Goal: Task Accomplishment & Management: Manage account settings

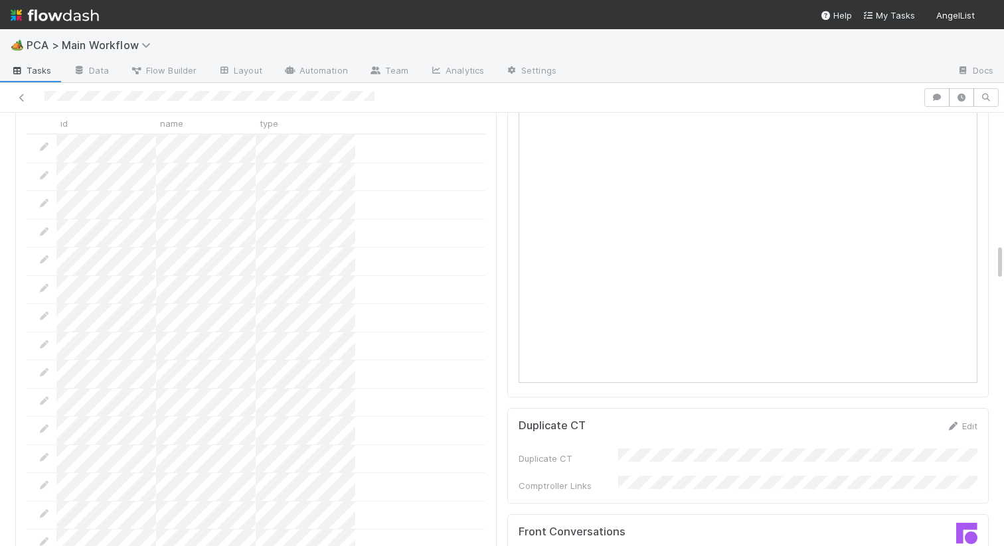
scroll to position [1775, 0]
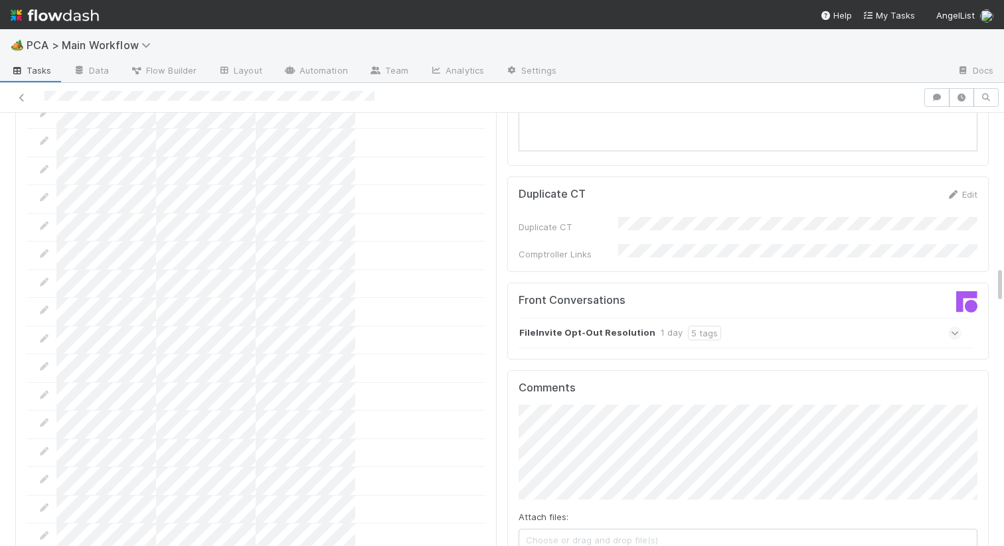
click at [585, 326] on strong "FileInvite Opt-Out Resolution" at bounding box center [587, 333] width 136 height 15
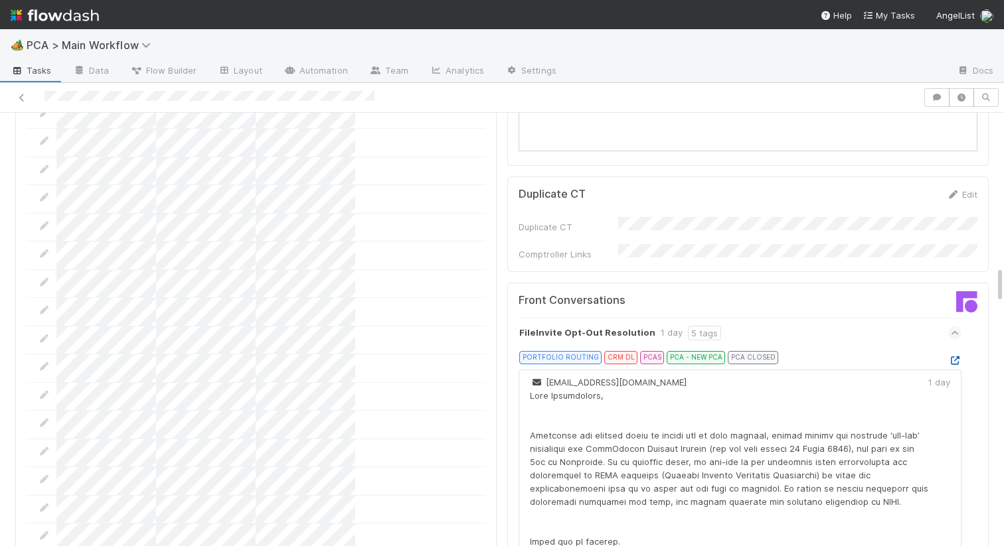
click at [956, 356] on icon at bounding box center [954, 360] width 13 height 9
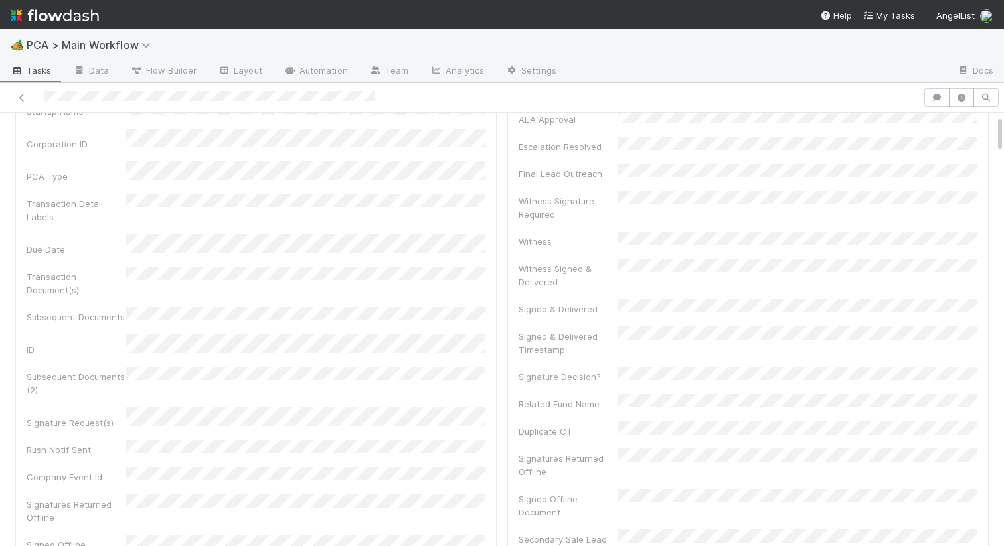
scroll to position [194, 0]
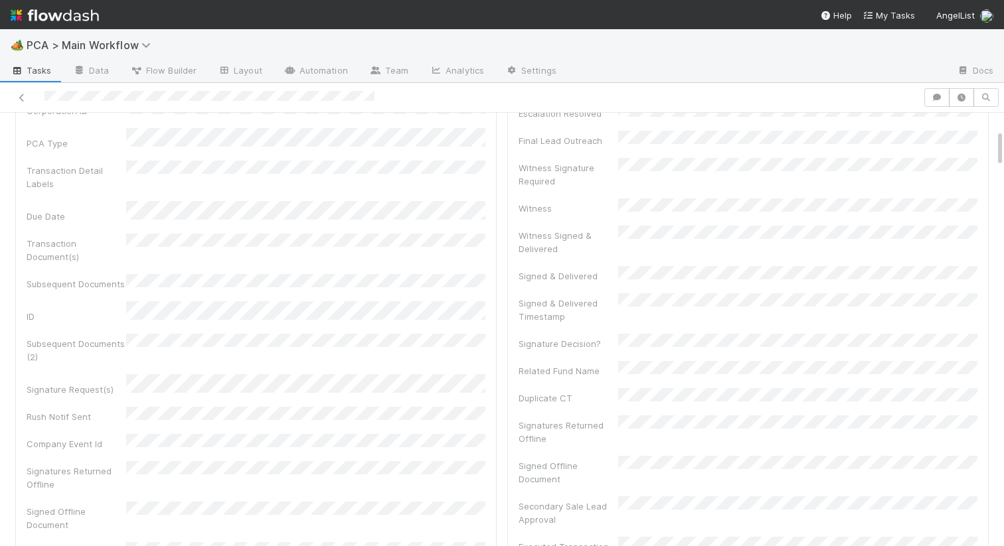
click at [179, 334] on div "Subsequent Documents (2)" at bounding box center [256, 349] width 459 height 30
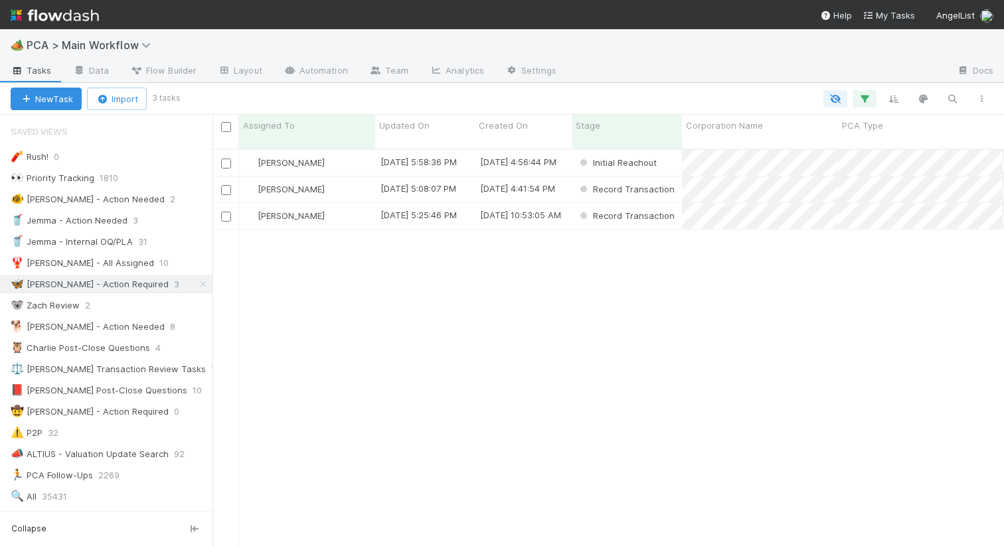
scroll to position [408, 791]
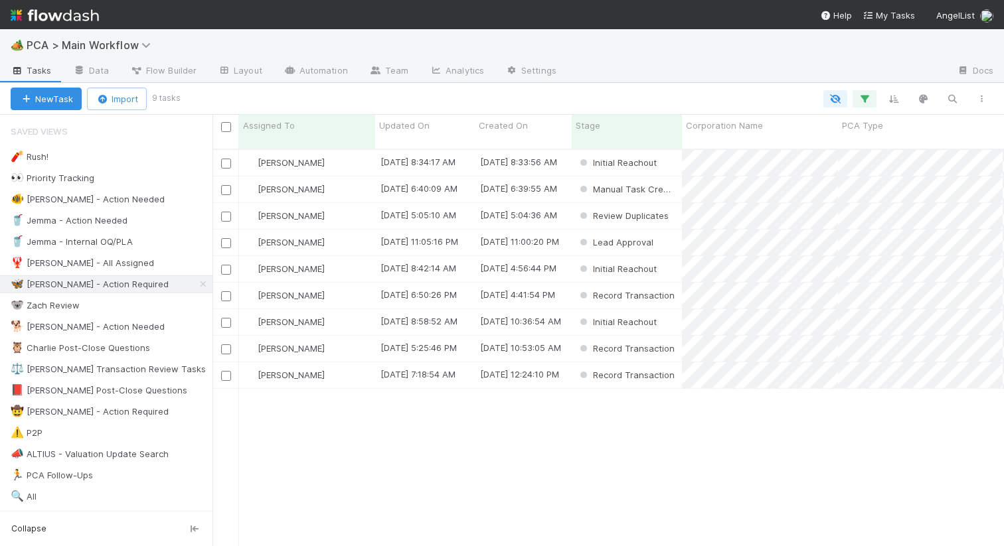
scroll to position [0, 1]
click at [354, 150] on div "[PERSON_NAME]" at bounding box center [307, 163] width 136 height 26
click at [404, 125] on span "Updated On" at bounding box center [404, 125] width 50 height 13
click at [429, 149] on div "Sort Oldest → Newest" at bounding box center [455, 151] width 151 height 20
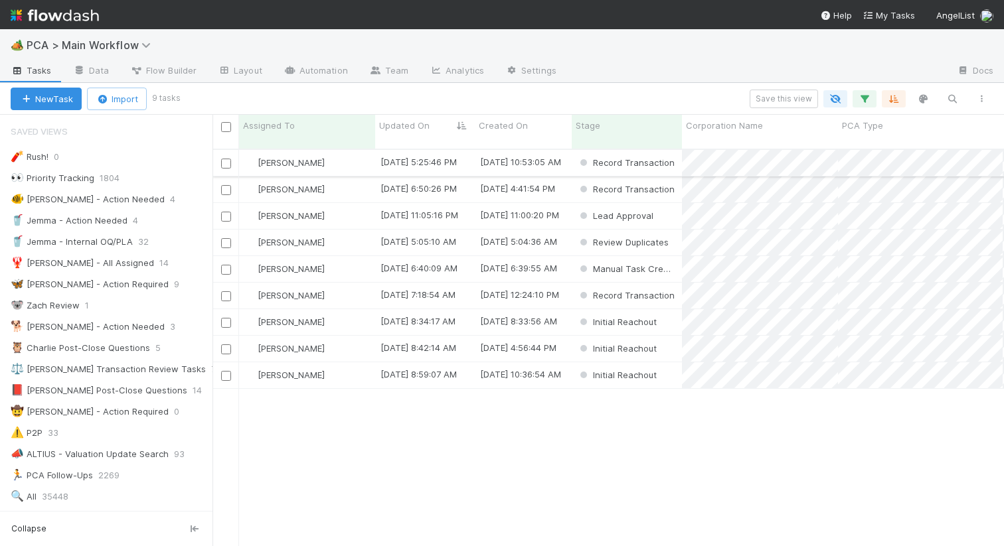
click at [355, 150] on div "[PERSON_NAME]" at bounding box center [307, 163] width 136 height 26
click at [343, 362] on div "[PERSON_NAME]" at bounding box center [307, 375] width 136 height 26
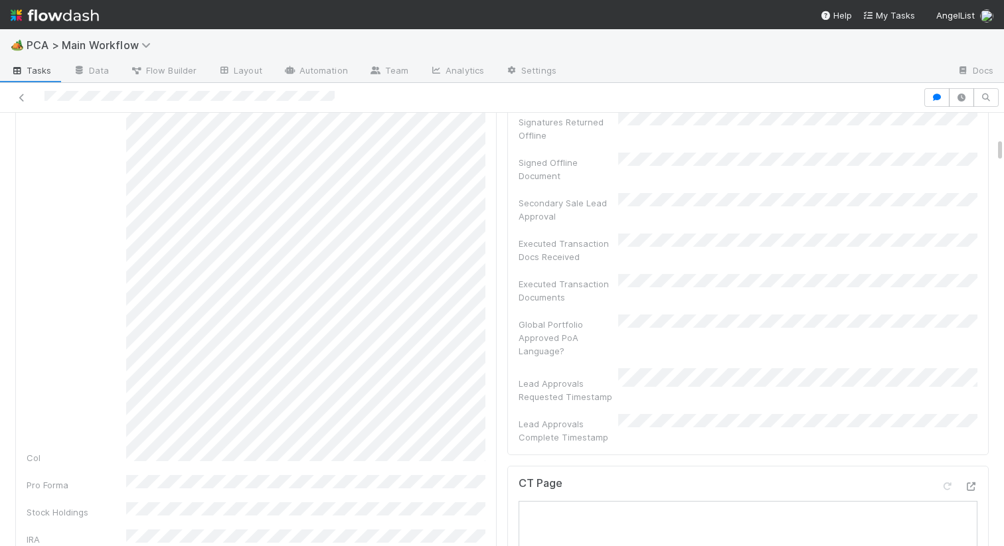
scroll to position [477, 0]
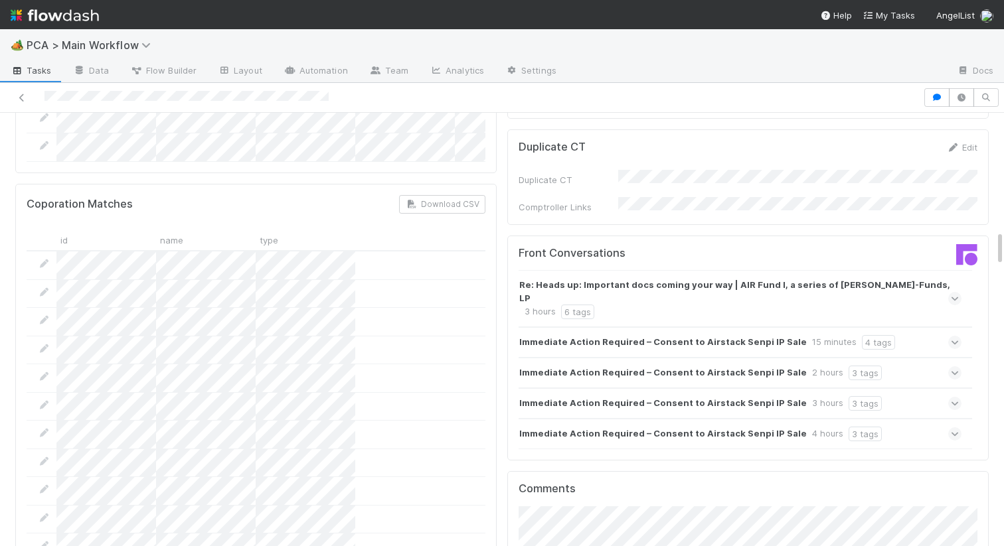
scroll to position [1381, 0]
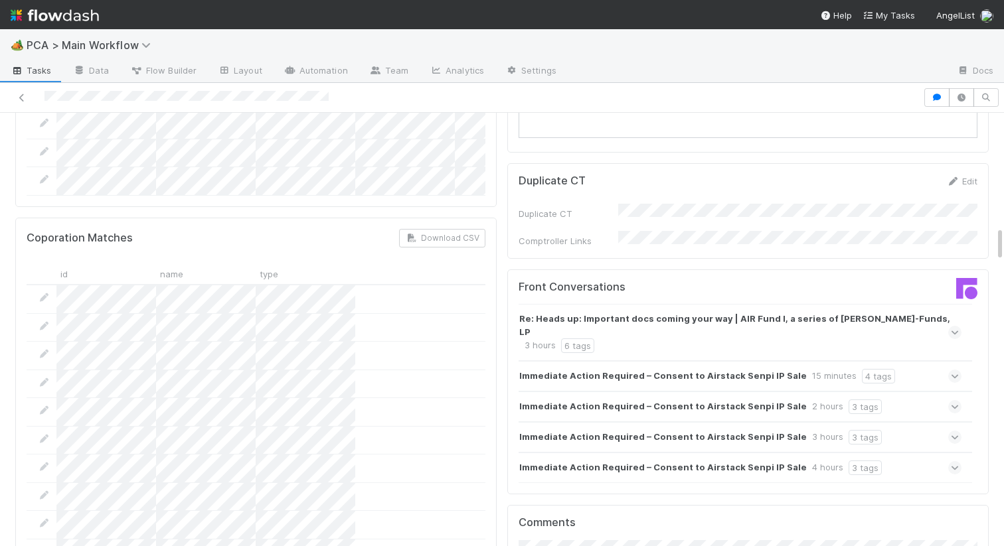
click at [955, 461] on icon at bounding box center [954, 467] width 9 height 13
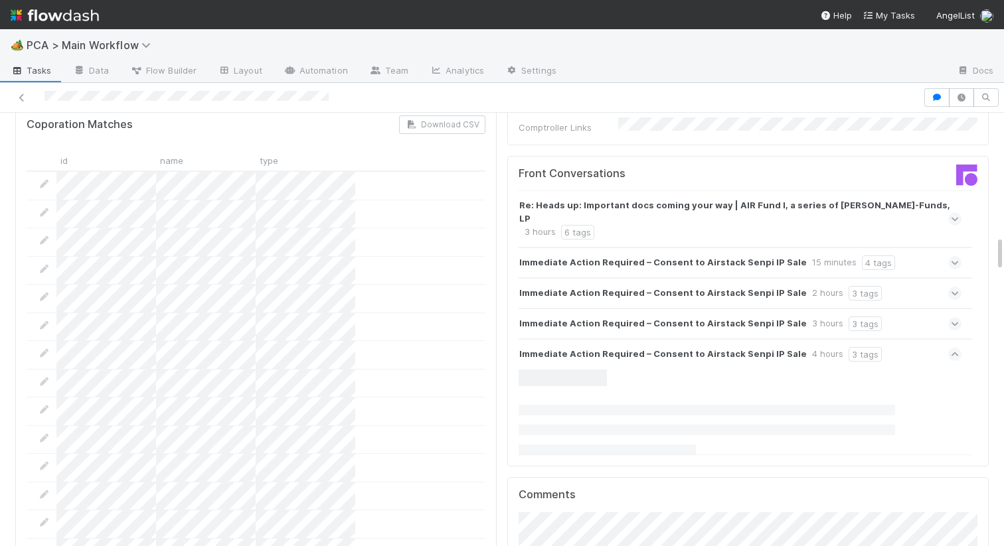
scroll to position [1521, 0]
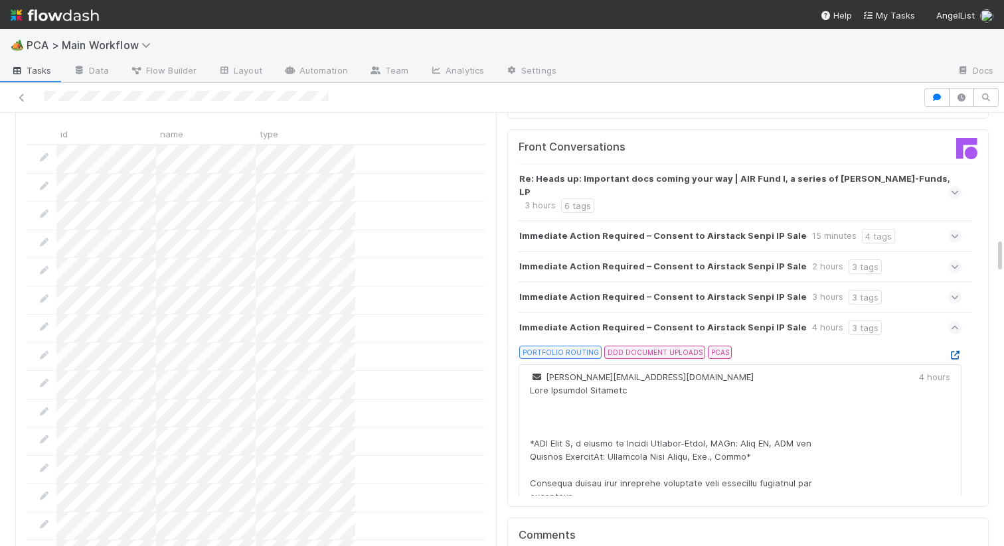
click at [951, 351] on icon at bounding box center [954, 355] width 13 height 9
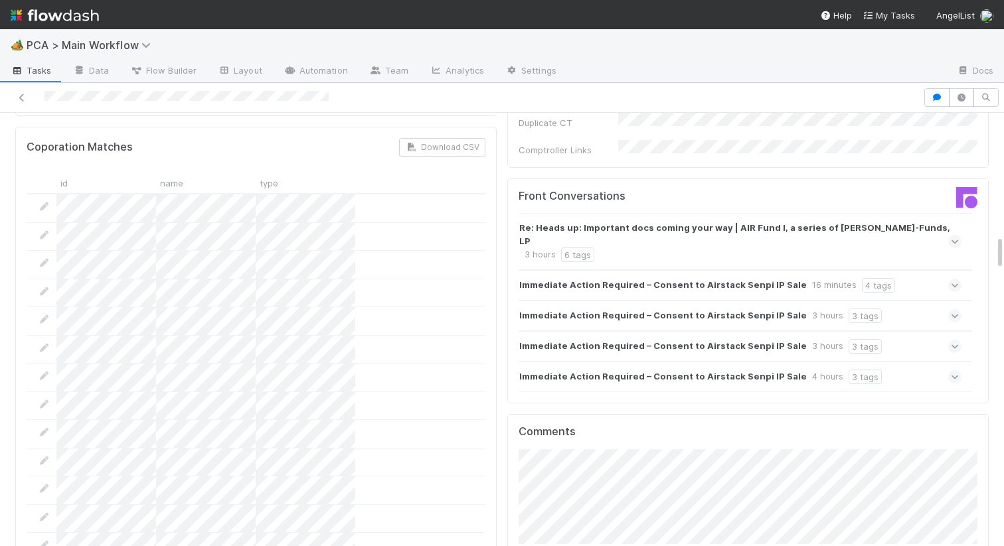
scroll to position [1493, 0]
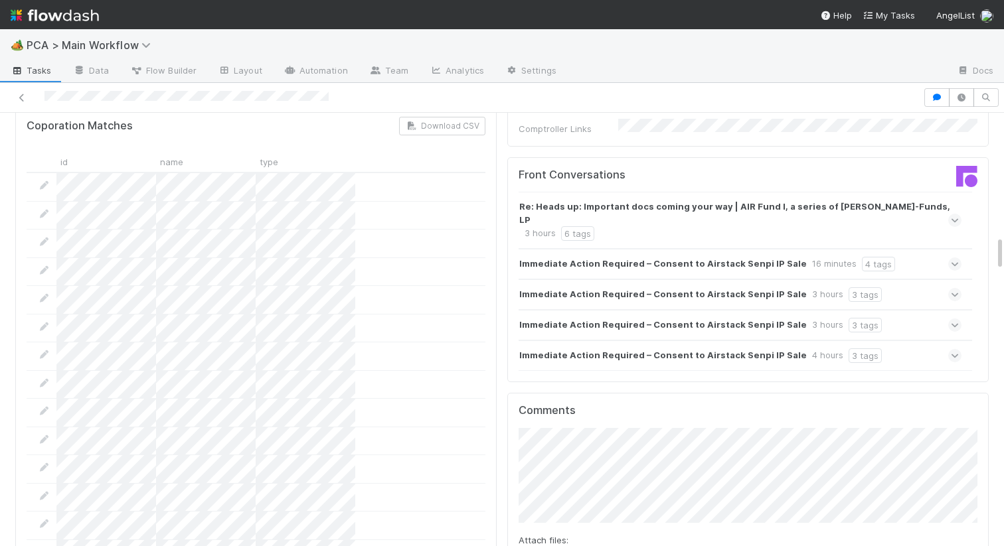
click at [954, 349] on icon at bounding box center [954, 355] width 9 height 13
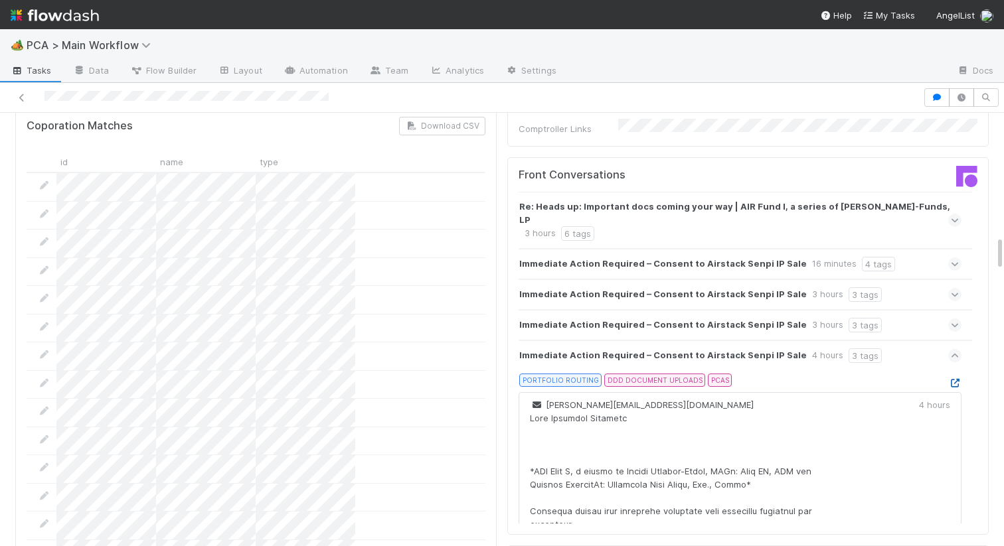
click at [952, 379] on icon at bounding box center [954, 383] width 13 height 9
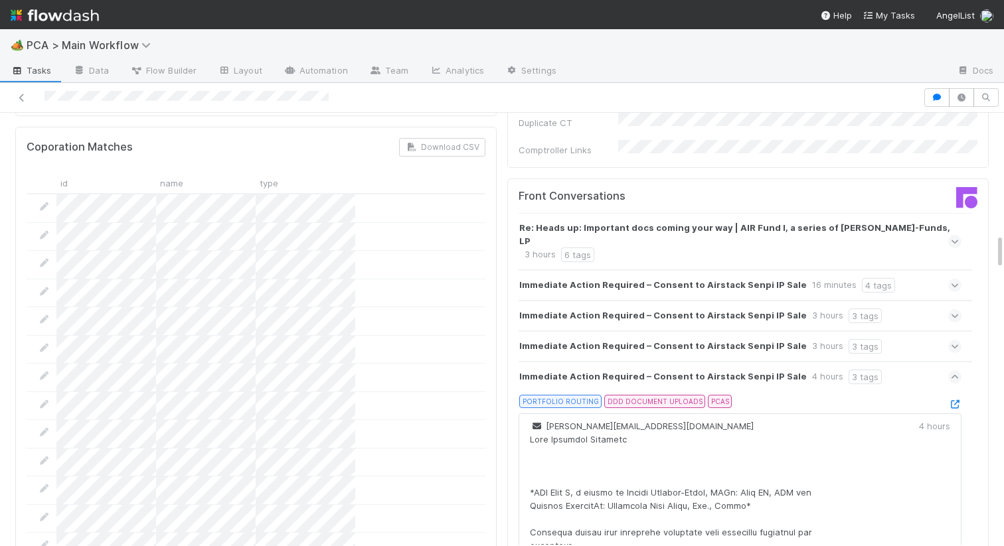
click at [952, 235] on icon at bounding box center [954, 241] width 9 height 13
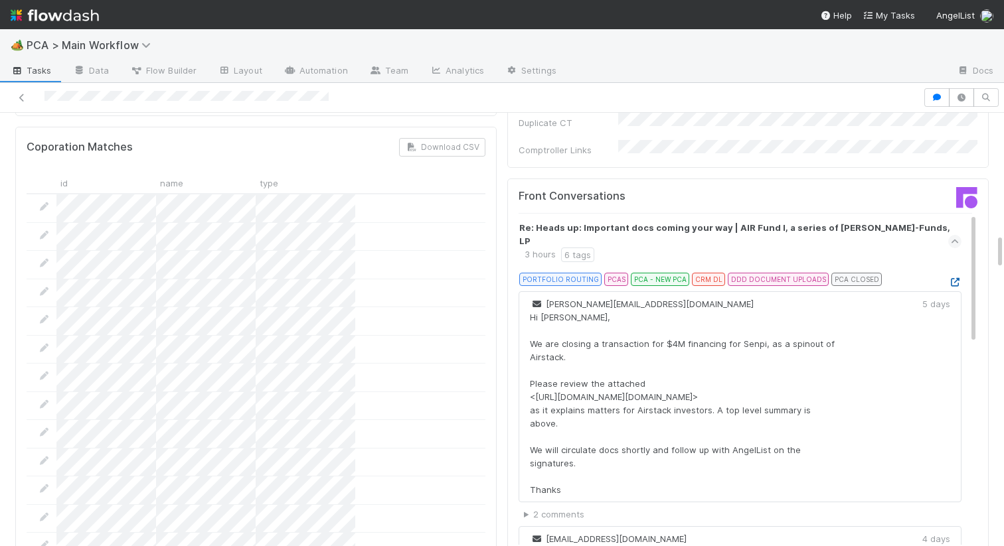
click at [956, 278] on icon at bounding box center [954, 282] width 13 height 9
click at [955, 235] on icon at bounding box center [954, 241] width 9 height 13
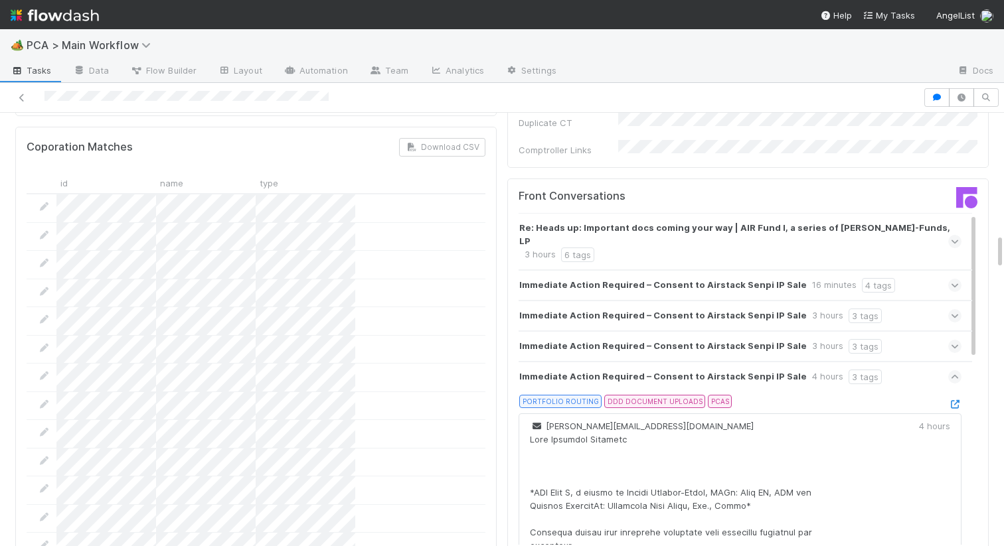
click at [956, 370] on icon at bounding box center [954, 376] width 9 height 13
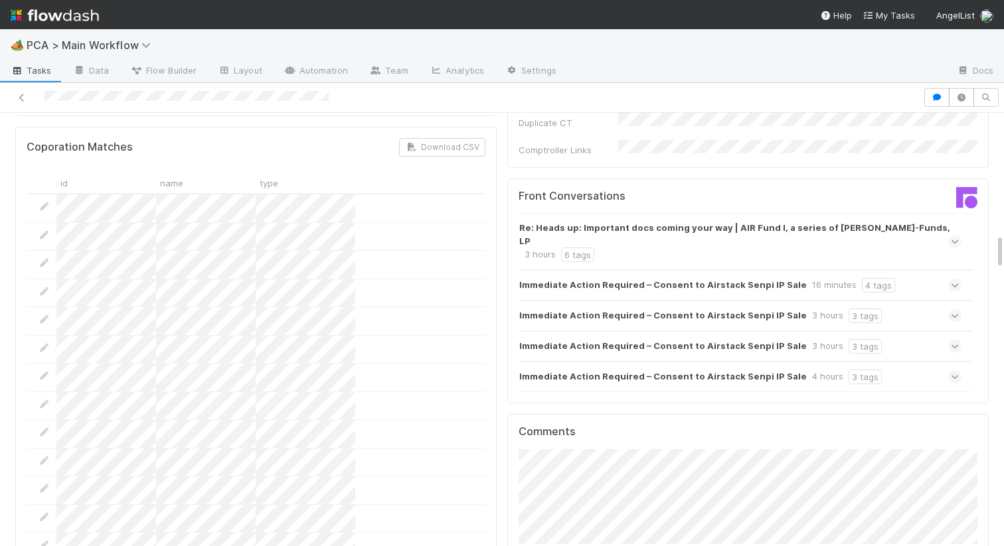
click at [954, 340] on icon at bounding box center [954, 346] width 9 height 13
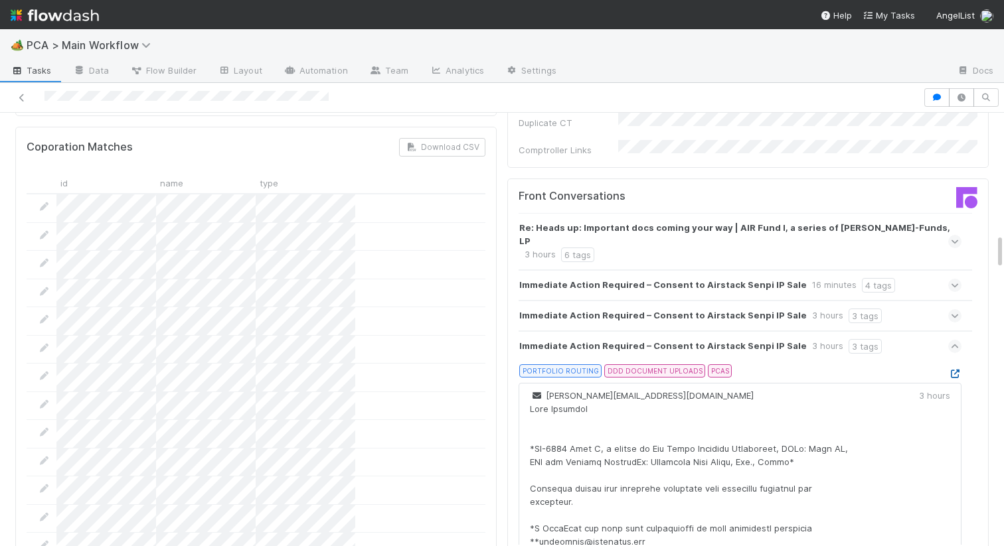
click at [954, 370] on icon at bounding box center [954, 374] width 13 height 9
click at [957, 340] on icon at bounding box center [954, 346] width 9 height 13
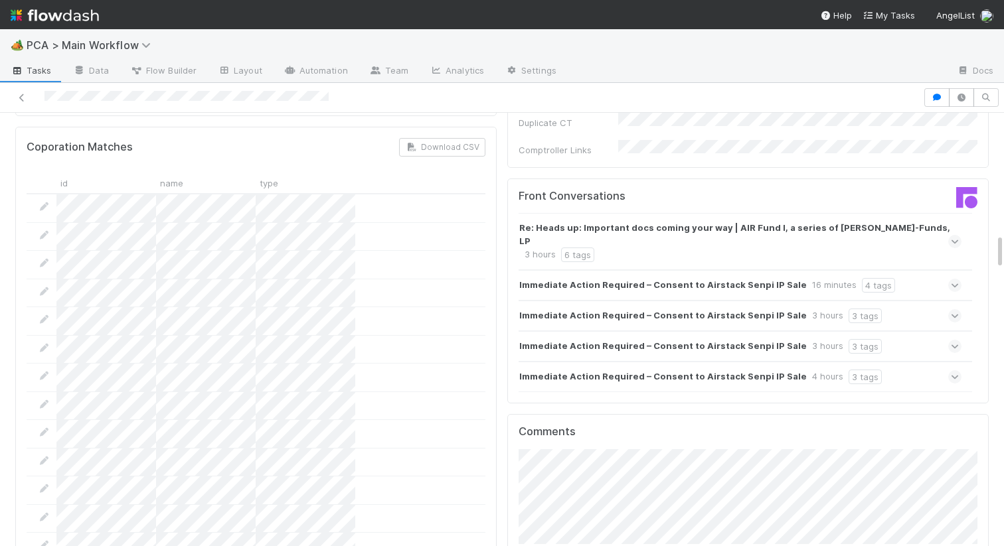
click at [958, 309] on icon at bounding box center [954, 315] width 9 height 13
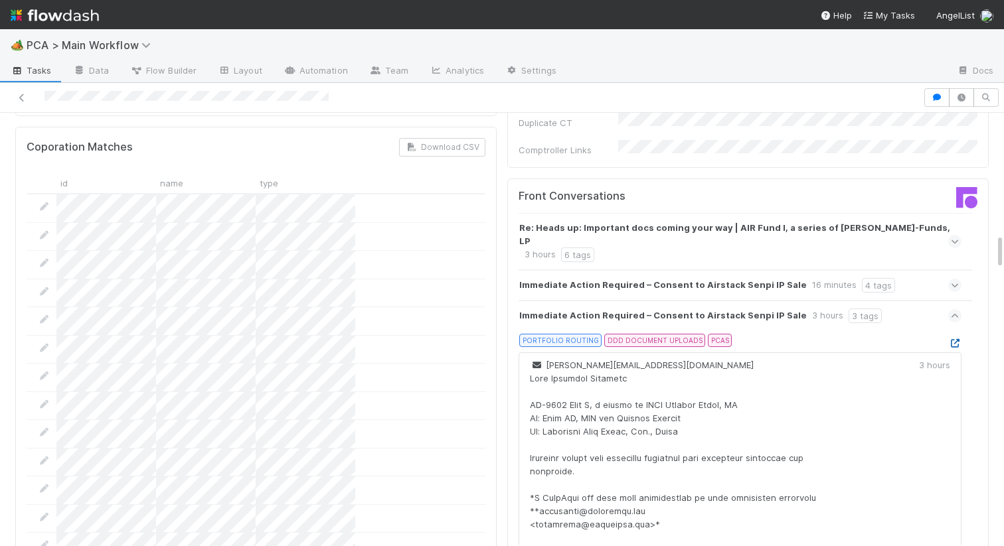
click at [958, 339] on icon at bounding box center [954, 343] width 13 height 9
click at [955, 309] on icon at bounding box center [954, 315] width 9 height 13
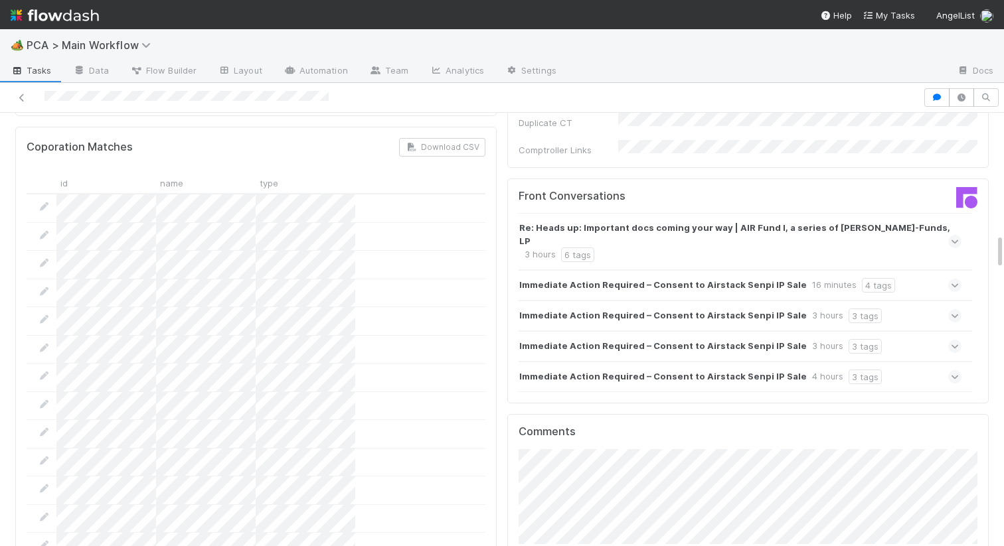
click at [957, 279] on icon at bounding box center [954, 285] width 9 height 13
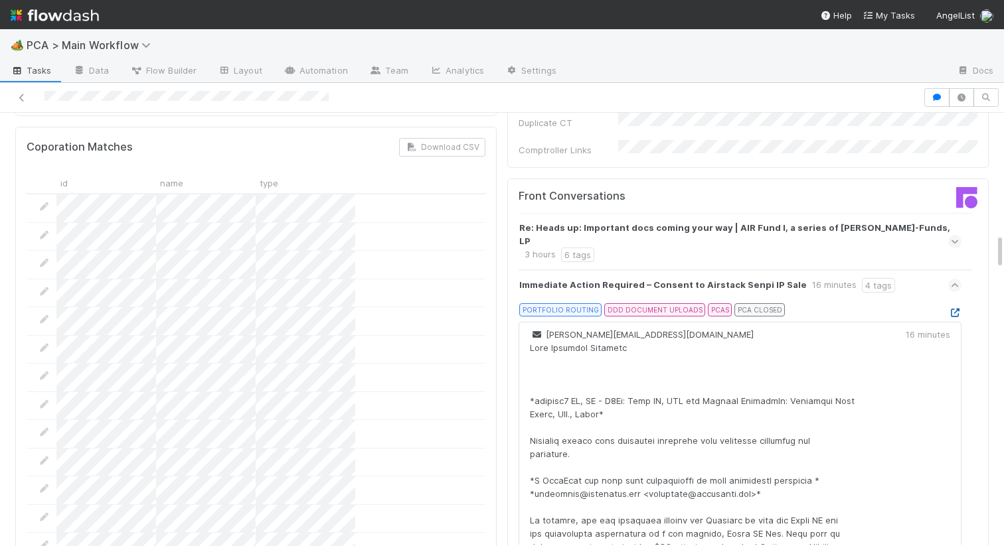
click at [953, 309] on icon at bounding box center [954, 313] width 13 height 9
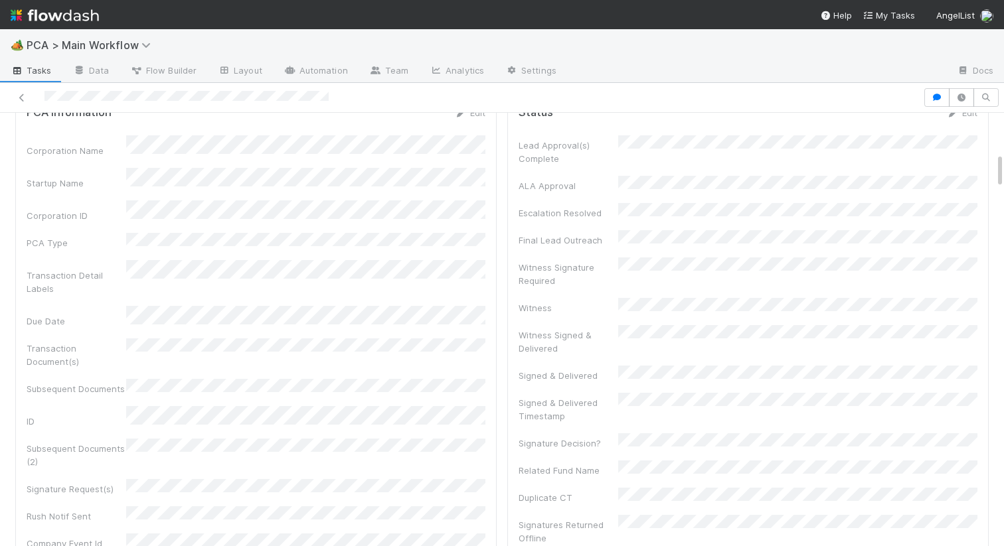
scroll to position [0, 0]
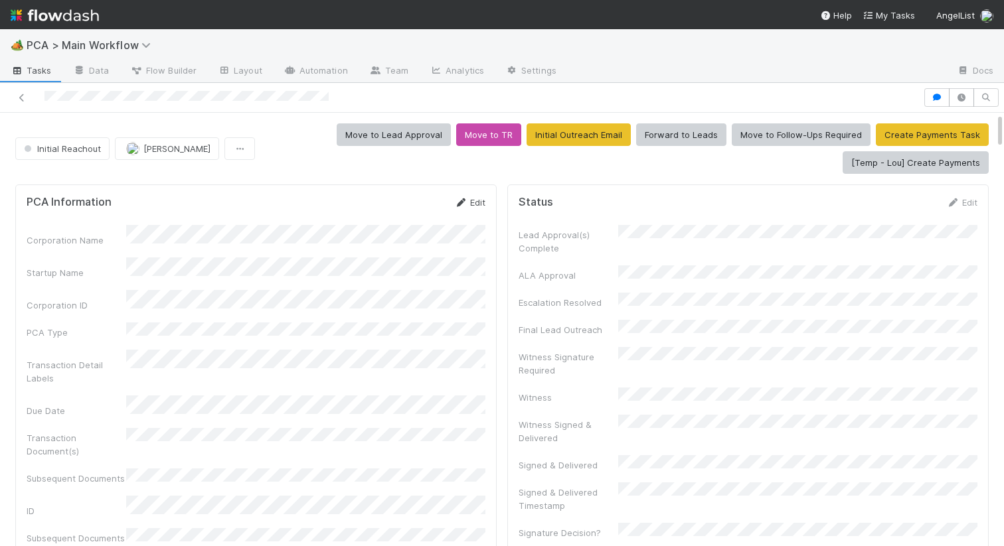
click at [471, 202] on link "Edit" at bounding box center [469, 202] width 31 height 11
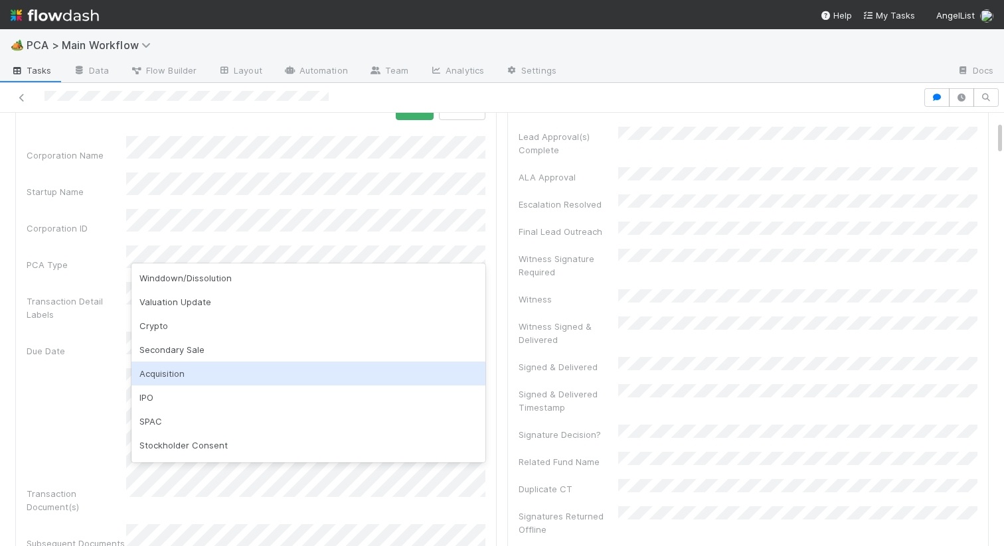
click at [177, 369] on div "Acquisition" at bounding box center [308, 374] width 354 height 24
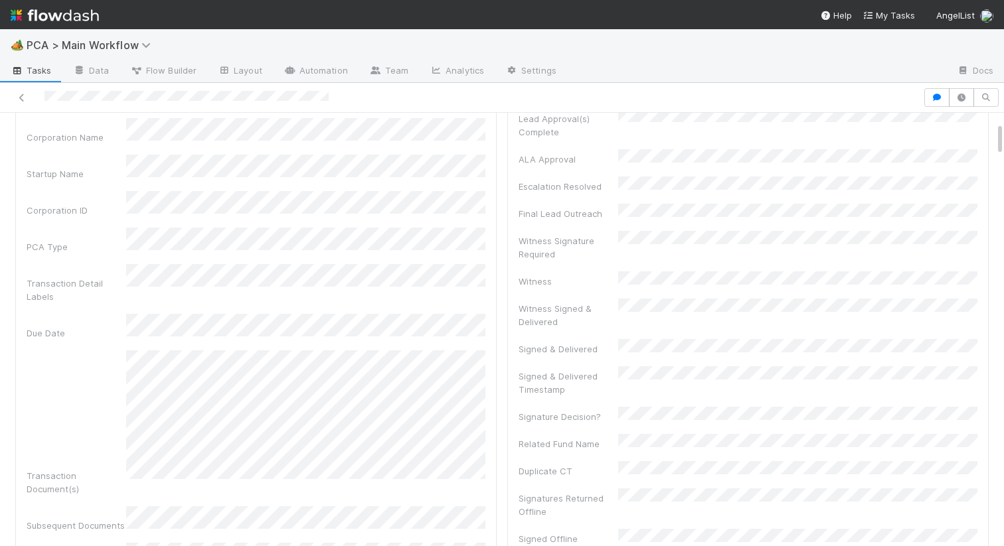
scroll to position [20, 0]
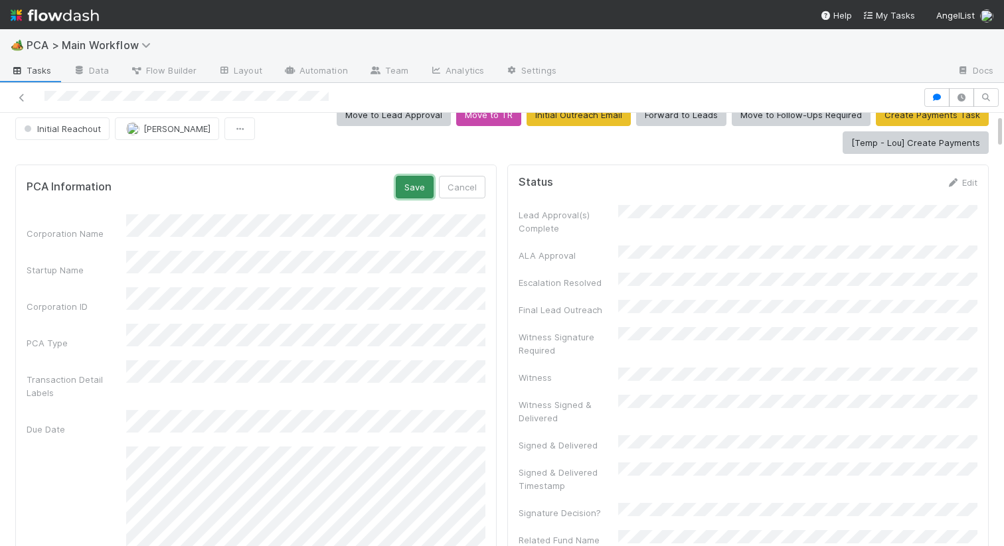
click at [408, 187] on button "Save" at bounding box center [415, 187] width 38 height 23
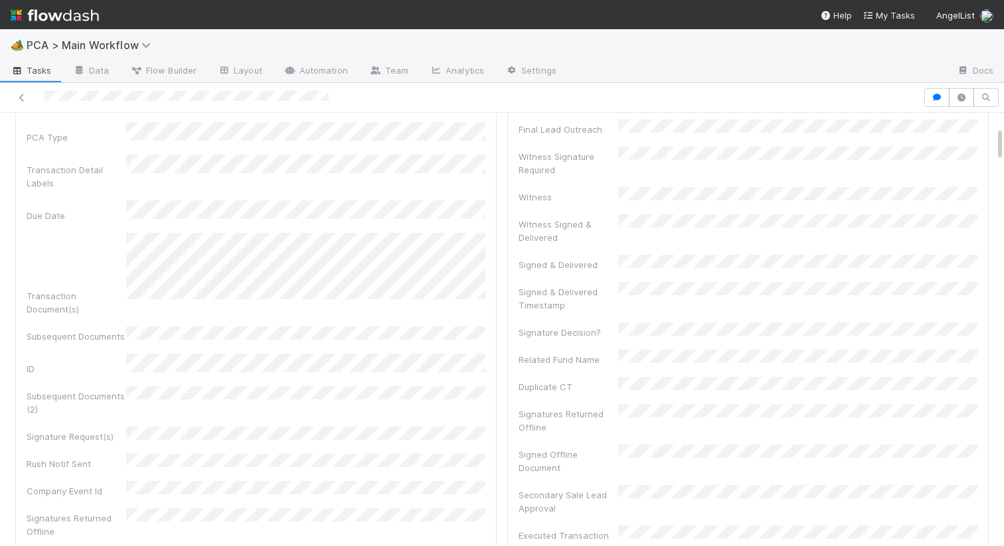
scroll to position [0, 0]
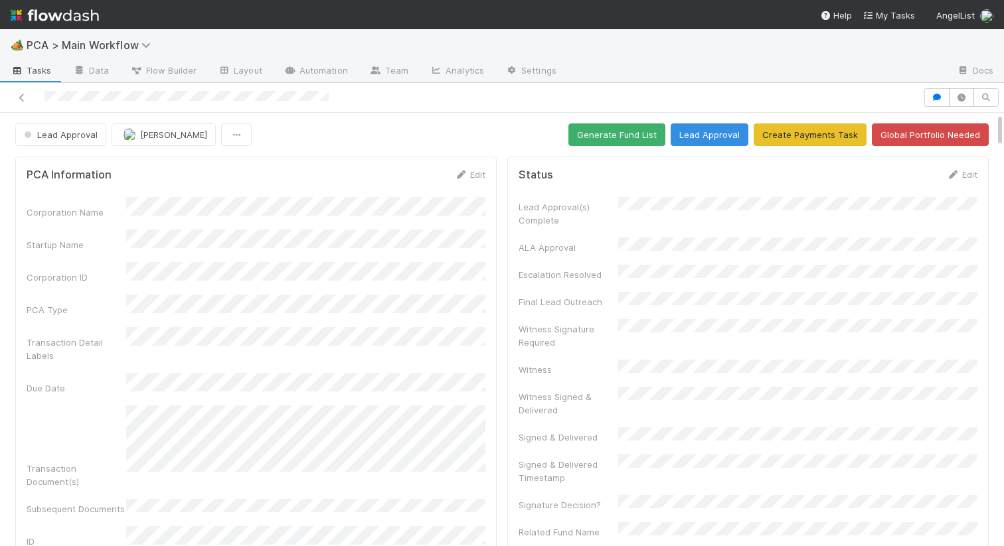
click at [471, 180] on div "Edit" at bounding box center [469, 174] width 31 height 13
click at [471, 174] on link "Edit" at bounding box center [469, 174] width 31 height 11
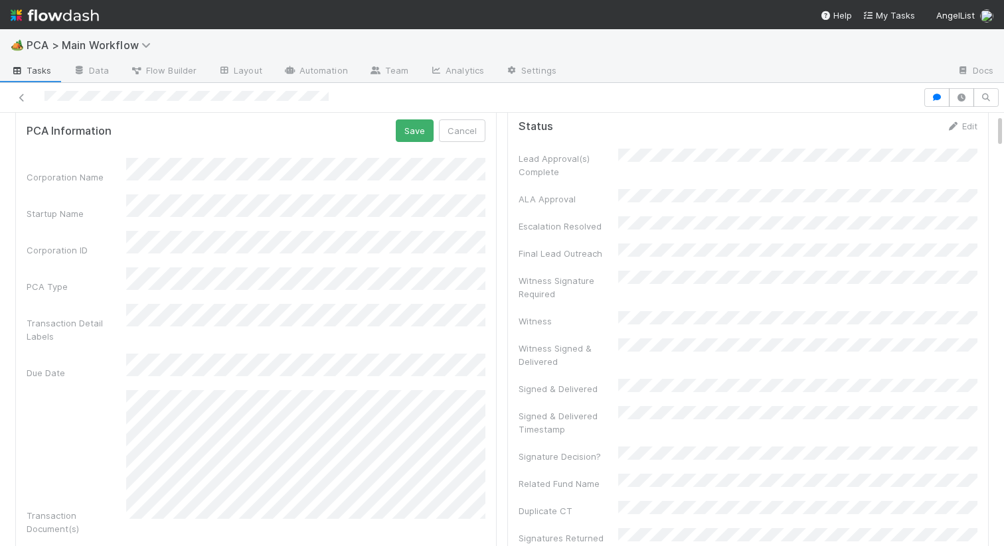
scroll to position [18, 0]
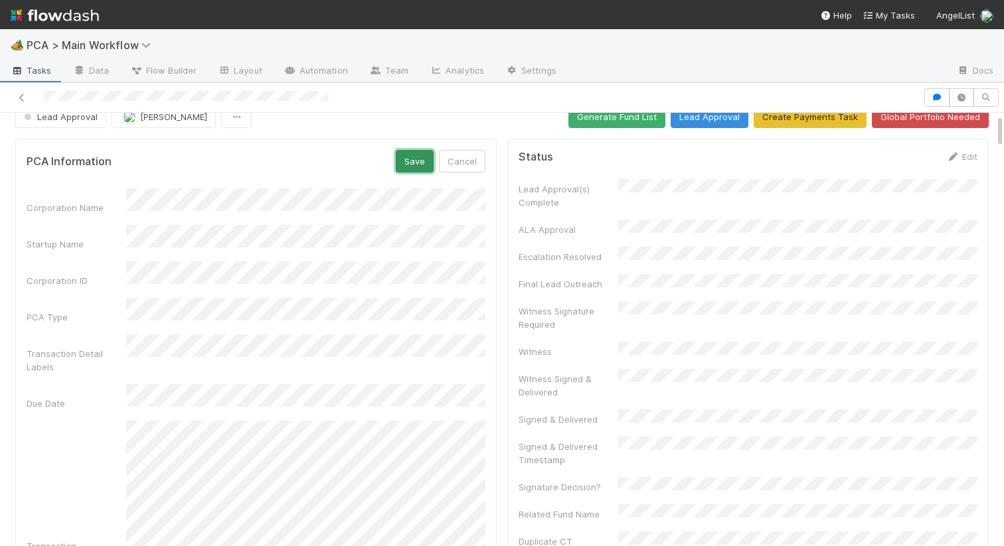
click at [408, 161] on button "Save" at bounding box center [415, 161] width 38 height 23
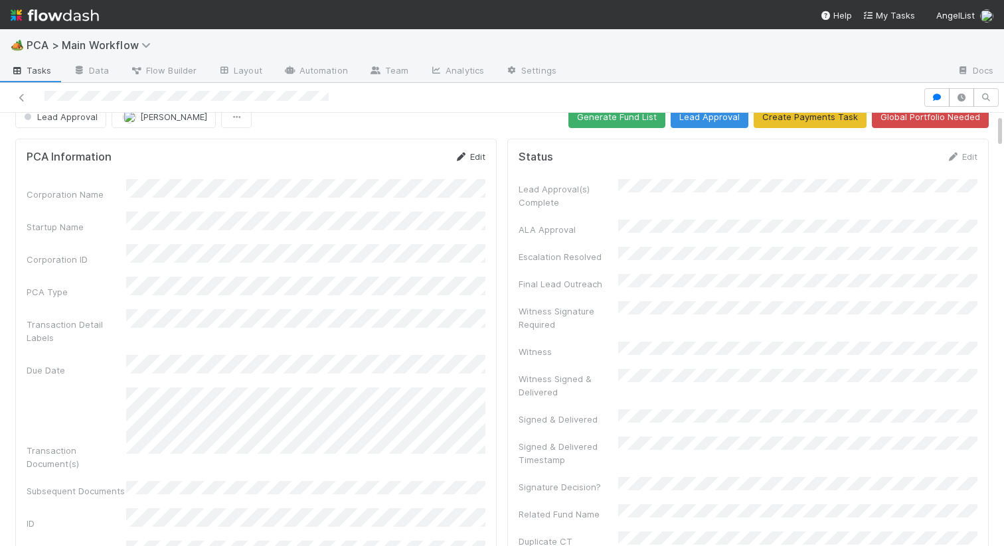
click at [470, 155] on link "Edit" at bounding box center [469, 156] width 31 height 11
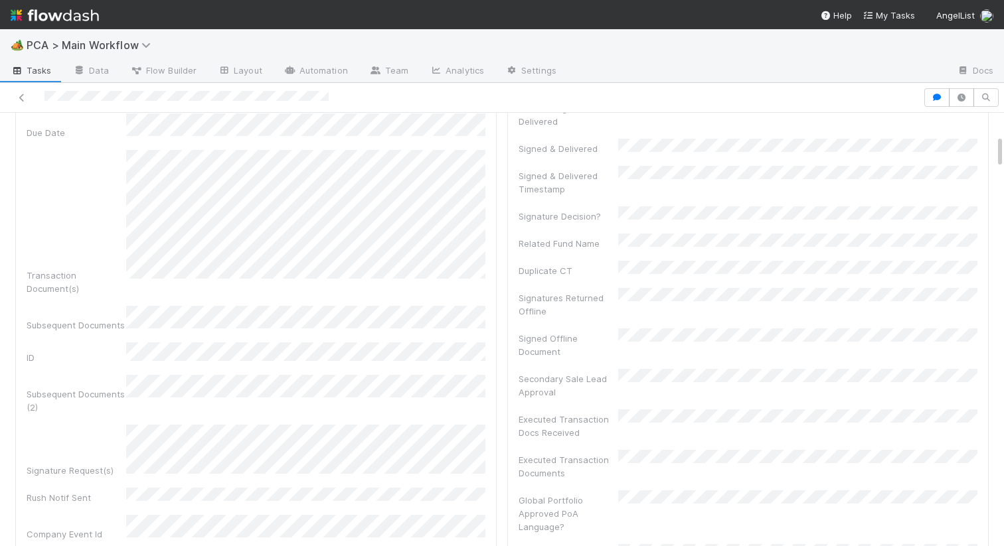
scroll to position [0, 0]
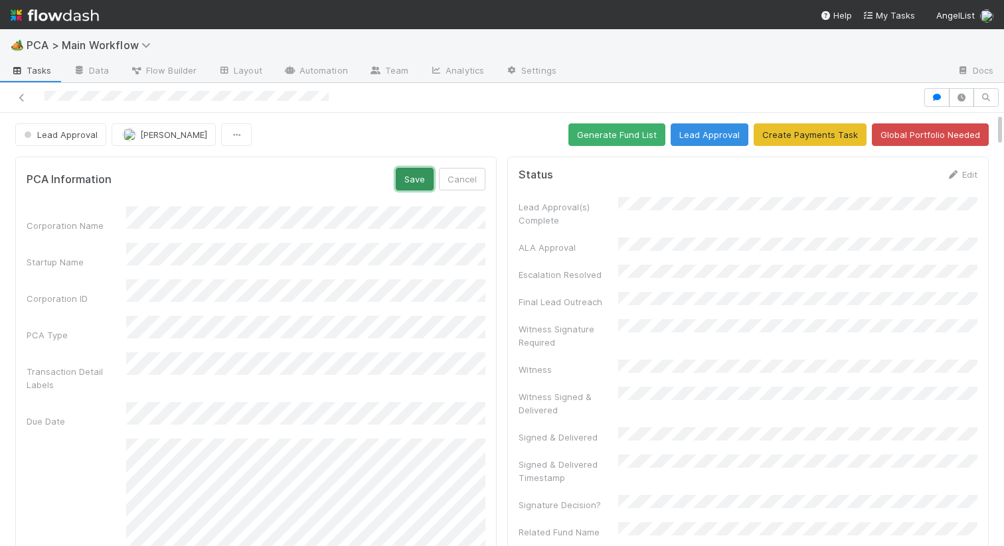
click at [415, 177] on button "Save" at bounding box center [415, 179] width 38 height 23
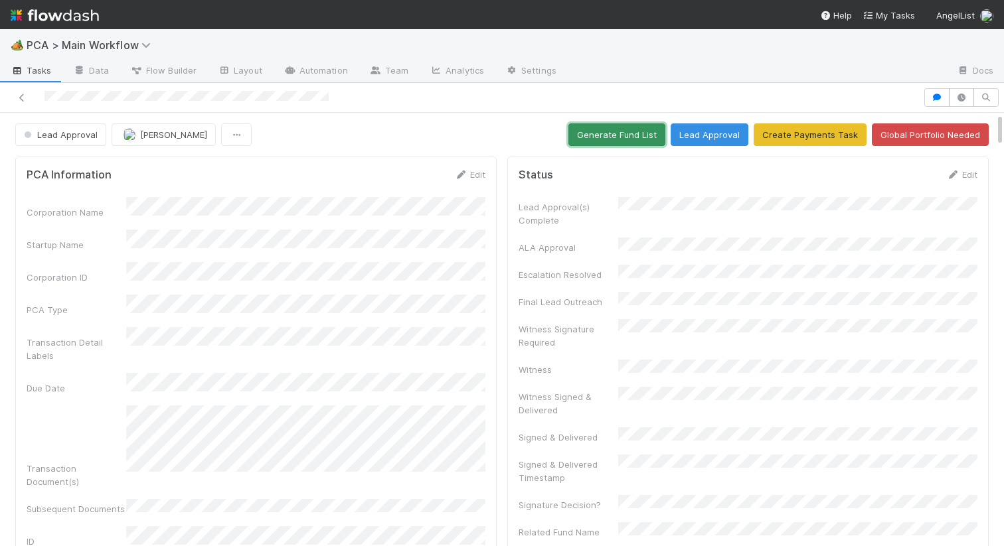
click at [639, 130] on button "Generate Fund List" at bounding box center [616, 134] width 97 height 23
click at [706, 142] on button "Lead Approval" at bounding box center [709, 134] width 78 height 23
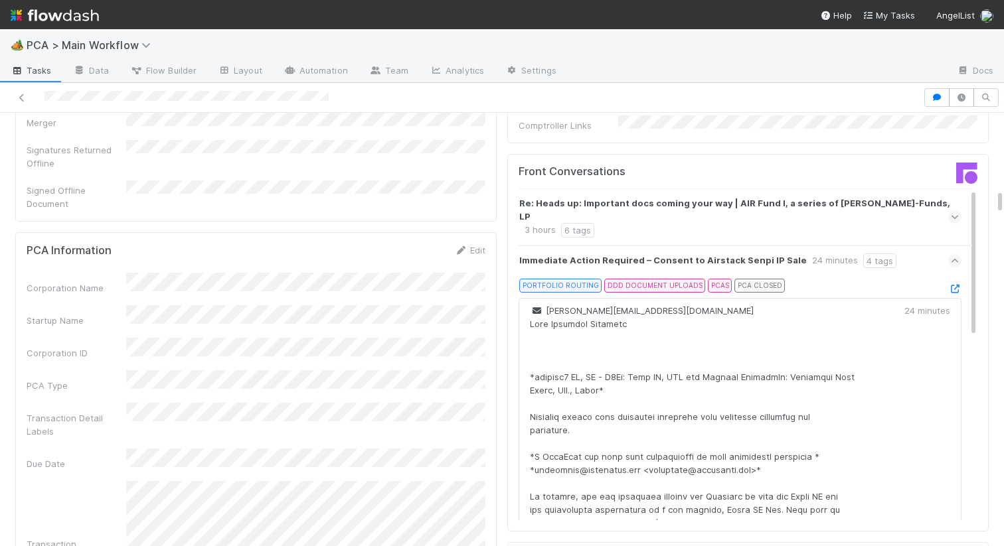
scroll to position [1459, 0]
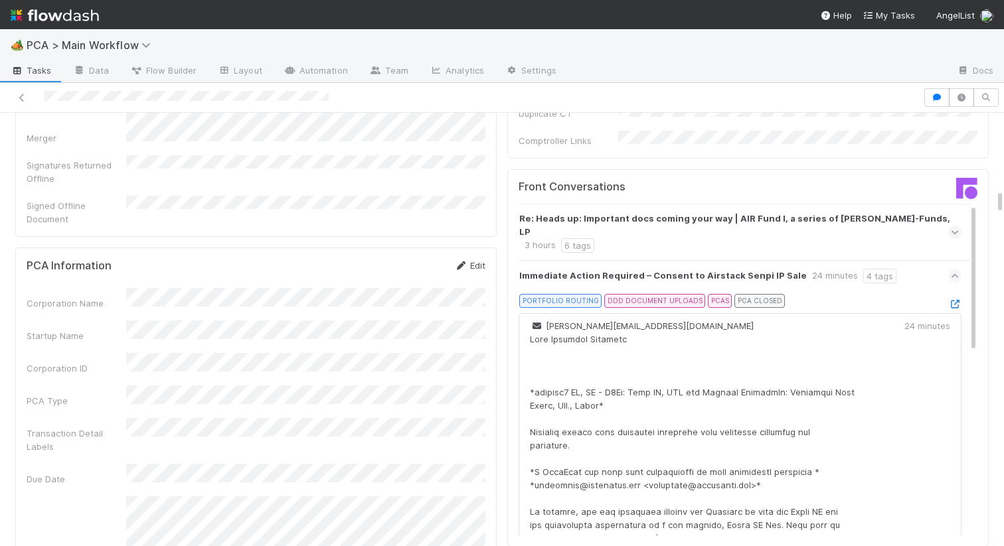
click at [468, 260] on link "Edit" at bounding box center [469, 265] width 31 height 11
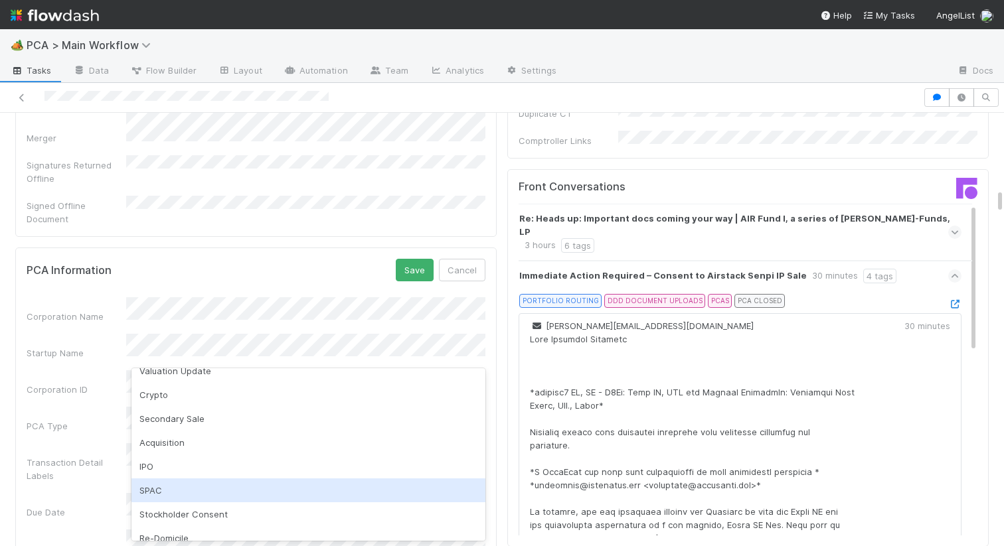
scroll to position [0, 0]
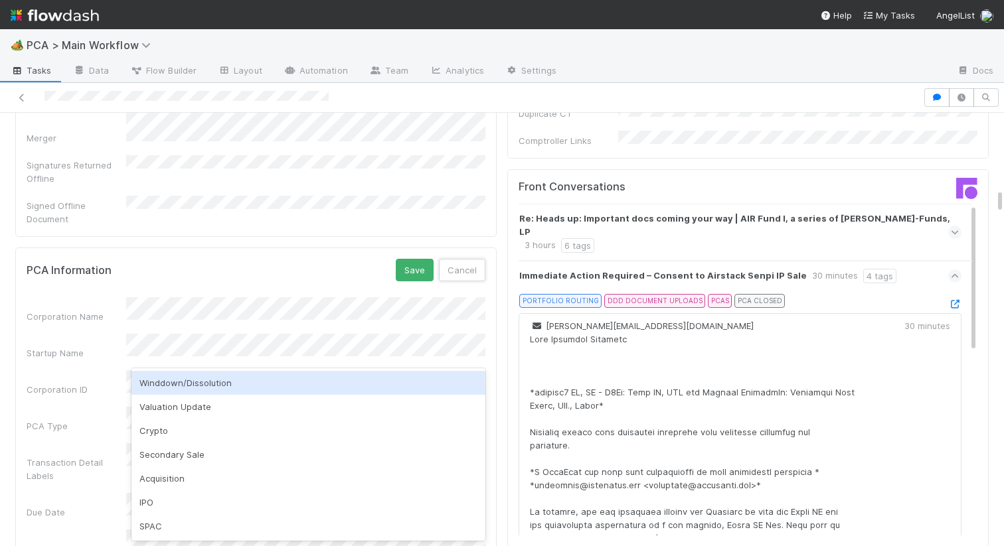
click at [469, 259] on button "Cancel" at bounding box center [462, 270] width 46 height 23
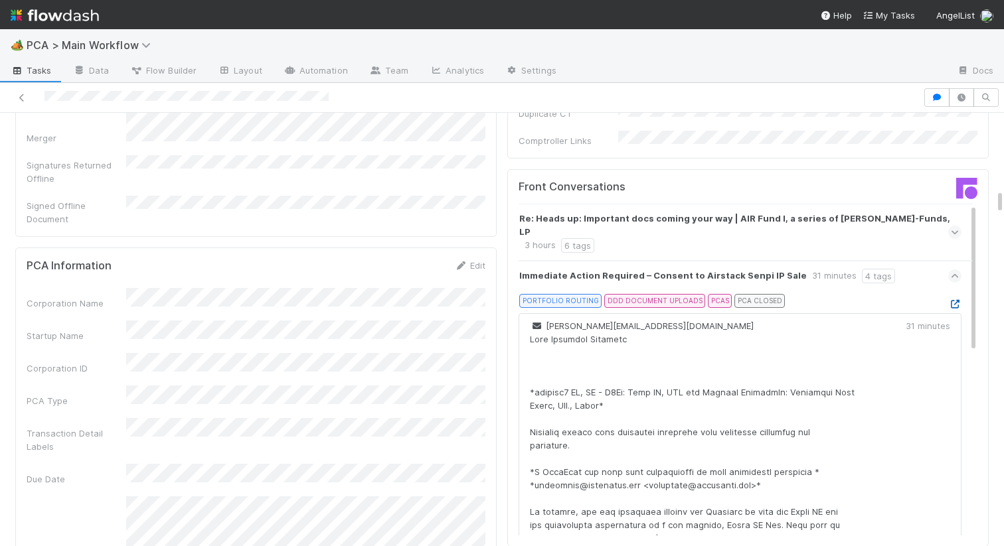
click at [952, 300] on icon at bounding box center [954, 304] width 13 height 9
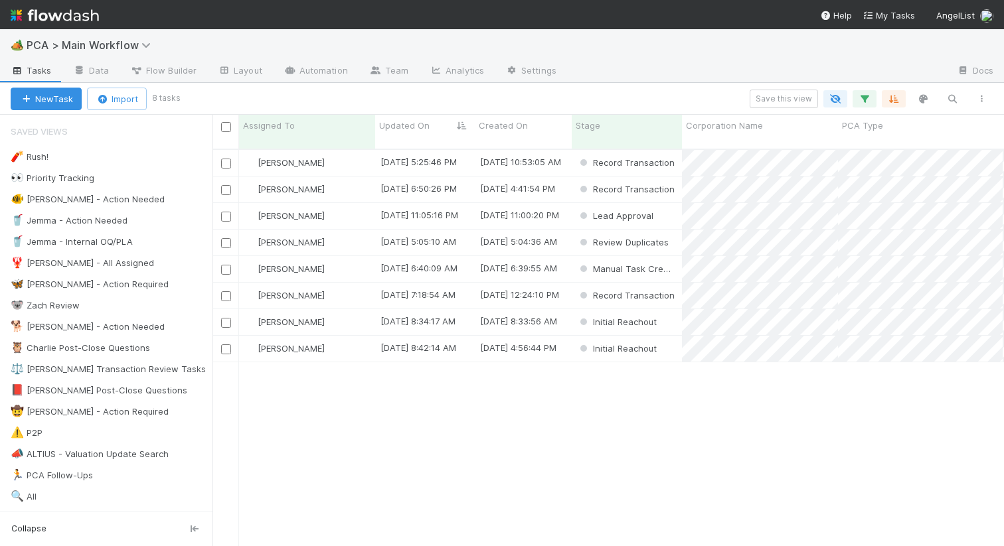
scroll to position [408, 791]
click at [346, 185] on div "[PERSON_NAME]" at bounding box center [307, 190] width 136 height 26
click at [366, 207] on div "[PERSON_NAME]" at bounding box center [307, 216] width 136 height 26
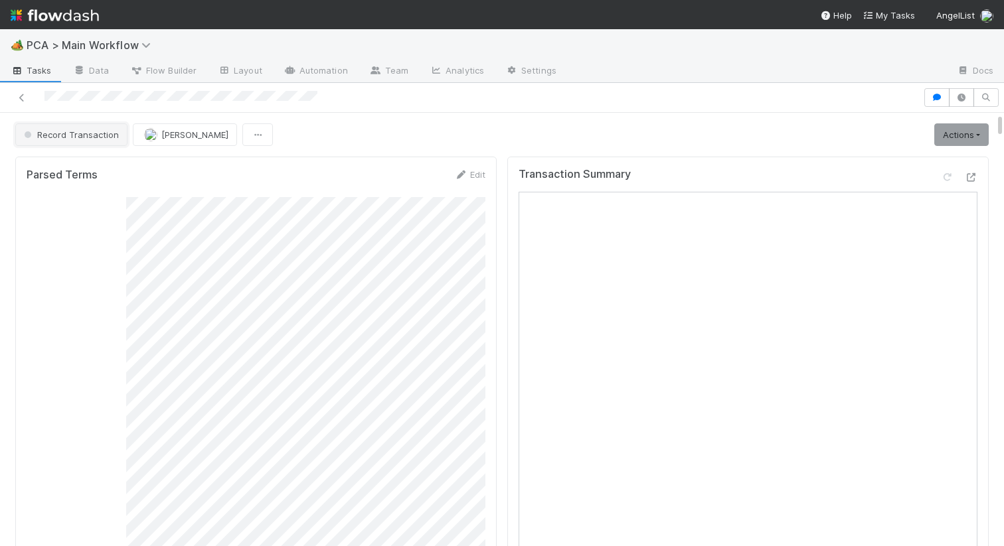
click at [42, 124] on button "Record Transaction" at bounding box center [71, 134] width 112 height 23
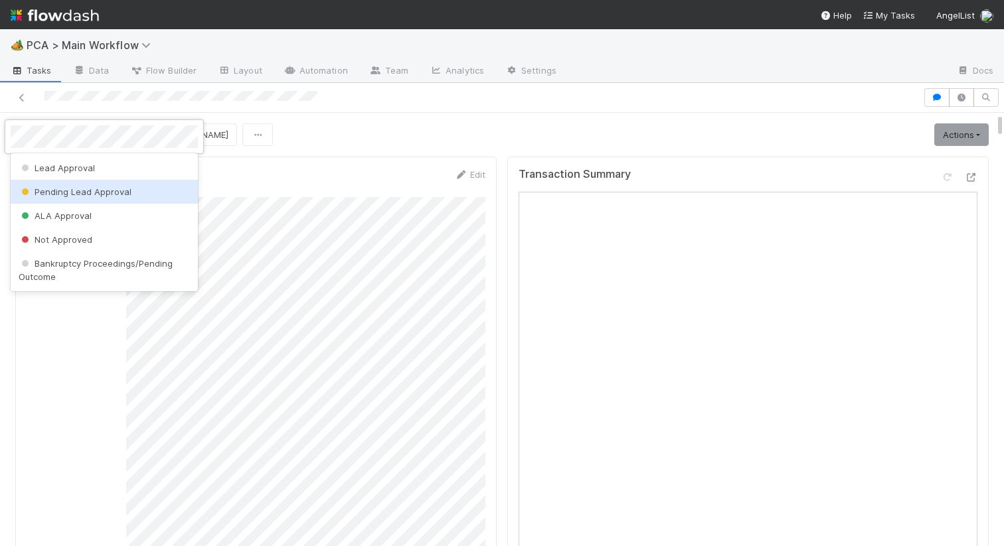
click at [31, 198] on div "Pending Lead Approval" at bounding box center [104, 192] width 187 height 24
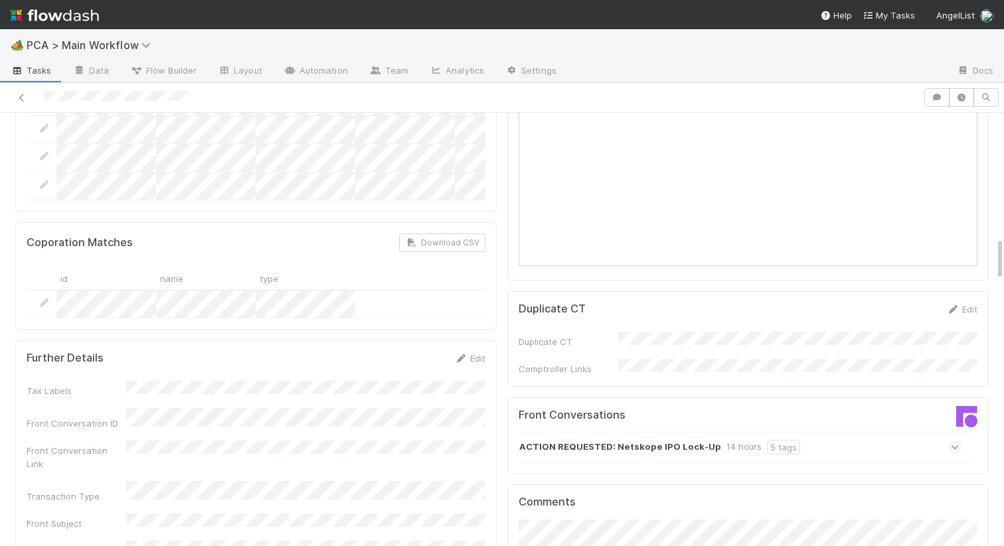
scroll to position [1240, 0]
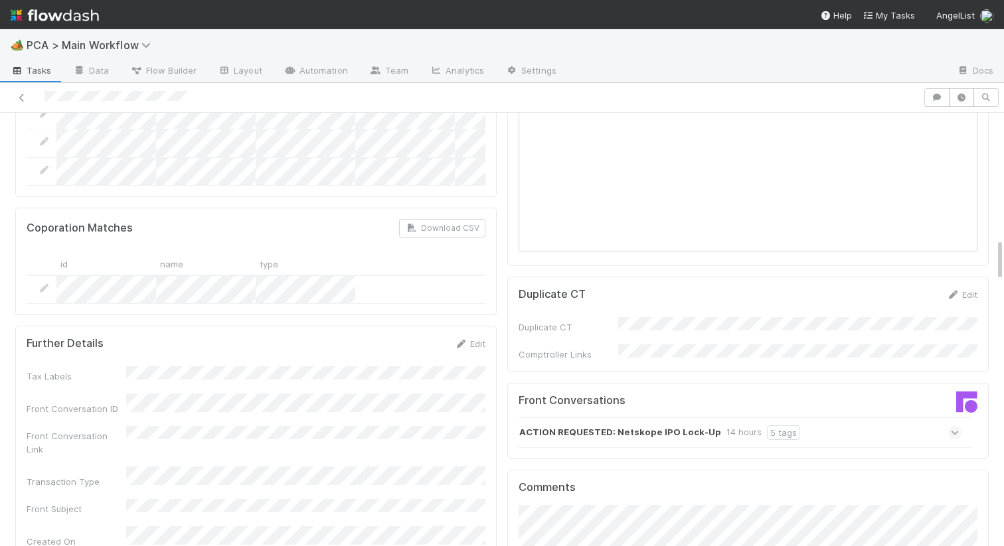
click at [797, 417] on div "ACTION REQUESTED: Netskope IPO Lock-Up 14 hours 5 tags" at bounding box center [739, 432] width 443 height 31
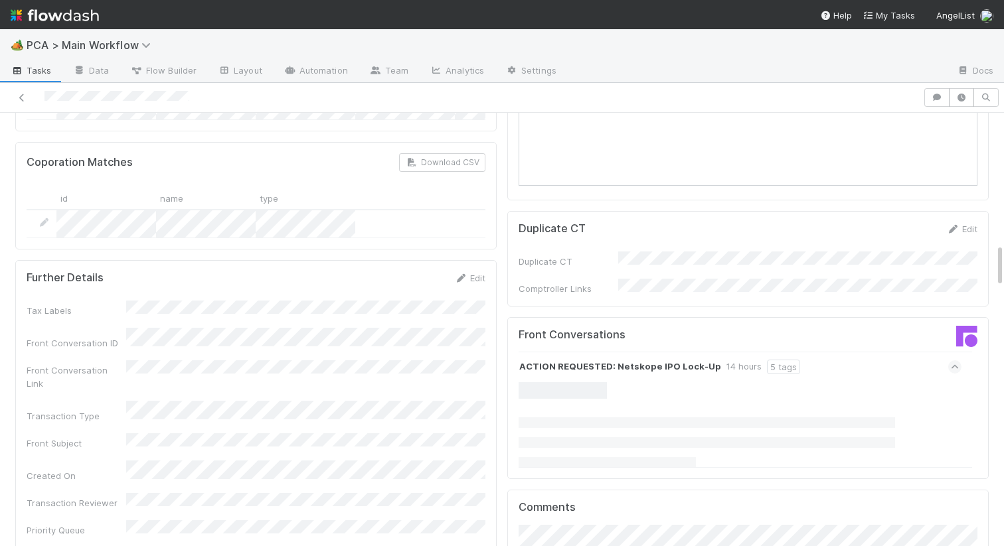
scroll to position [1353, 0]
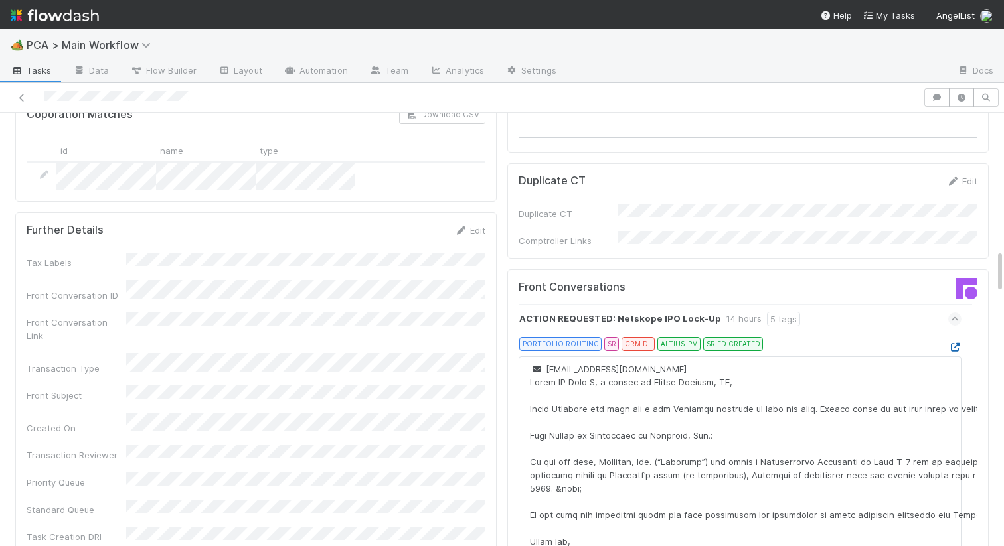
click at [954, 343] on icon at bounding box center [954, 347] width 13 height 9
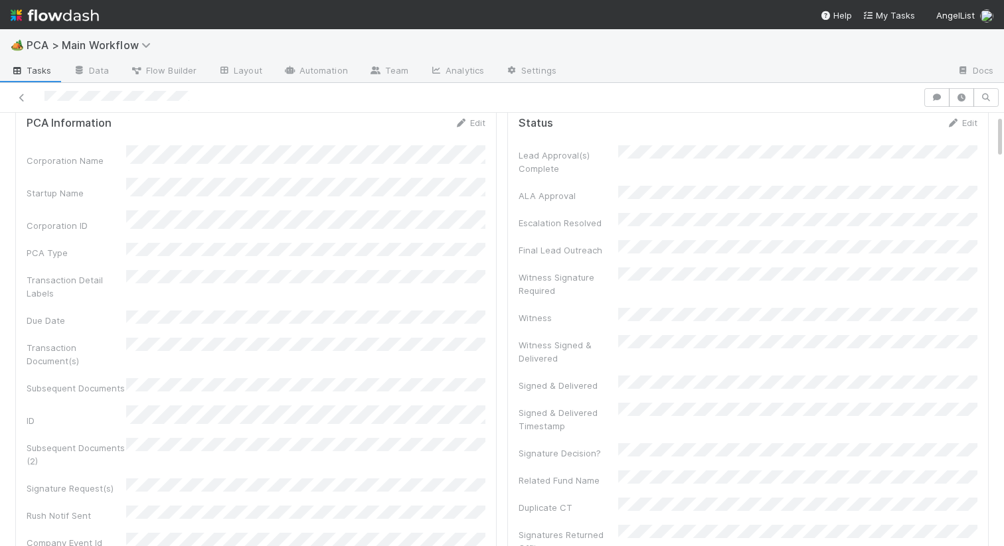
scroll to position [4, 0]
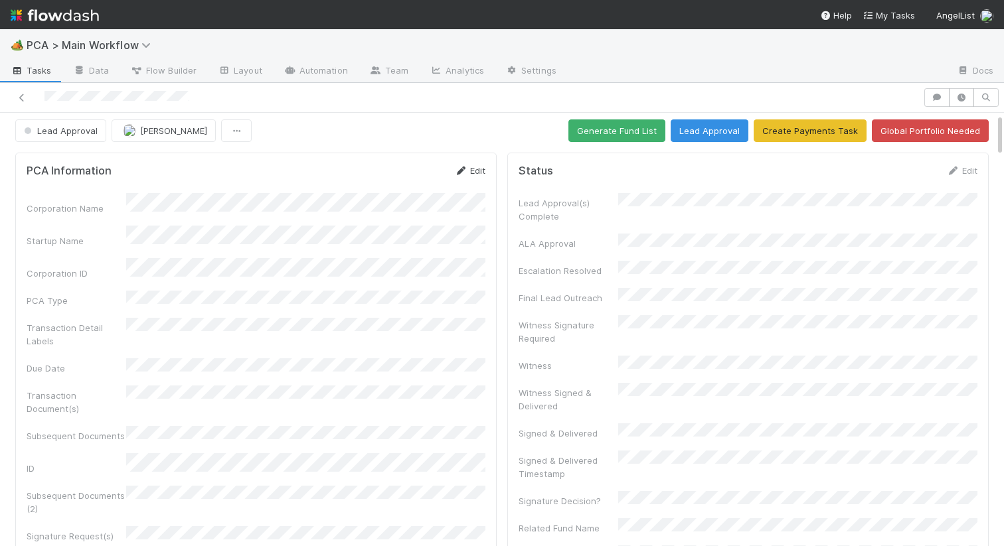
click at [479, 171] on link "Edit" at bounding box center [469, 170] width 31 height 11
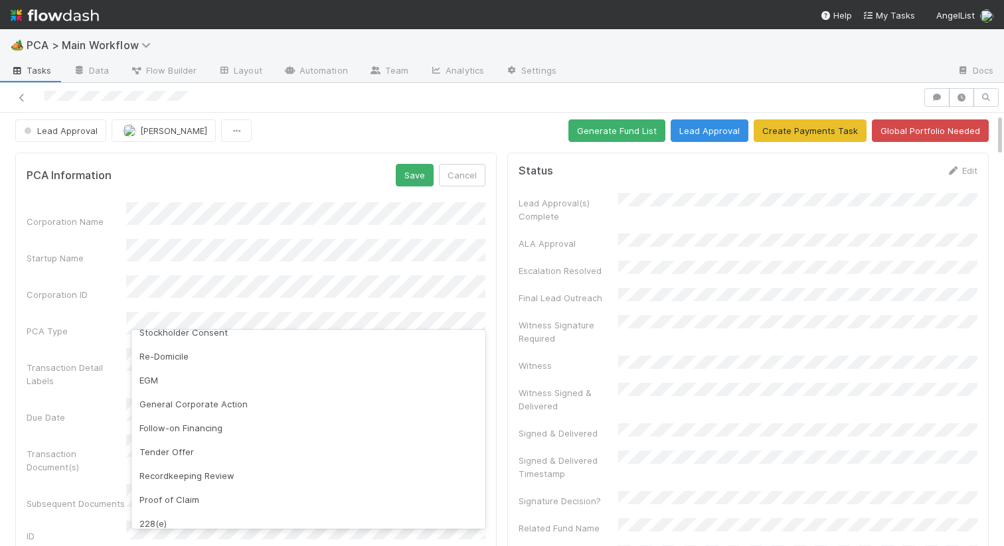
scroll to position [248, 0]
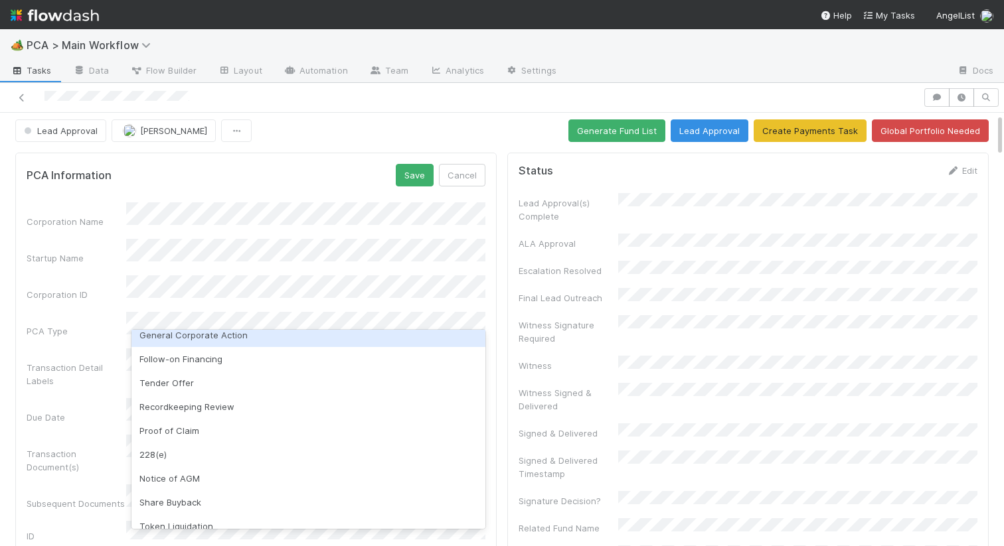
click at [213, 338] on div "General Corporate Action" at bounding box center [308, 335] width 354 height 24
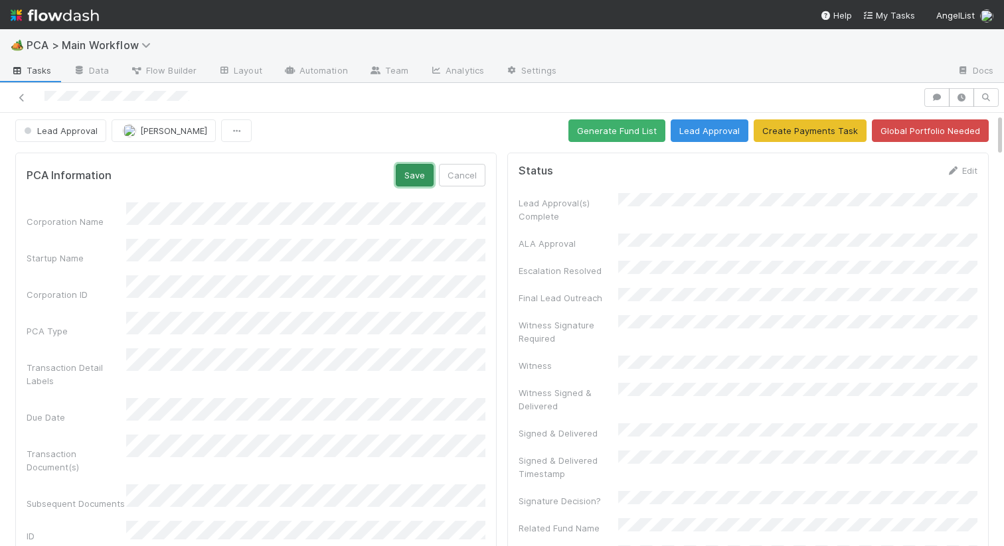
click at [411, 176] on button "Save" at bounding box center [415, 175] width 38 height 23
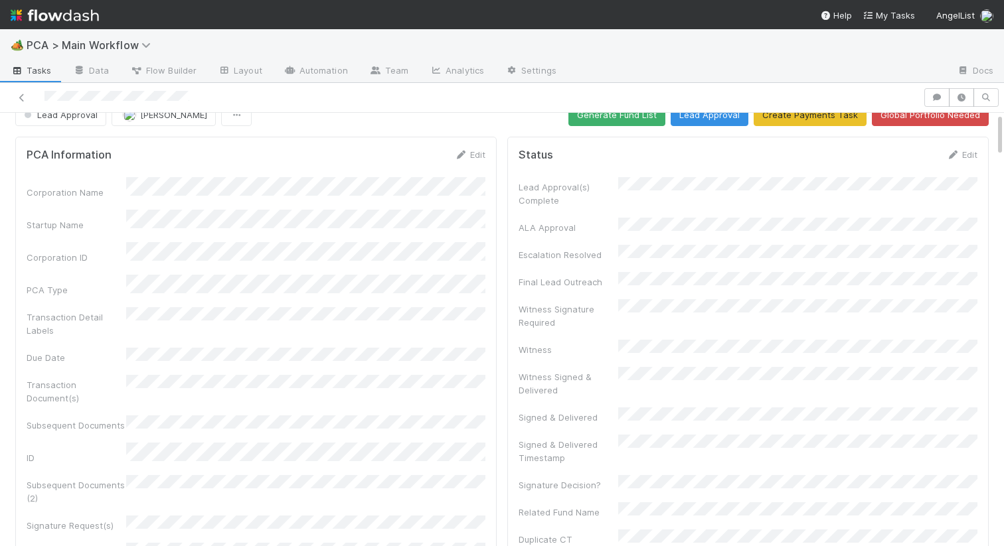
scroll to position [0, 0]
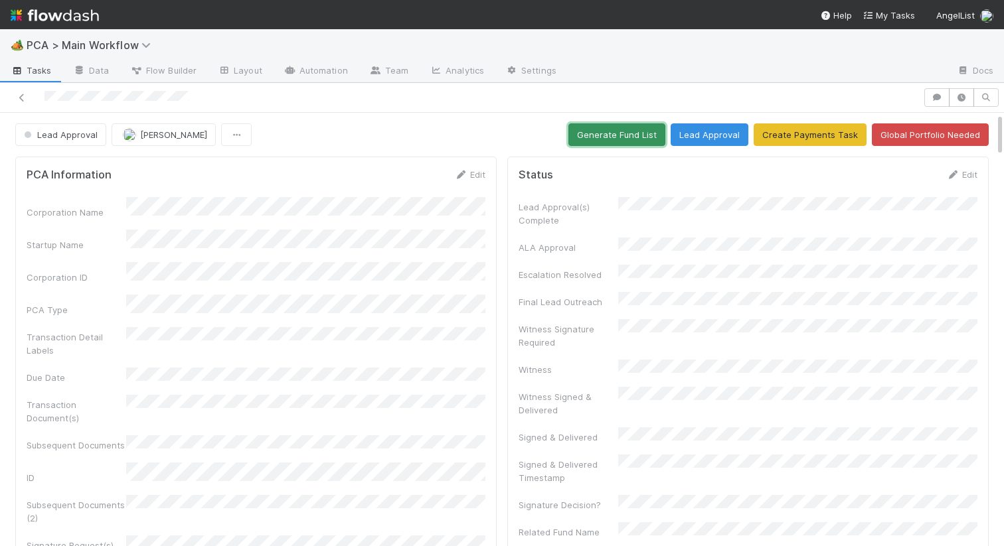
click at [603, 134] on button "Generate Fund List" at bounding box center [616, 134] width 97 height 23
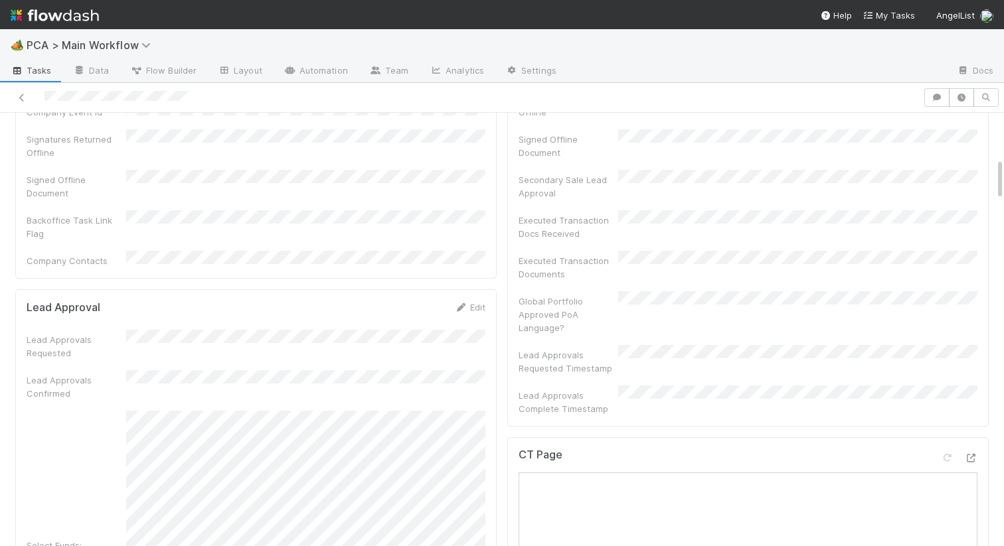
scroll to position [508, 0]
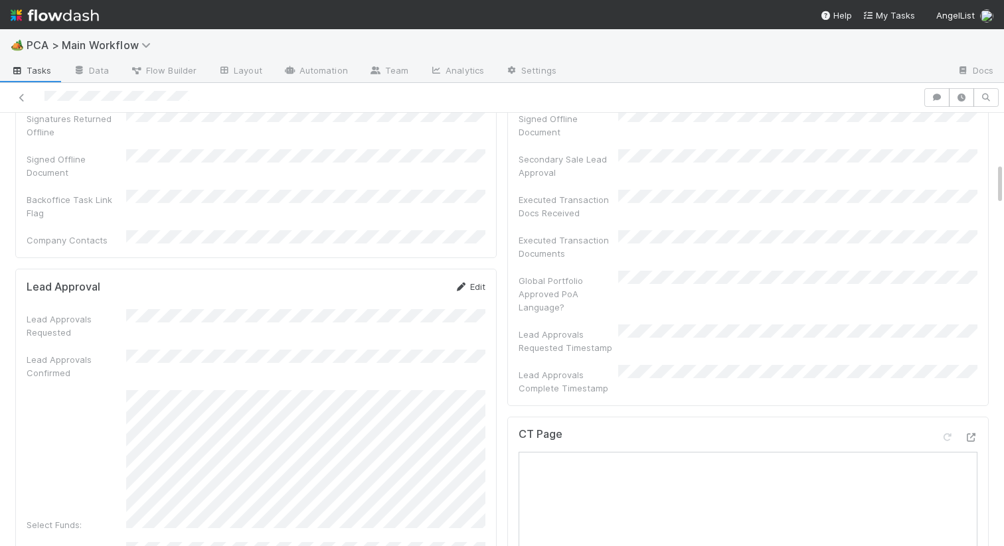
click at [465, 283] on icon at bounding box center [460, 287] width 13 height 9
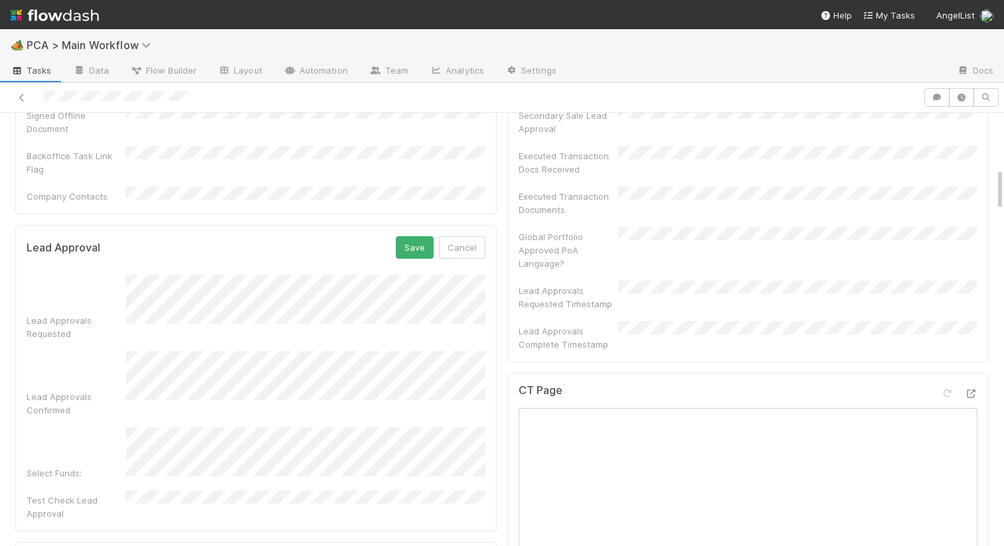
scroll to position [626, 0]
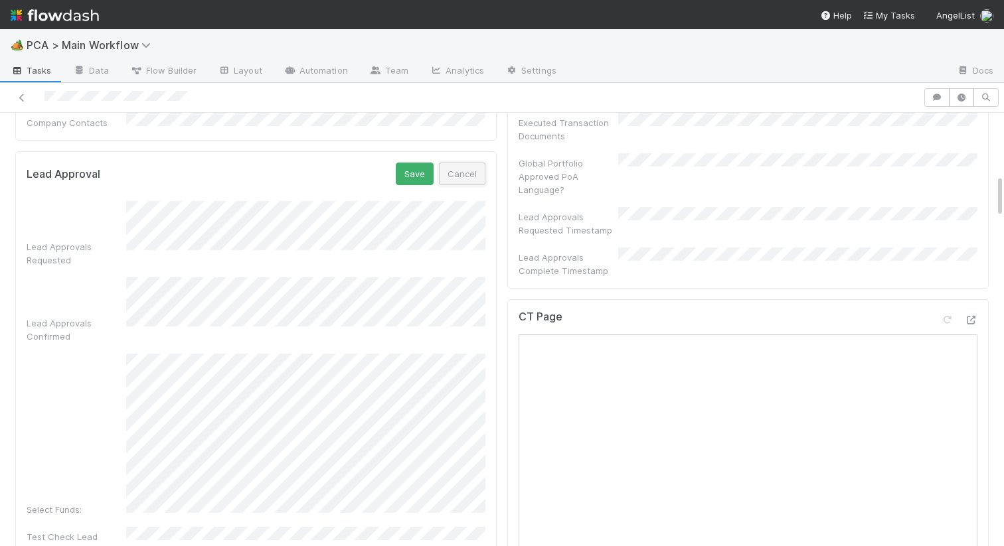
click at [462, 163] on button "Cancel" at bounding box center [462, 174] width 46 height 23
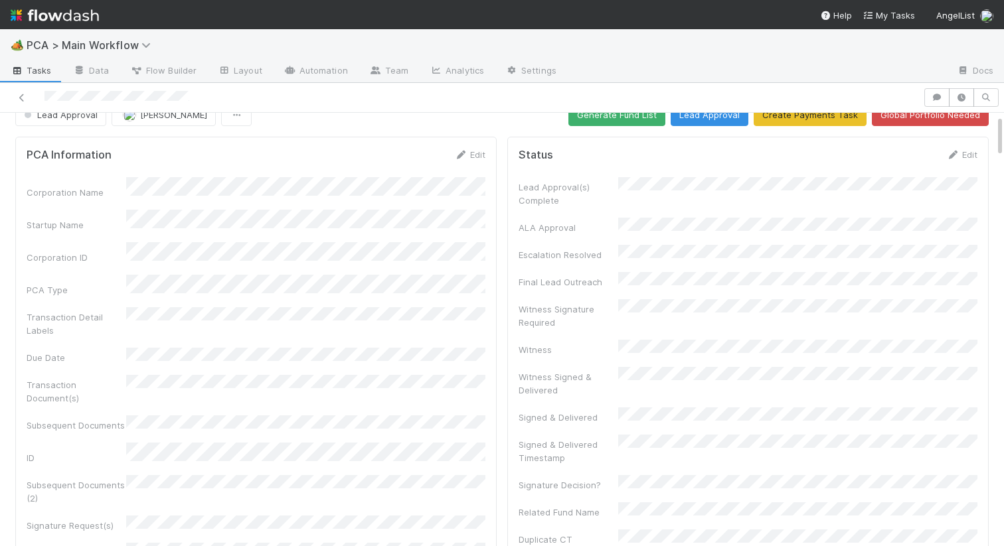
scroll to position [0, 0]
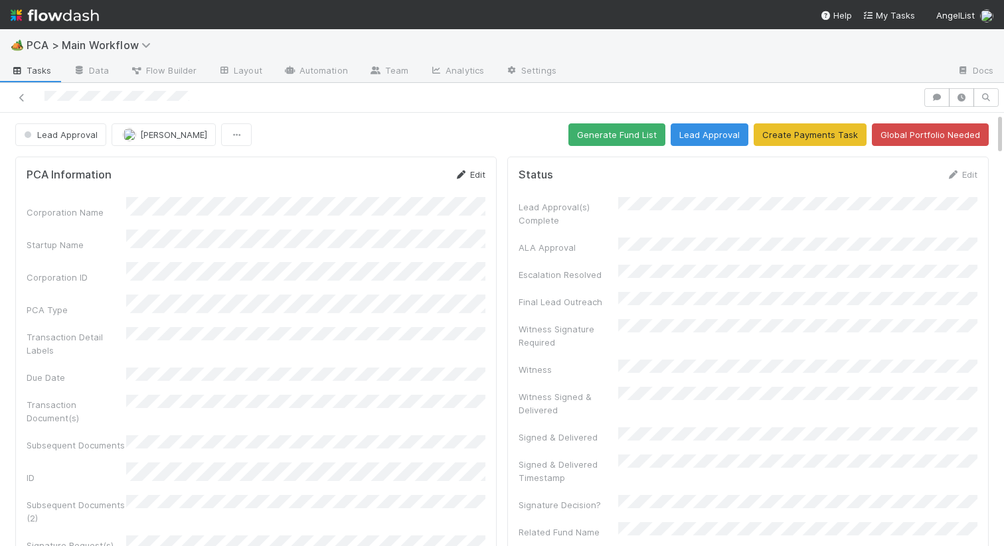
click at [473, 171] on link "Edit" at bounding box center [469, 174] width 31 height 11
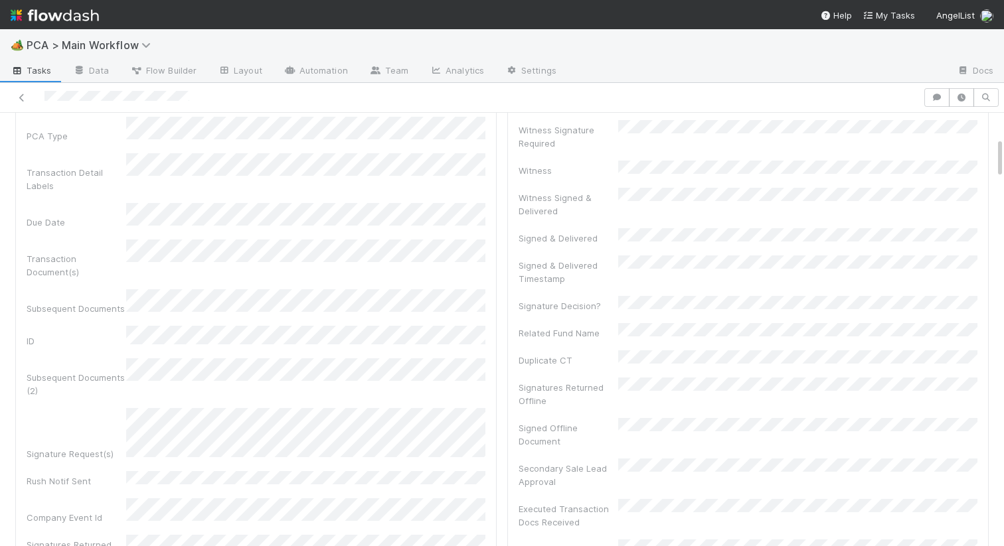
scroll to position [254, 0]
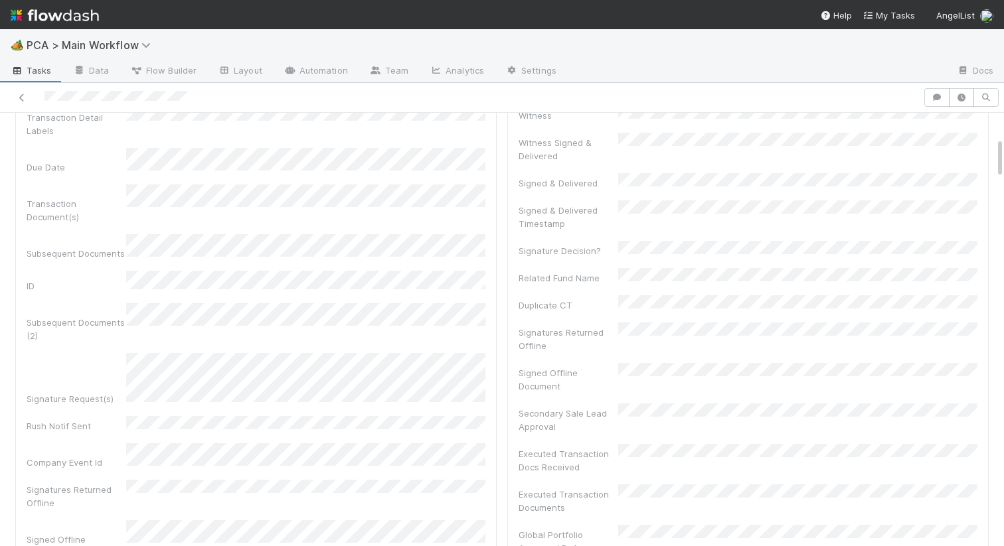
click at [88, 283] on div "Corporation Name Startup Name Corporation ID PCA Type Transaction Detail Labels…" at bounding box center [256, 294] width 459 height 684
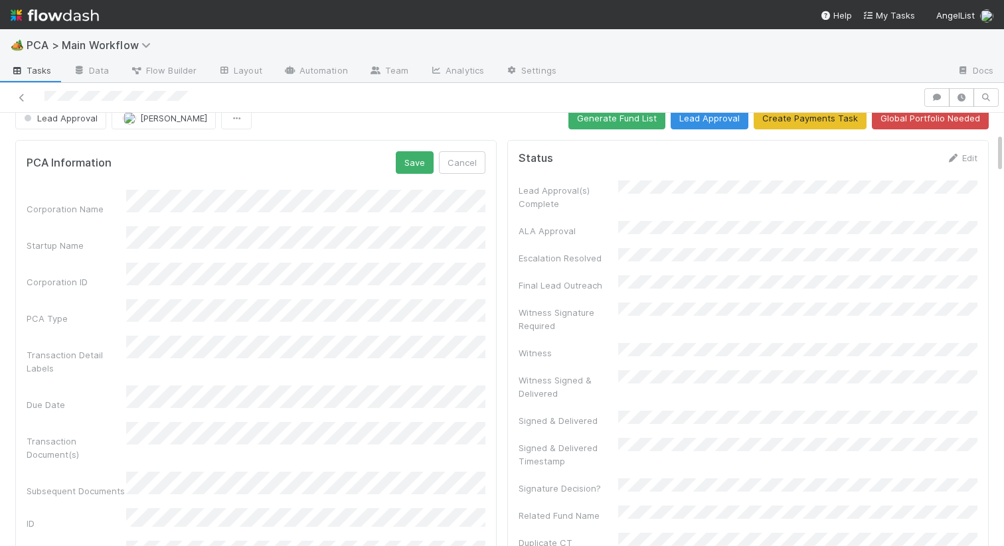
scroll to position [0, 0]
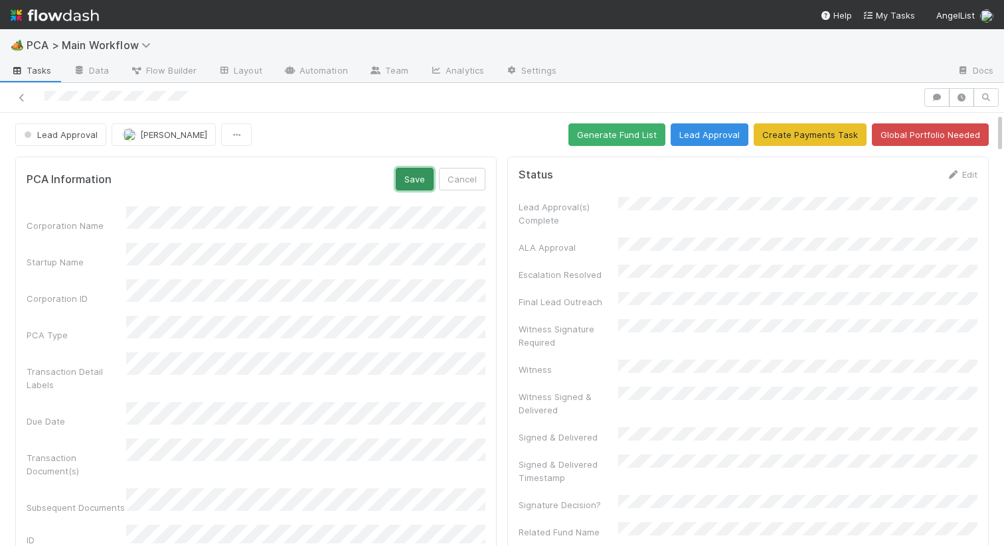
click at [404, 176] on button "Save" at bounding box center [415, 179] width 38 height 23
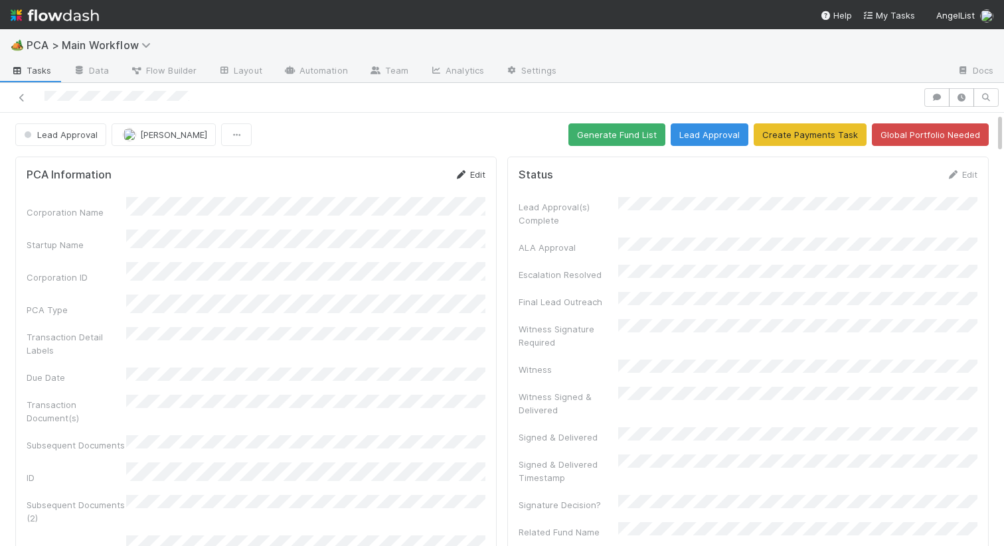
click at [475, 179] on link "Edit" at bounding box center [469, 174] width 31 height 11
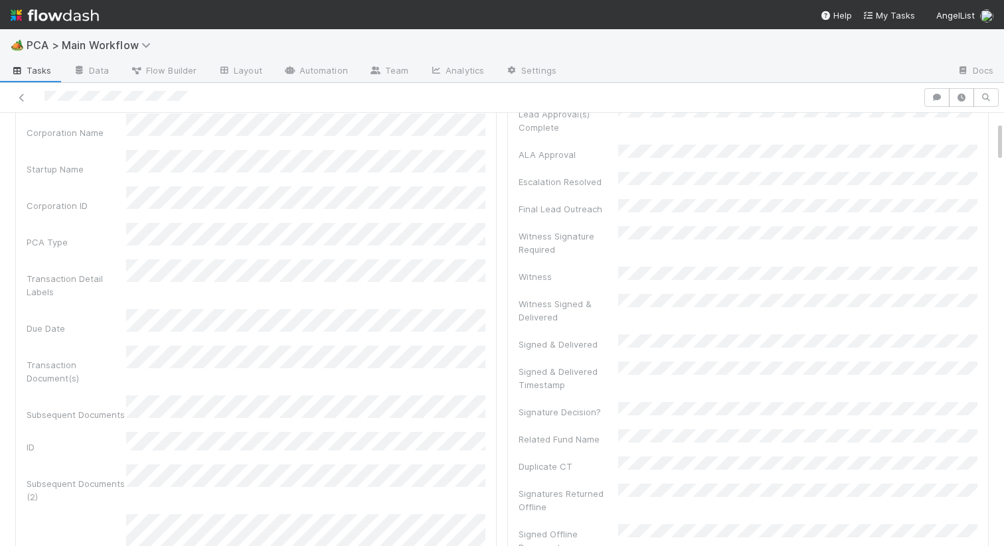
scroll to position [22, 0]
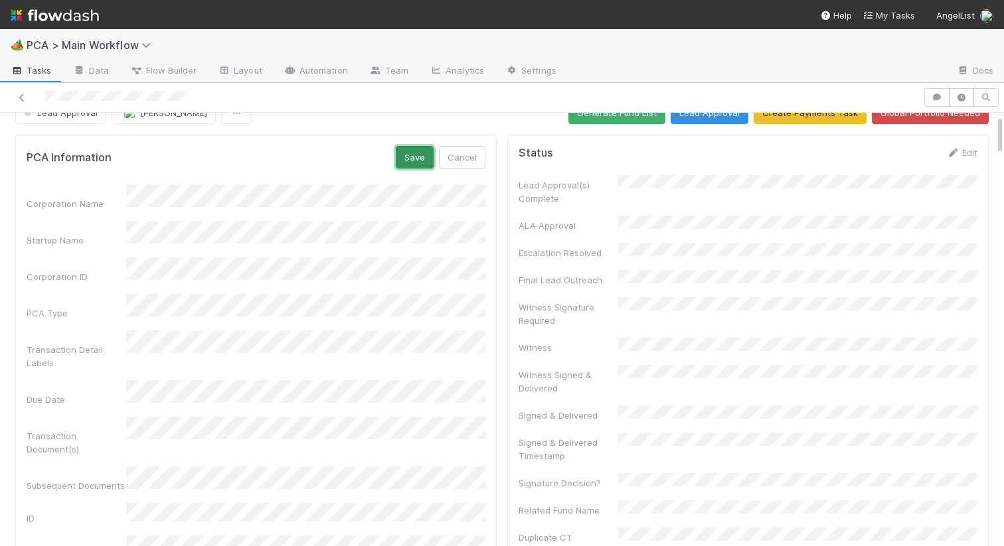
click at [419, 151] on button "Save" at bounding box center [415, 157] width 38 height 23
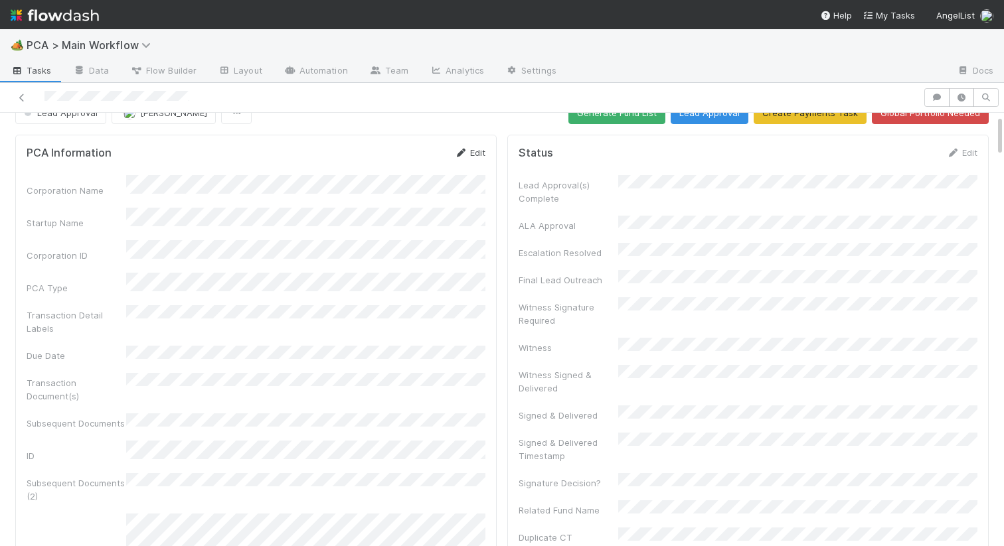
click at [471, 149] on link "Edit" at bounding box center [469, 152] width 31 height 11
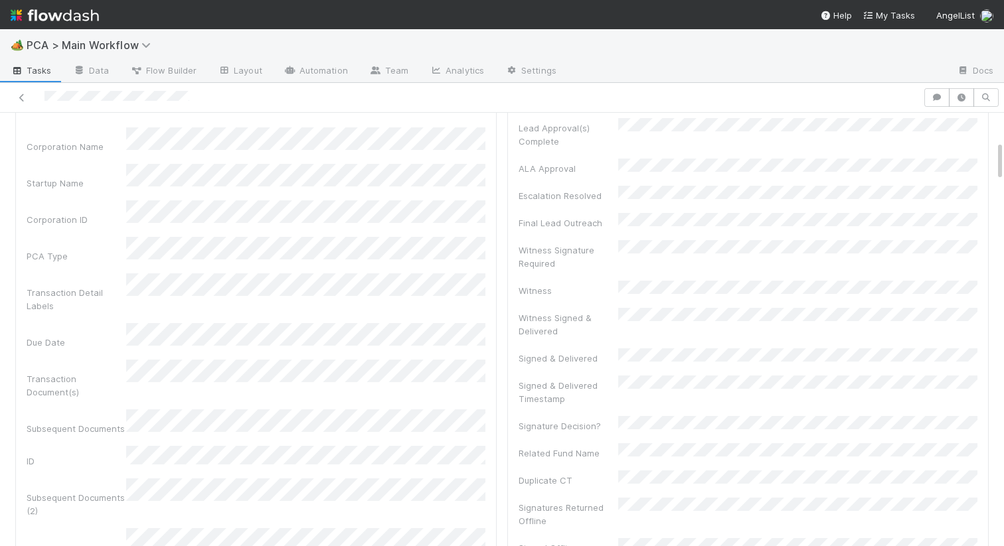
scroll to position [0, 0]
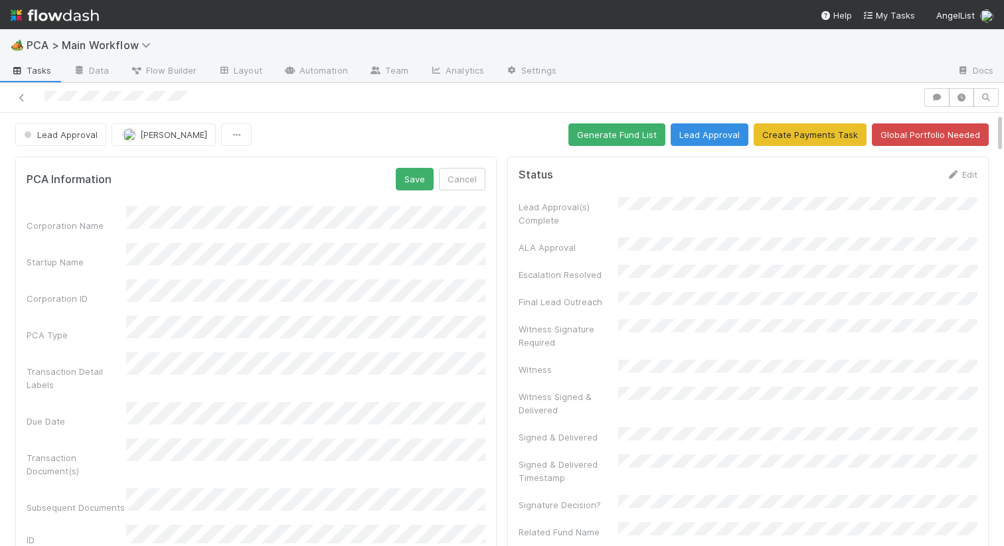
click at [404, 187] on button "Save" at bounding box center [415, 179] width 38 height 23
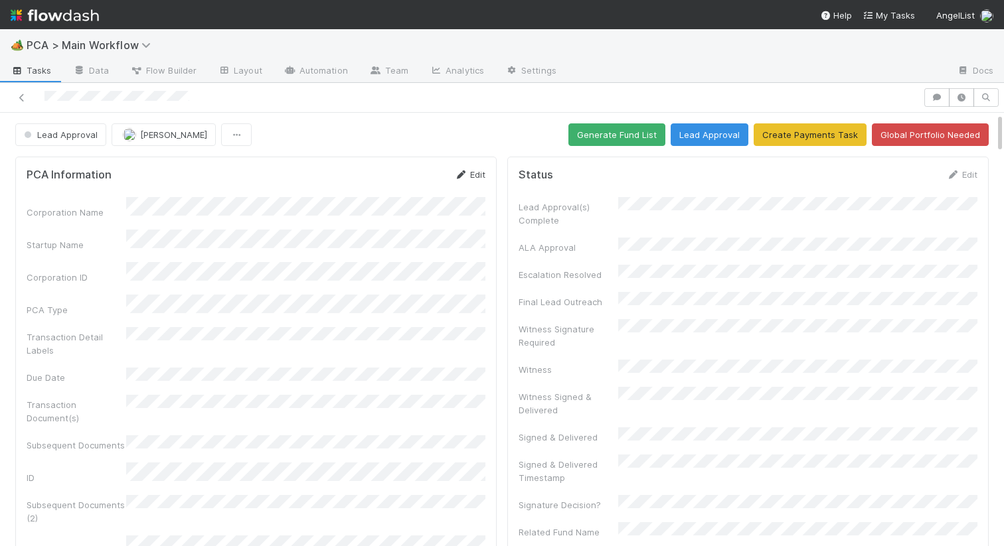
click at [481, 173] on link "Edit" at bounding box center [469, 174] width 31 height 11
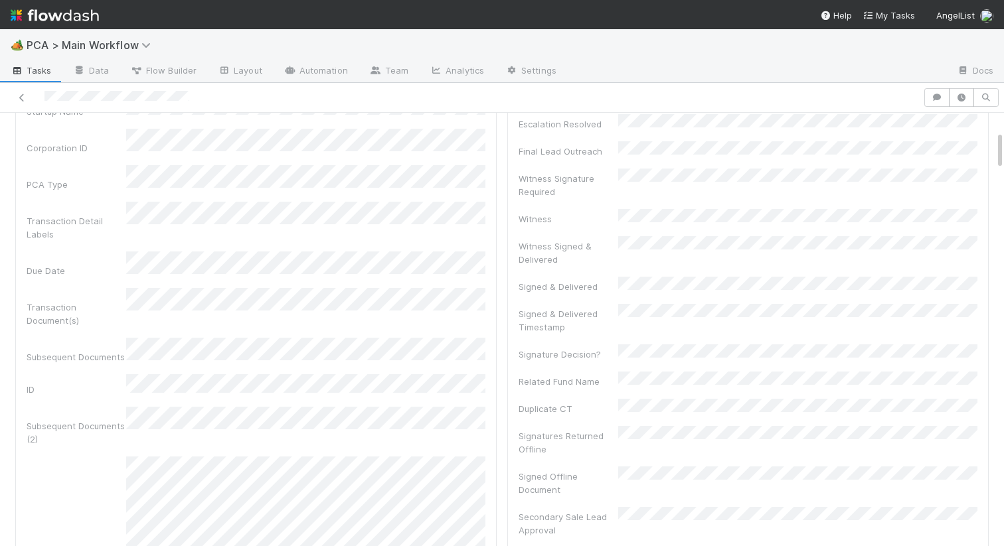
scroll to position [16, 0]
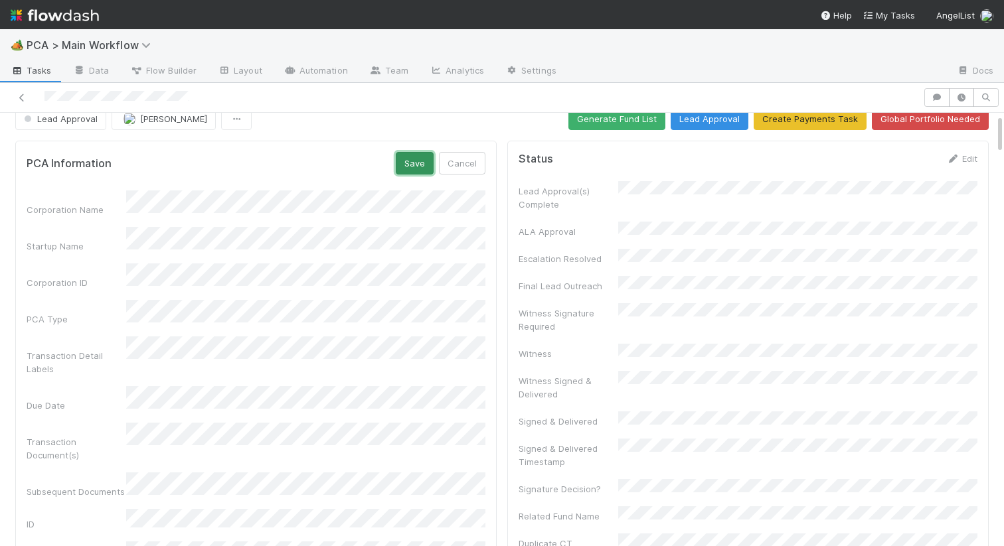
click at [408, 155] on button "Save" at bounding box center [415, 163] width 38 height 23
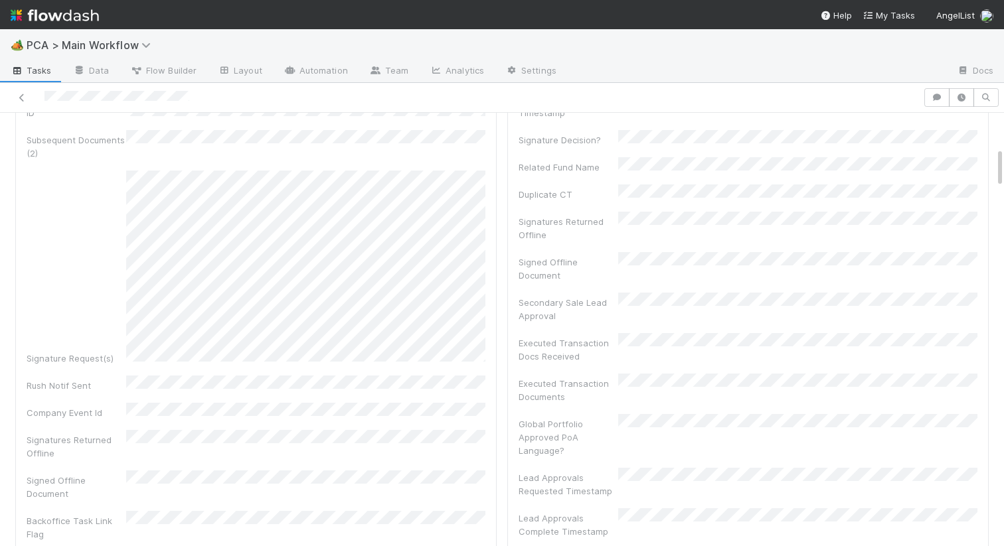
scroll to position [0, 0]
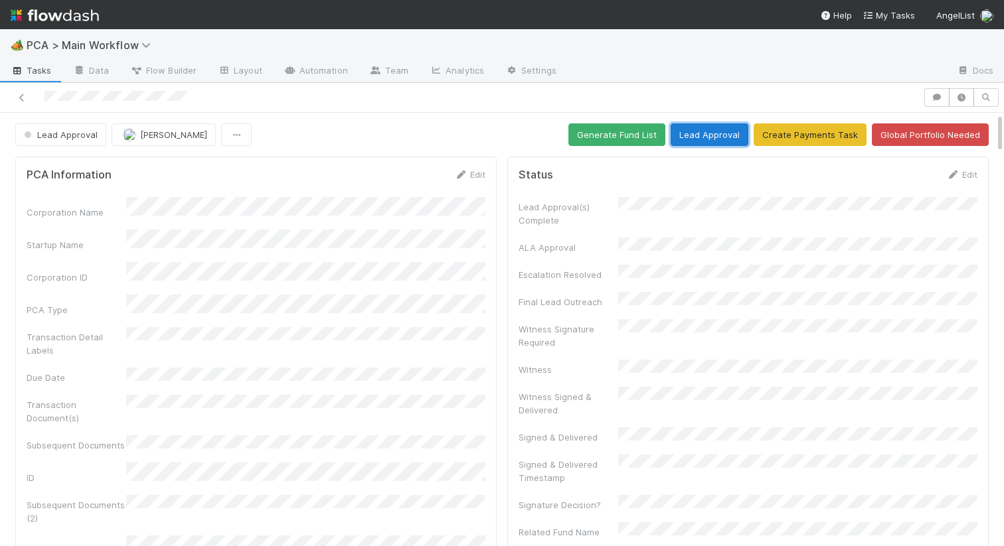
click at [711, 137] on button "Lead Approval" at bounding box center [709, 134] width 78 height 23
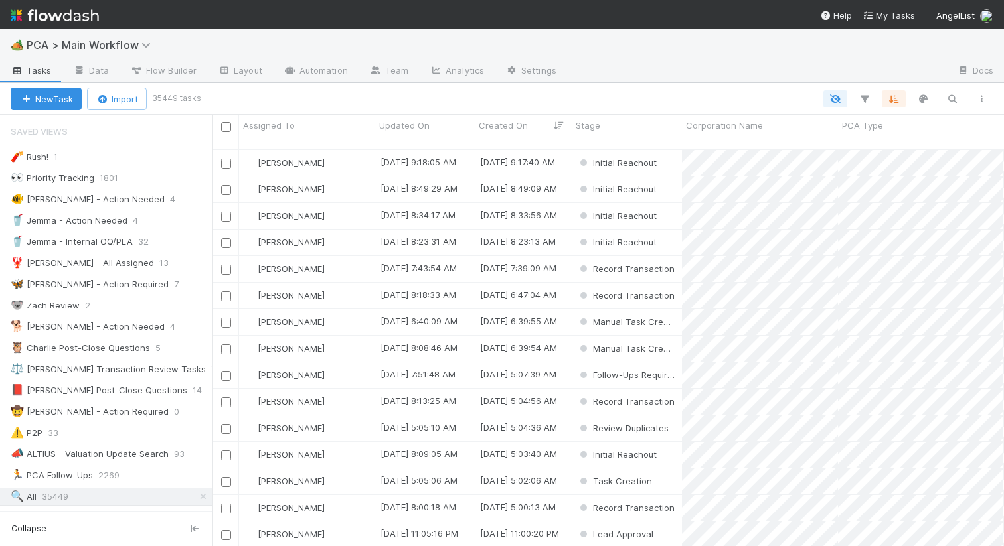
scroll to position [408, 791]
click at [950, 102] on icon "button" at bounding box center [951, 99] width 13 height 12
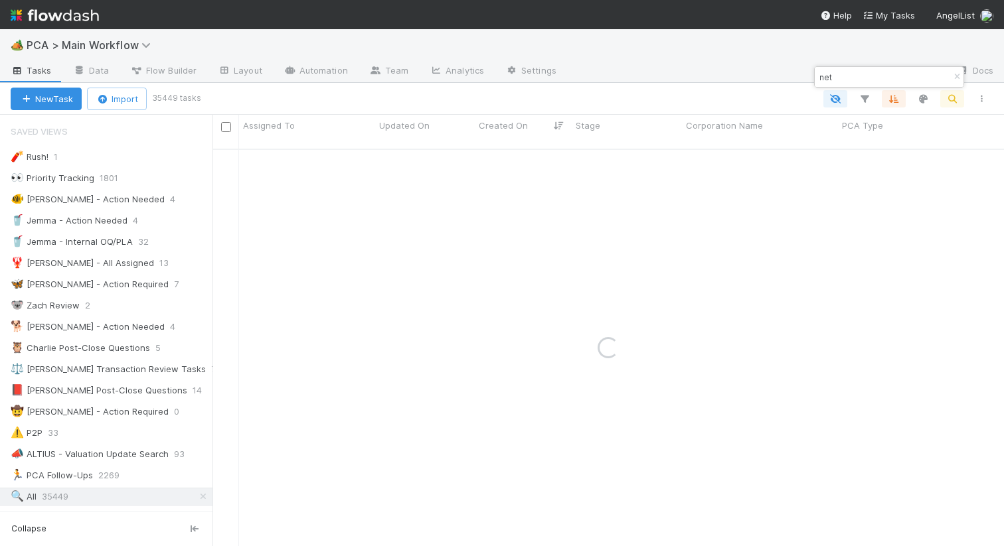
type input "net"
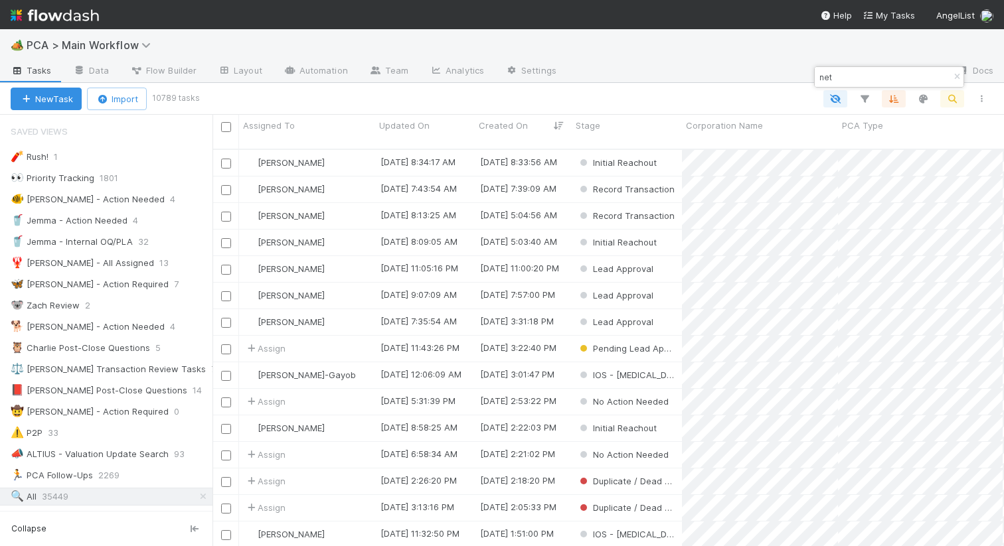
scroll to position [0, 1]
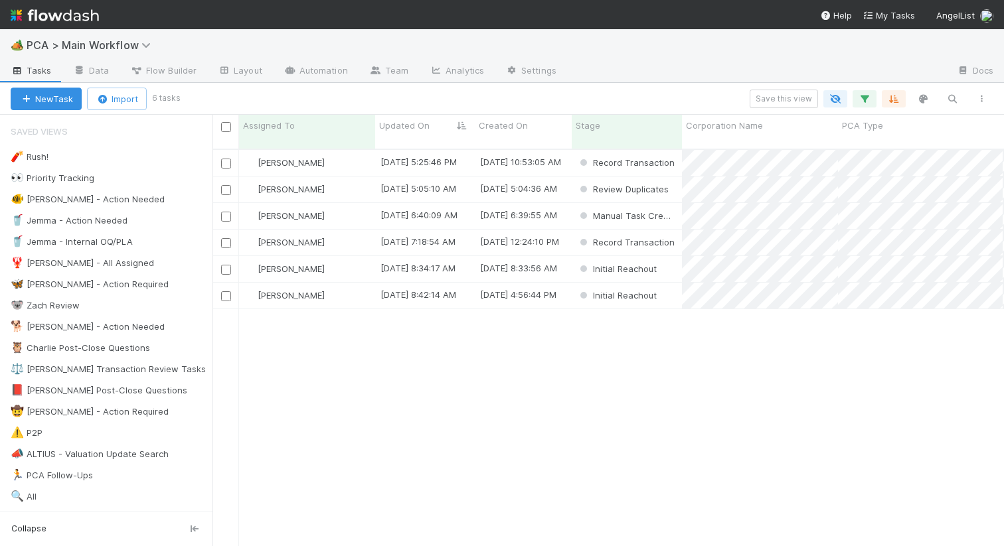
scroll to position [408, 791]
click at [342, 189] on div "[PERSON_NAME]" at bounding box center [307, 190] width 136 height 26
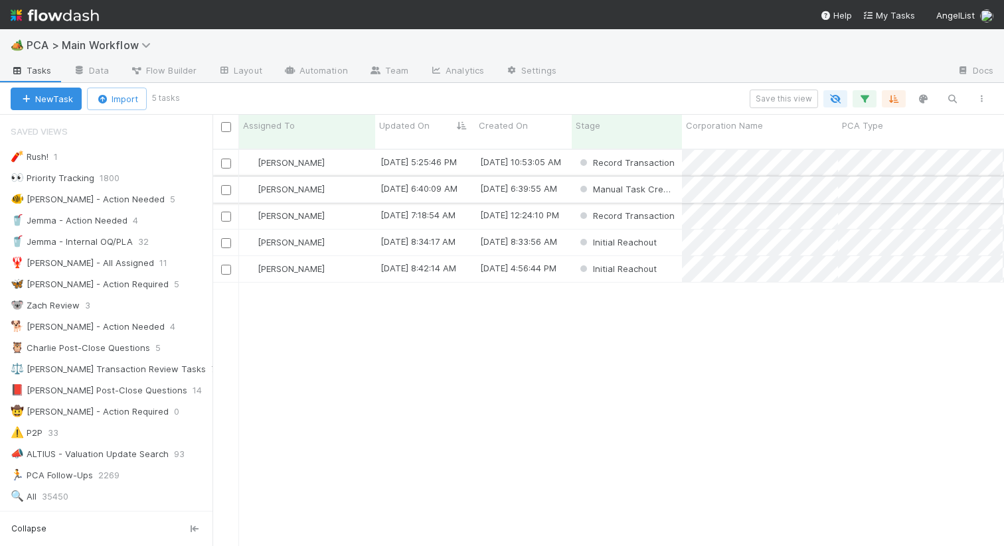
click at [354, 179] on div "[PERSON_NAME]" at bounding box center [307, 190] width 136 height 26
click at [356, 211] on div "[PERSON_NAME]" at bounding box center [307, 216] width 136 height 26
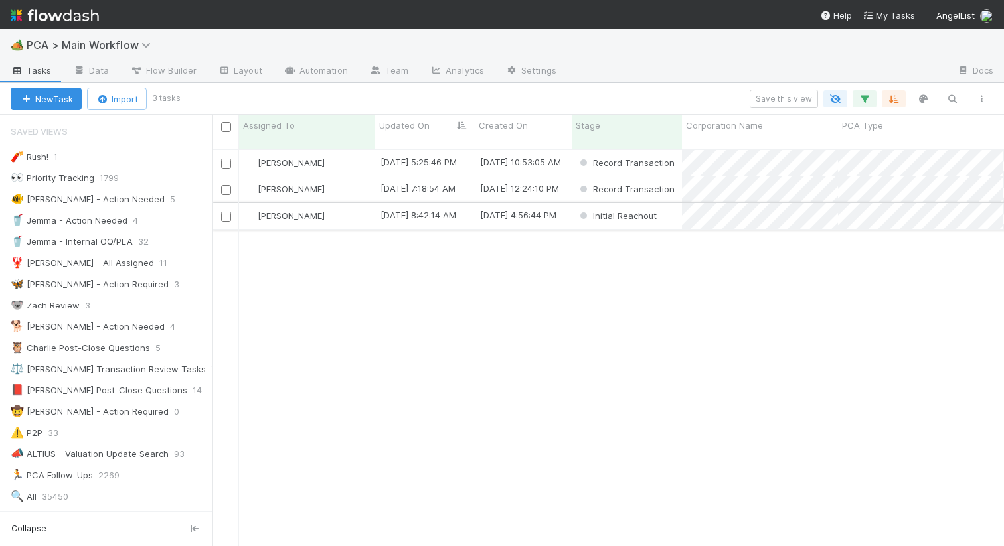
click at [348, 211] on div "[PERSON_NAME]" at bounding box center [307, 216] width 136 height 26
click at [329, 203] on div "[PERSON_NAME]" at bounding box center [307, 216] width 136 height 26
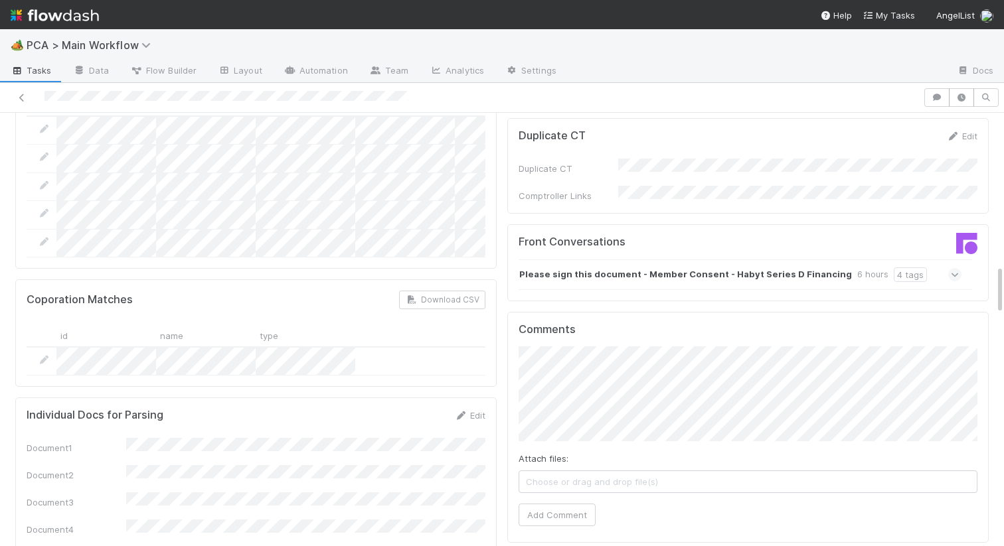
scroll to position [1152, 0]
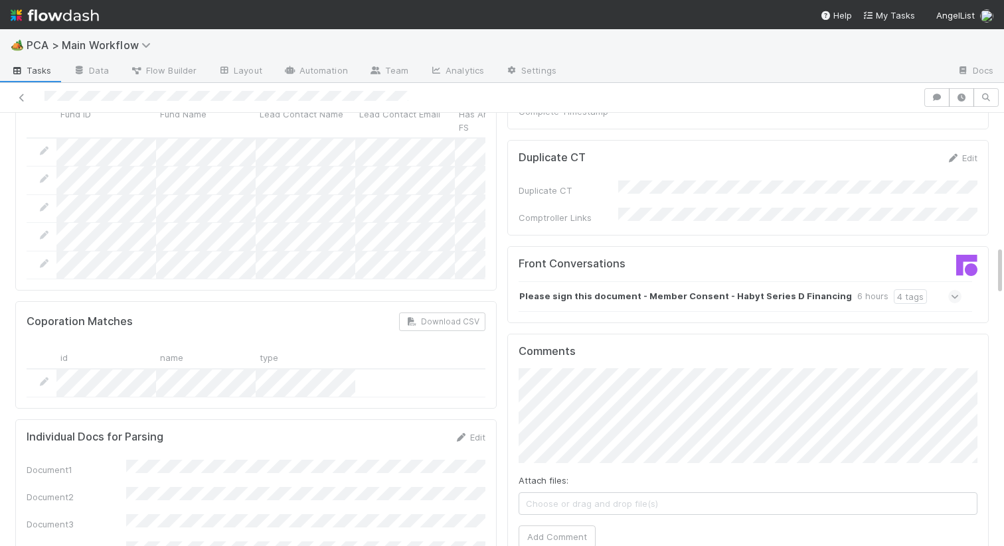
click at [628, 289] on strong "Please sign this document - Member Consent - Habyt Series D Financing" at bounding box center [685, 296] width 333 height 15
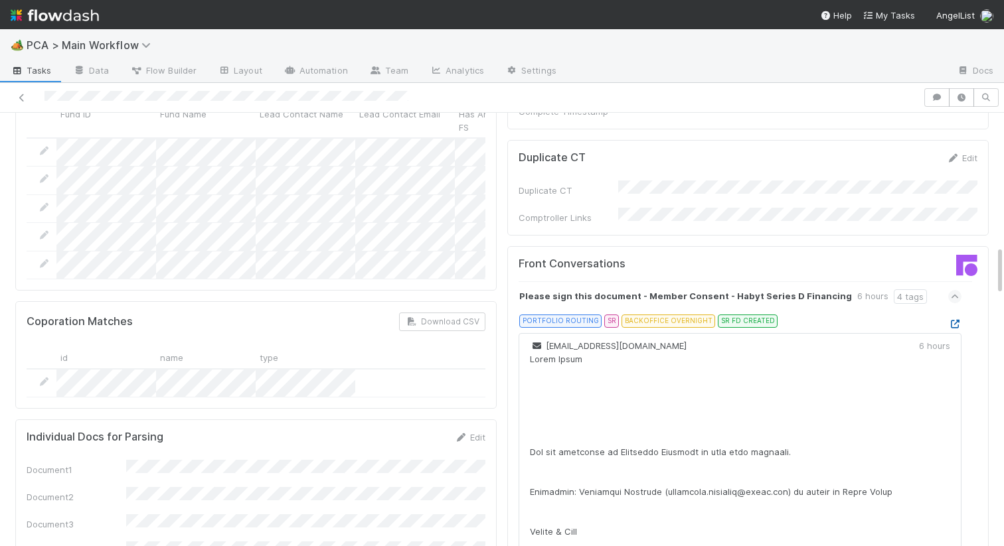
click at [953, 320] on icon at bounding box center [954, 324] width 13 height 9
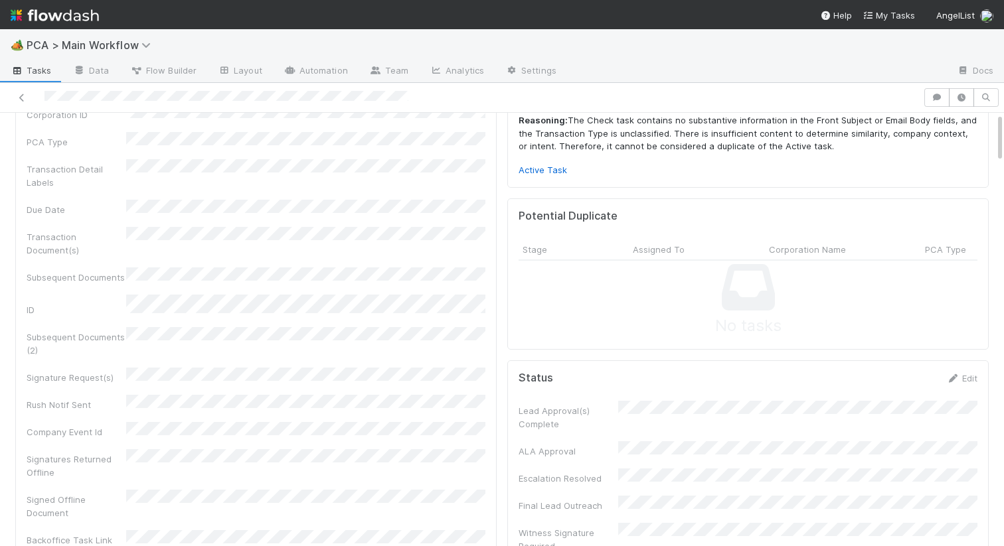
scroll to position [0, 0]
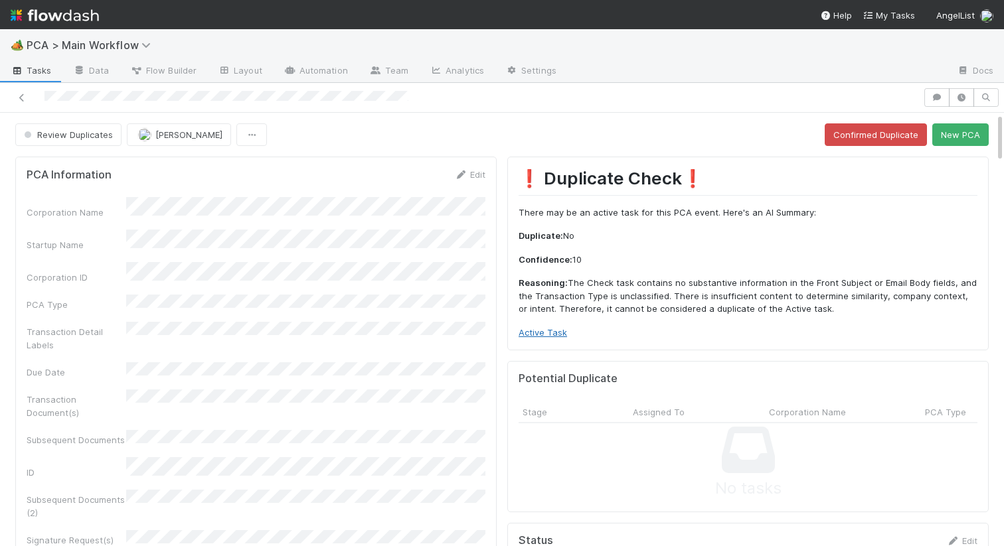
click at [534, 329] on link "Active Task" at bounding box center [542, 332] width 48 height 11
click at [897, 138] on button "Confirmed Duplicate" at bounding box center [875, 134] width 102 height 23
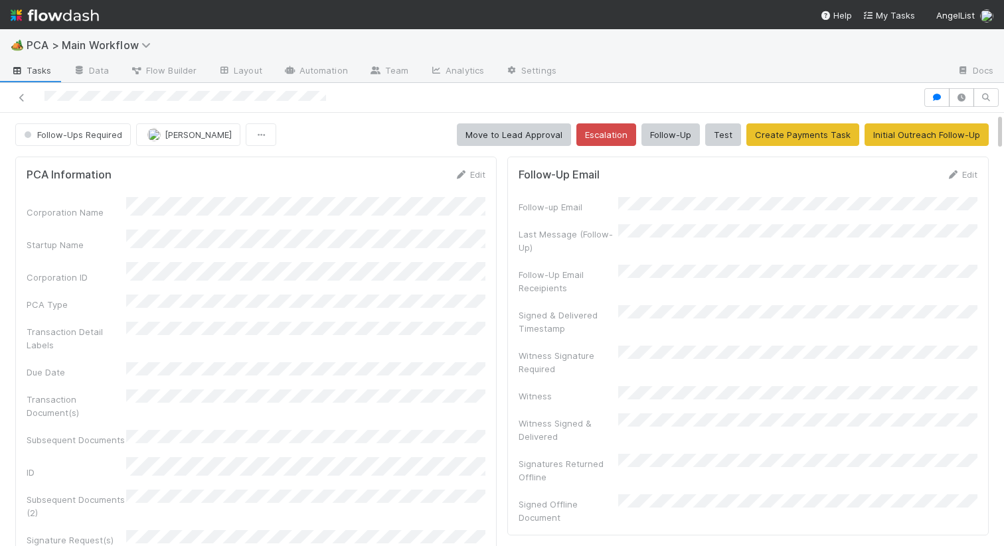
click at [468, 186] on form "PCA Information Edit Corporation Name Startup Name Corporation ID PCA Type Tran…" at bounding box center [256, 461] width 459 height 587
click at [469, 172] on link "Edit" at bounding box center [469, 174] width 31 height 11
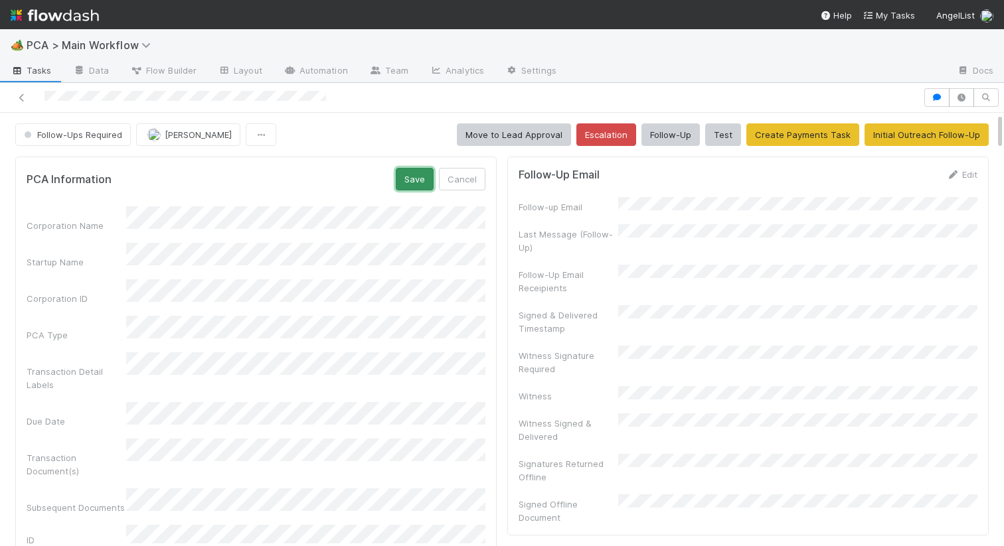
click at [410, 171] on button "Save" at bounding box center [415, 179] width 38 height 23
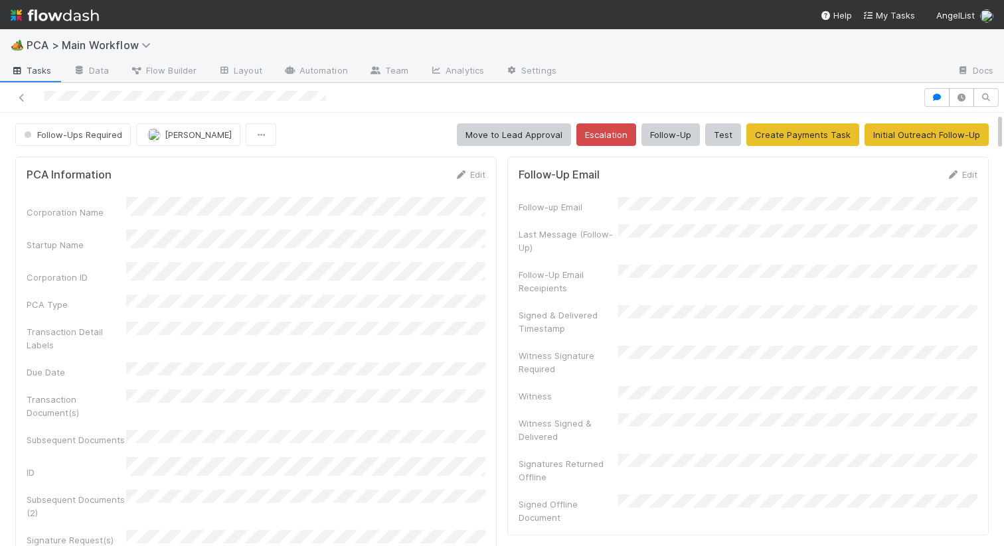
click at [475, 185] on form "PCA Information Edit Corporation Name Startup Name Corporation ID PCA Type Tran…" at bounding box center [256, 461] width 459 height 587
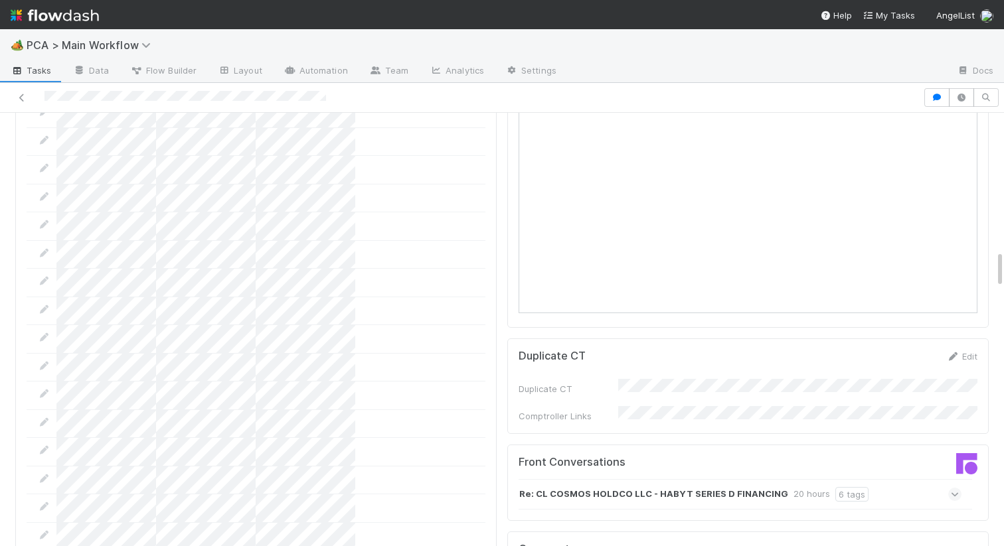
scroll to position [1705, 0]
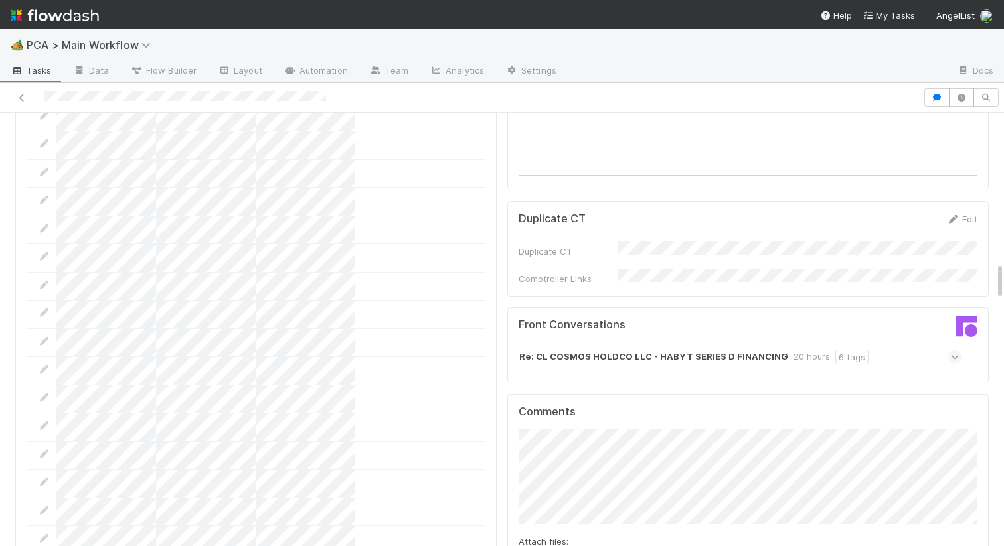
drag, startPoint x: 589, startPoint y: 251, endPoint x: 582, endPoint y: 251, distance: 7.3
click at [589, 350] on strong "Re: CL COSMOS HOLDCO LLC - HABYT SERIES D FINANCING" at bounding box center [653, 357] width 269 height 15
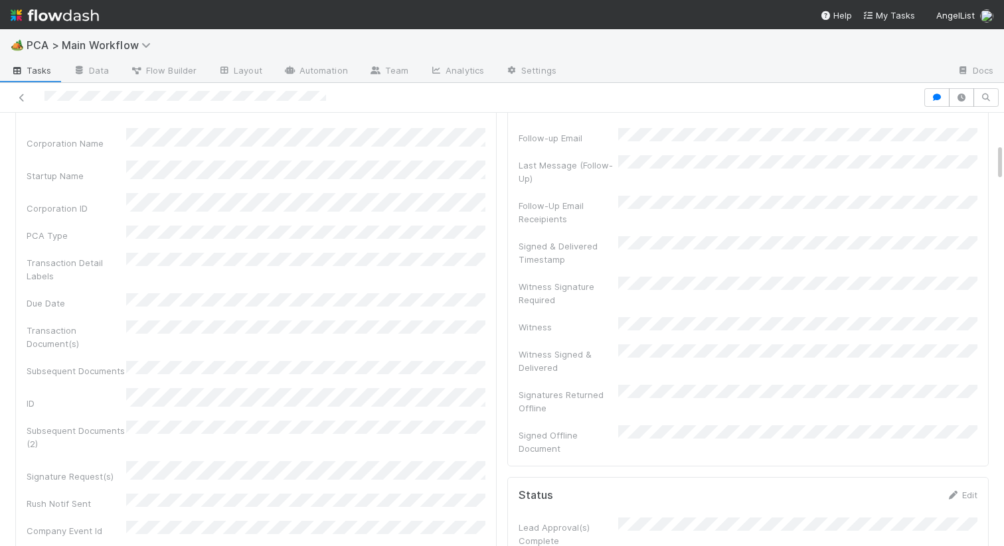
scroll to position [0, 0]
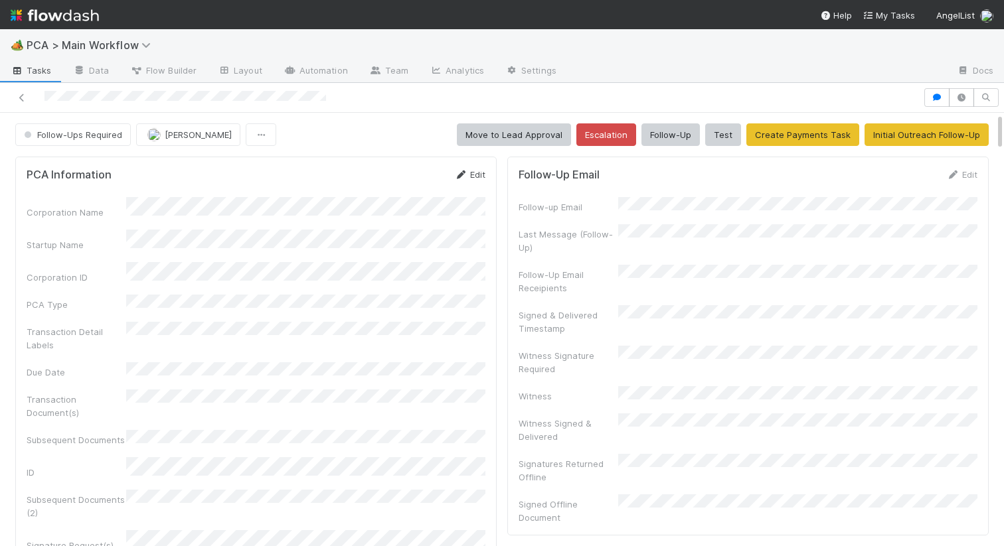
click at [476, 175] on link "Edit" at bounding box center [469, 174] width 31 height 11
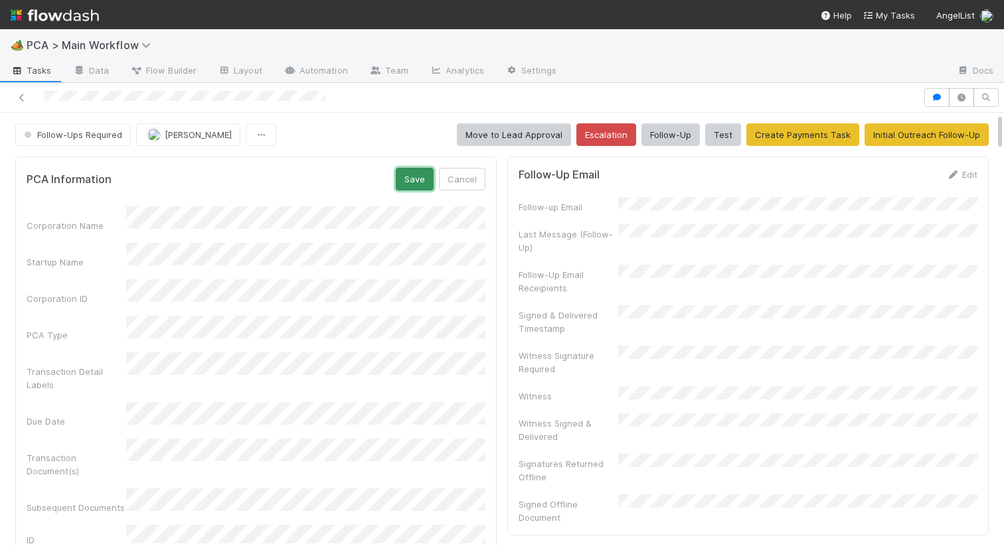
click at [417, 175] on button "Save" at bounding box center [415, 179] width 38 height 23
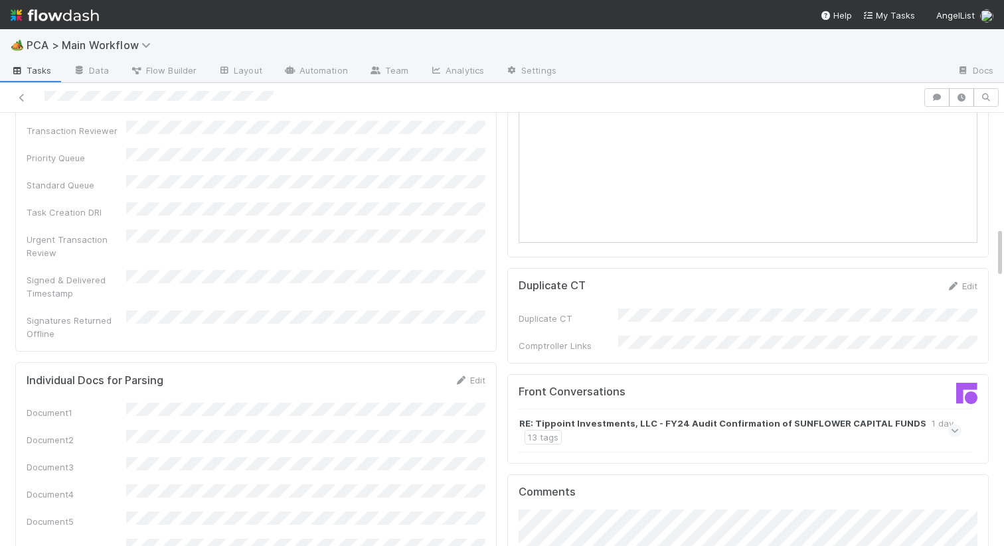
scroll to position [1445, 0]
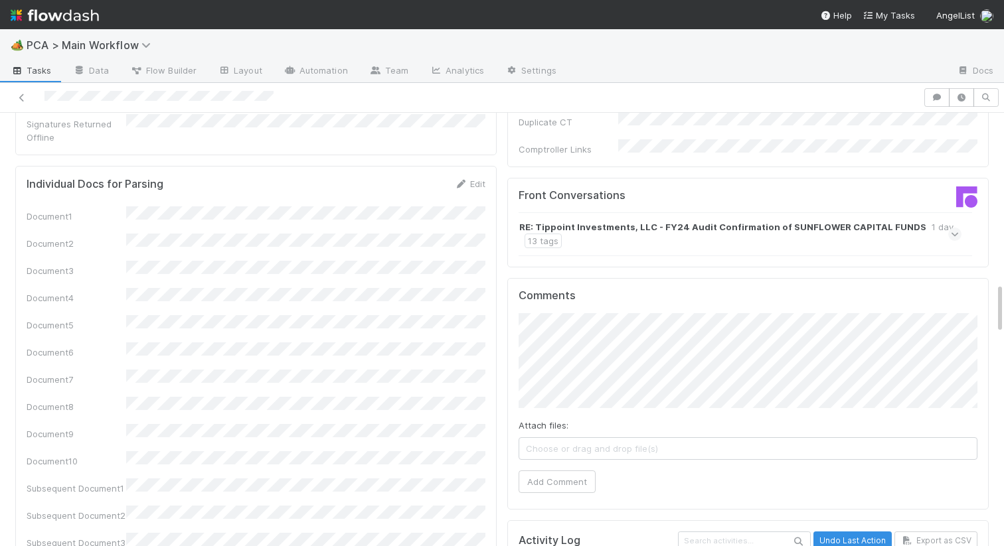
click at [609, 220] on strong "RE: Tippoint Investments, LLC - FY24 Audit Confirmation of SUNFLOWER CAPITAL FU…" at bounding box center [722, 226] width 407 height 13
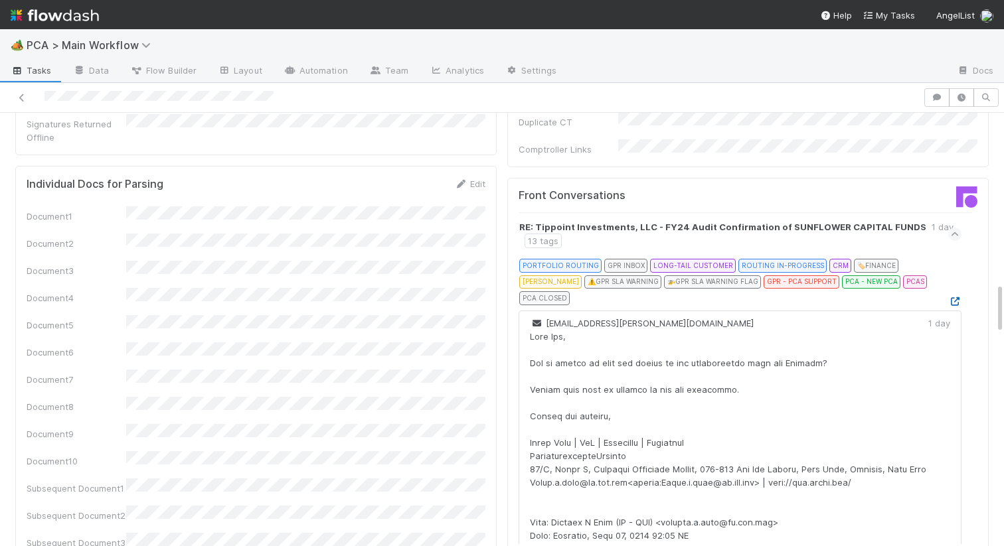
click at [951, 297] on icon at bounding box center [954, 301] width 13 height 9
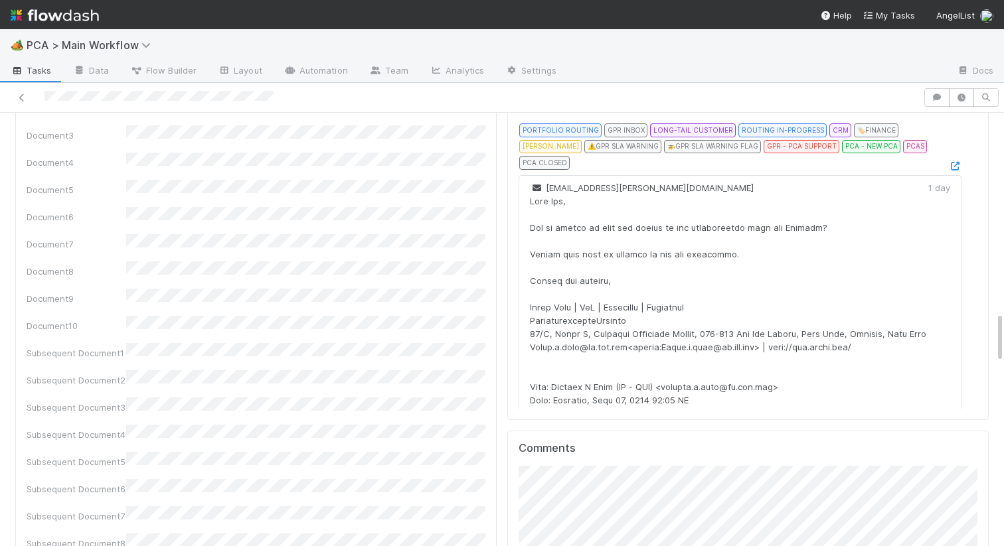
scroll to position [1857, 0]
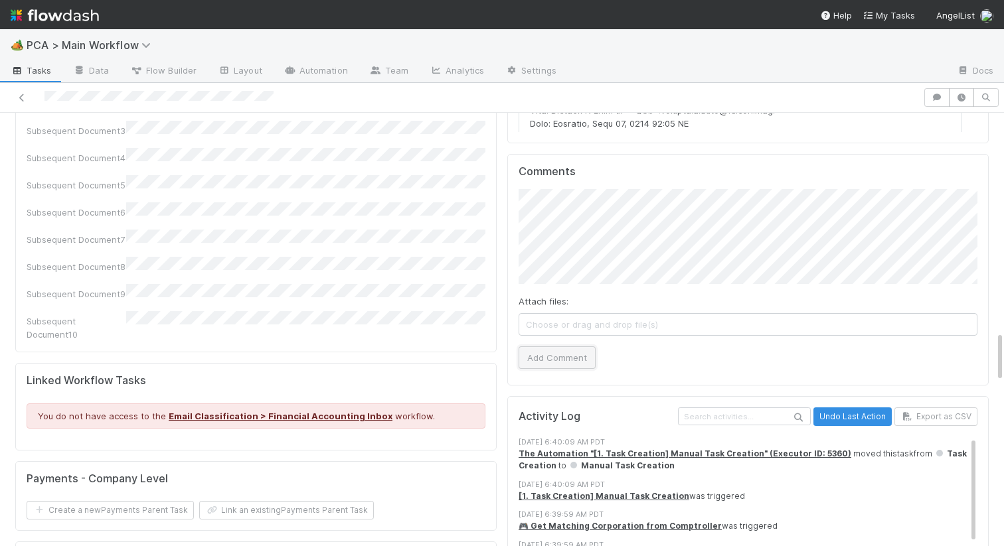
click at [563, 346] on button "Add Comment" at bounding box center [556, 357] width 77 height 23
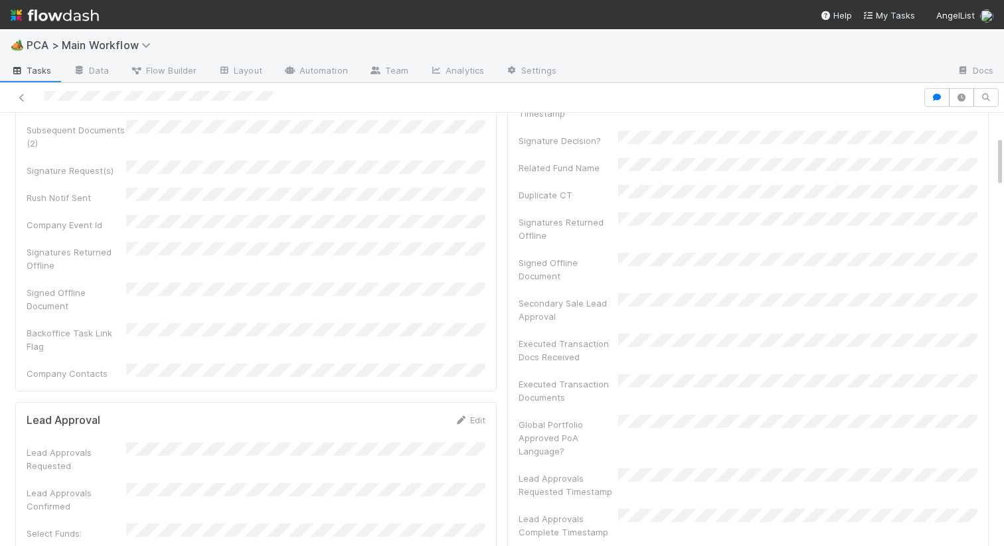
scroll to position [0, 0]
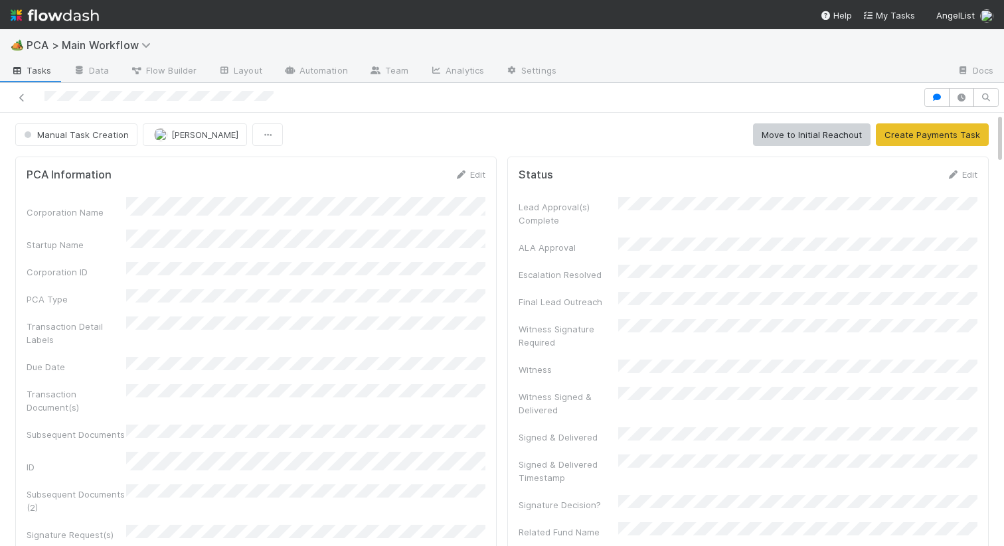
click at [78, 131] on span "Manual Task Creation" at bounding box center [75, 134] width 108 height 11
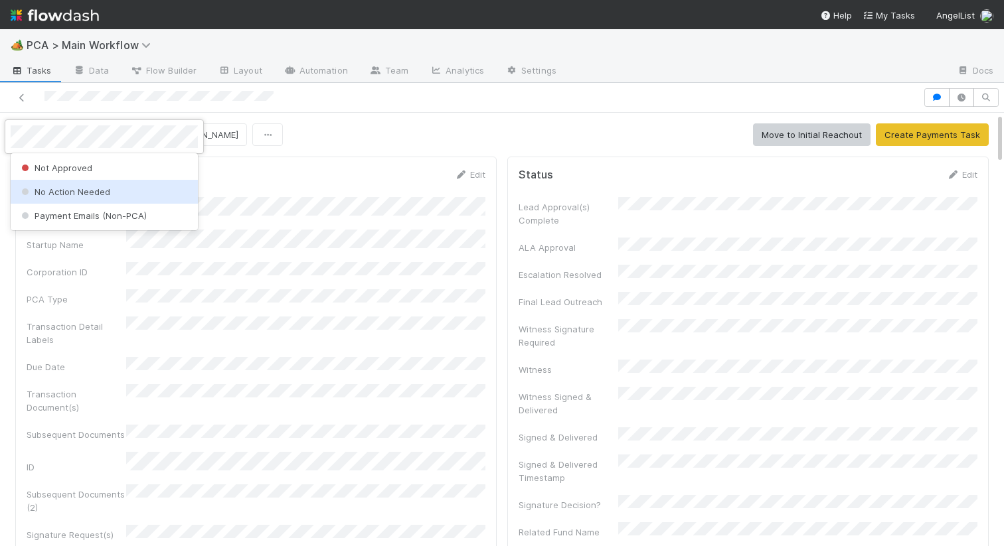
click at [69, 186] on div "No Action Needed" at bounding box center [104, 192] width 187 height 24
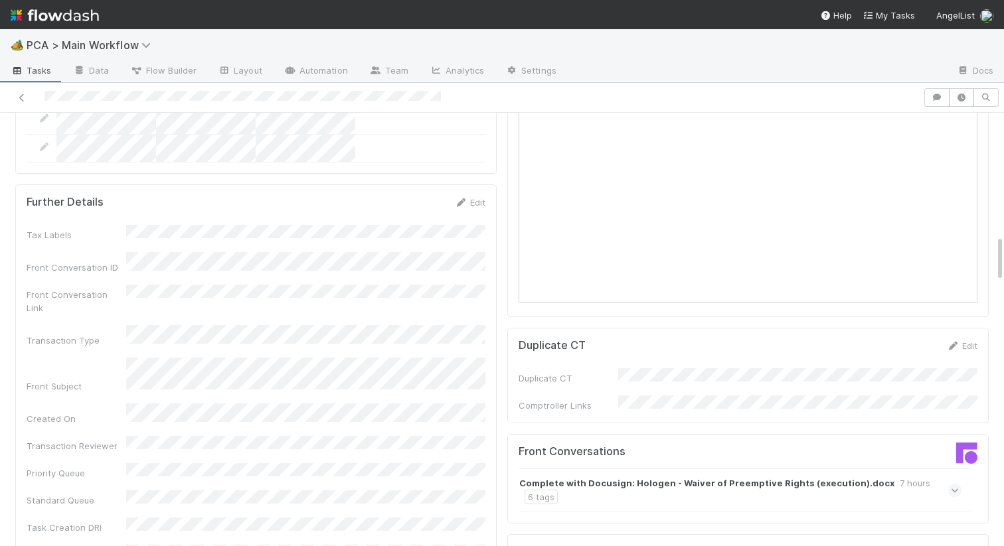
scroll to position [1349, 0]
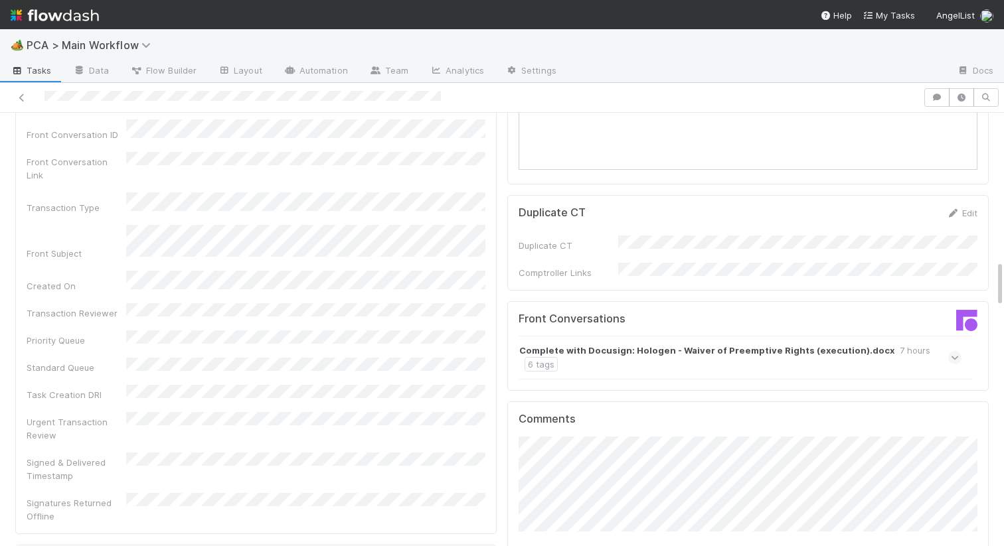
click at [557, 344] on strong "Complete with Docusign: Hologen - Waiver of Preemptive Rights (execution).docx" at bounding box center [706, 350] width 375 height 13
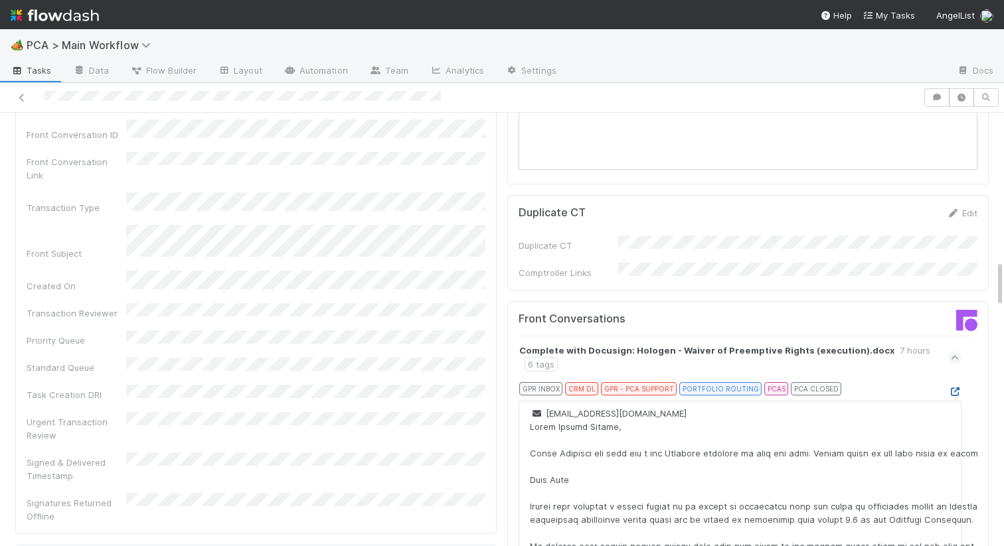
click at [949, 386] on link at bounding box center [954, 391] width 13 height 11
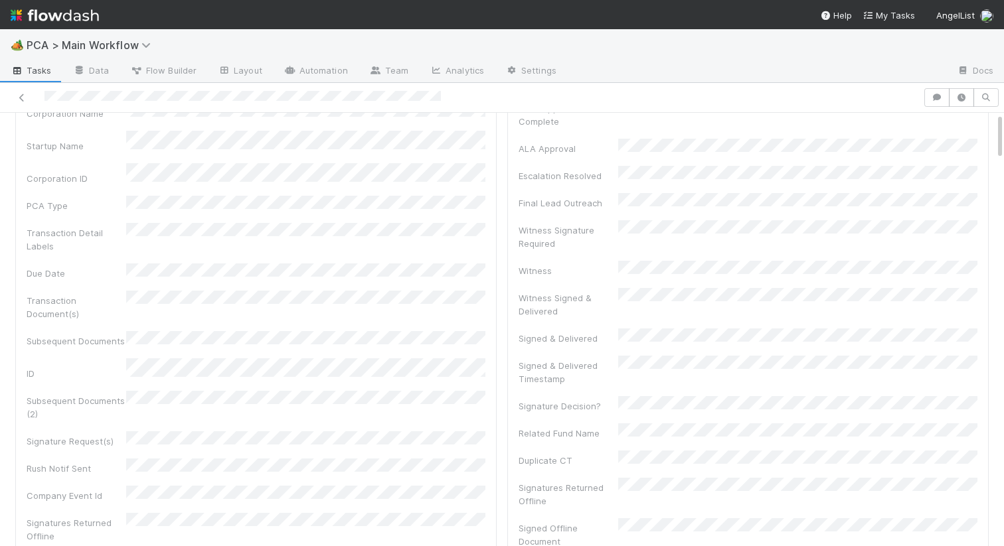
scroll to position [0, 0]
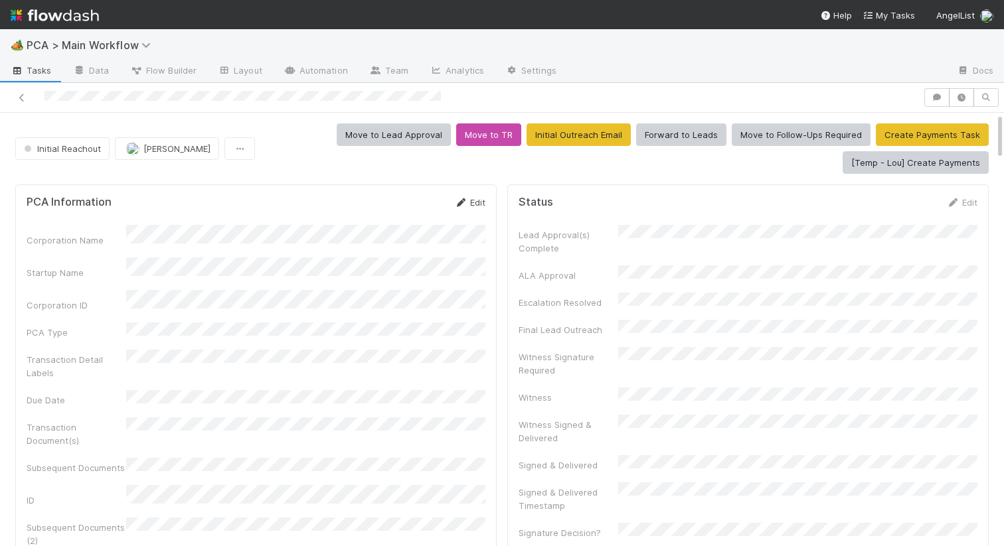
click at [468, 206] on link "Edit" at bounding box center [469, 202] width 31 height 11
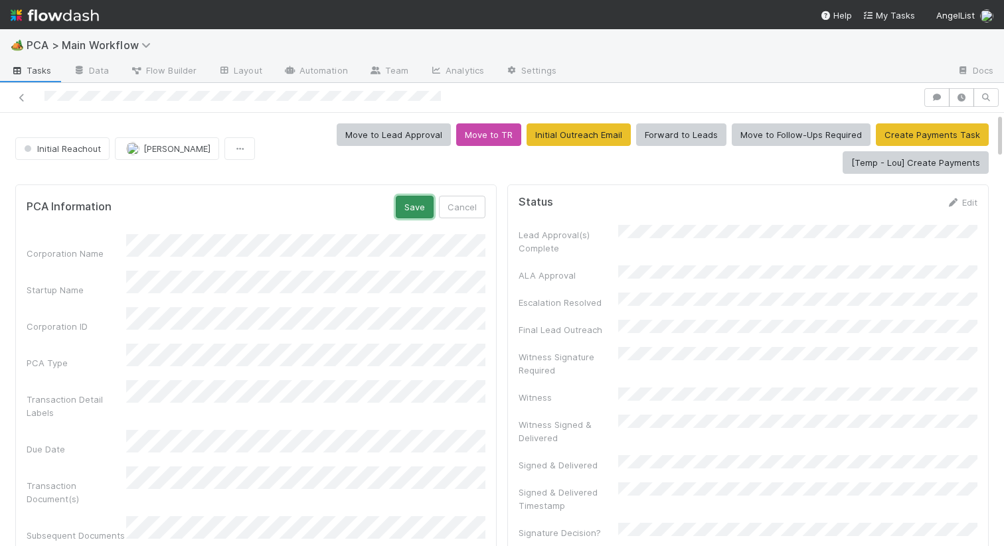
click at [408, 205] on button "Save" at bounding box center [415, 207] width 38 height 23
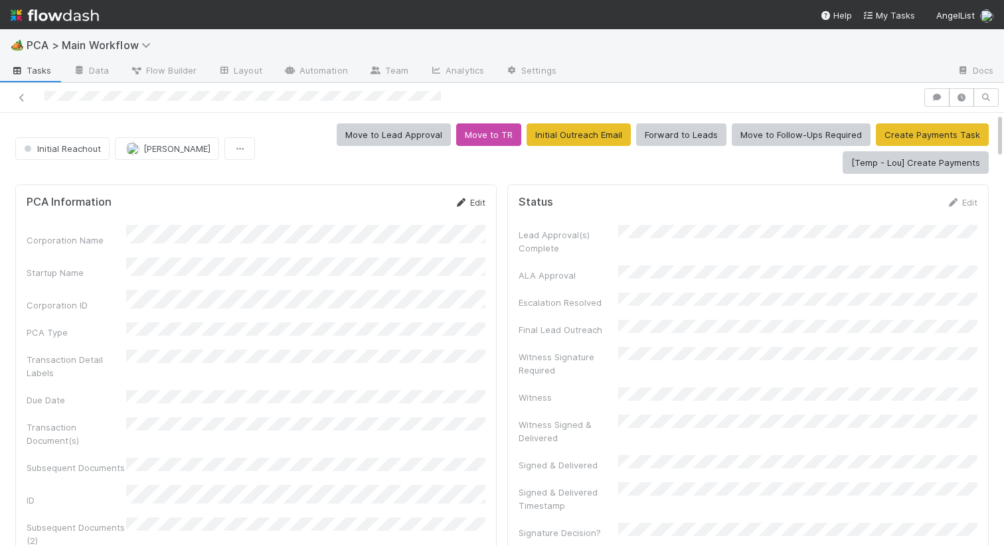
click at [469, 202] on link "Edit" at bounding box center [469, 202] width 31 height 11
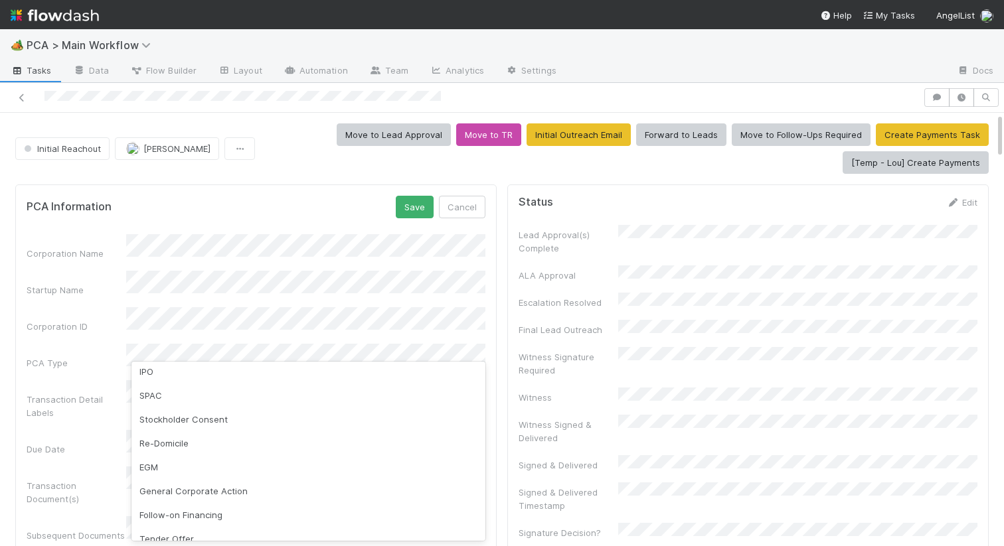
scroll to position [121, 0]
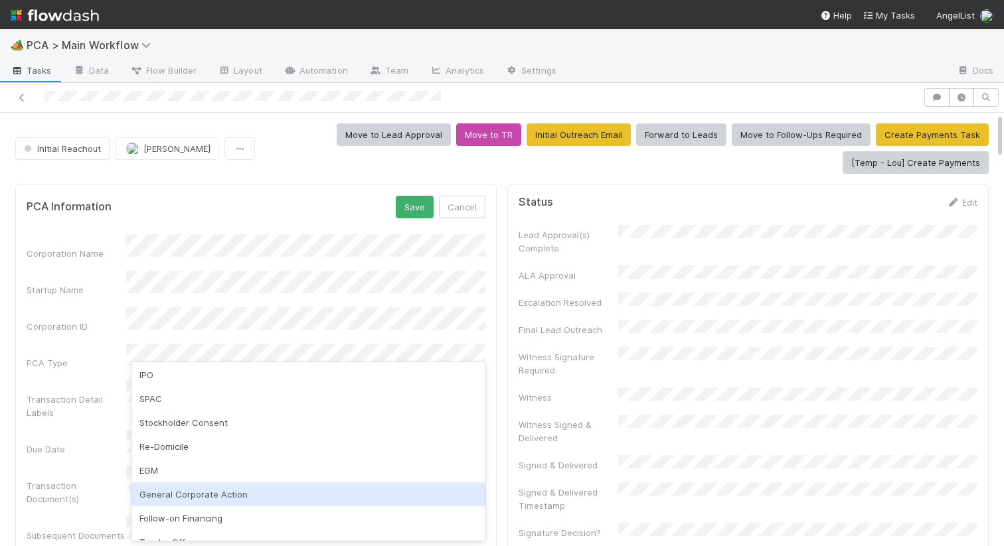
click at [163, 489] on div "General Corporate Action" at bounding box center [308, 495] width 354 height 24
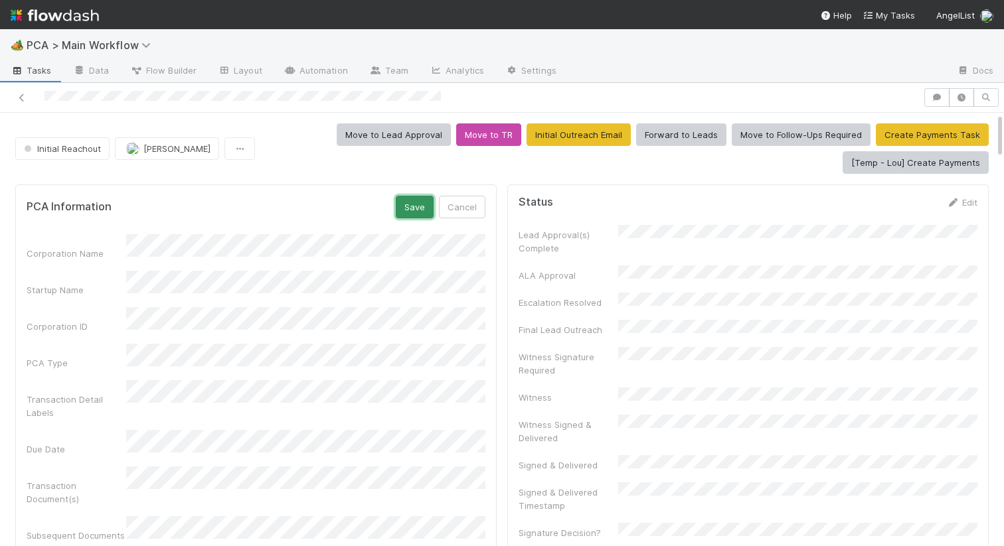
click at [411, 200] on button "Save" at bounding box center [415, 207] width 38 height 23
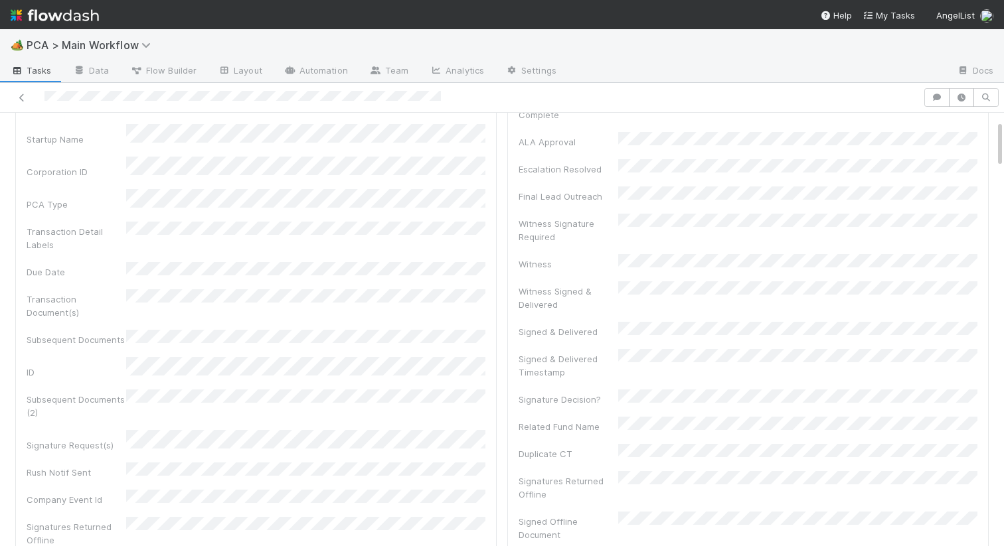
scroll to position [0, 0]
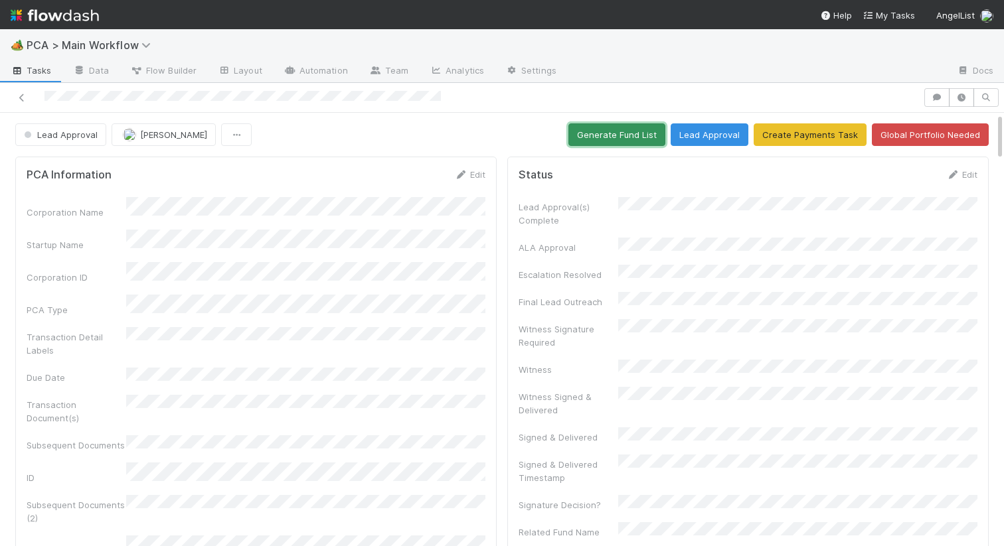
click at [627, 133] on button "Generate Fund List" at bounding box center [616, 134] width 97 height 23
click at [692, 135] on button "Lead Approval" at bounding box center [709, 134] width 78 height 23
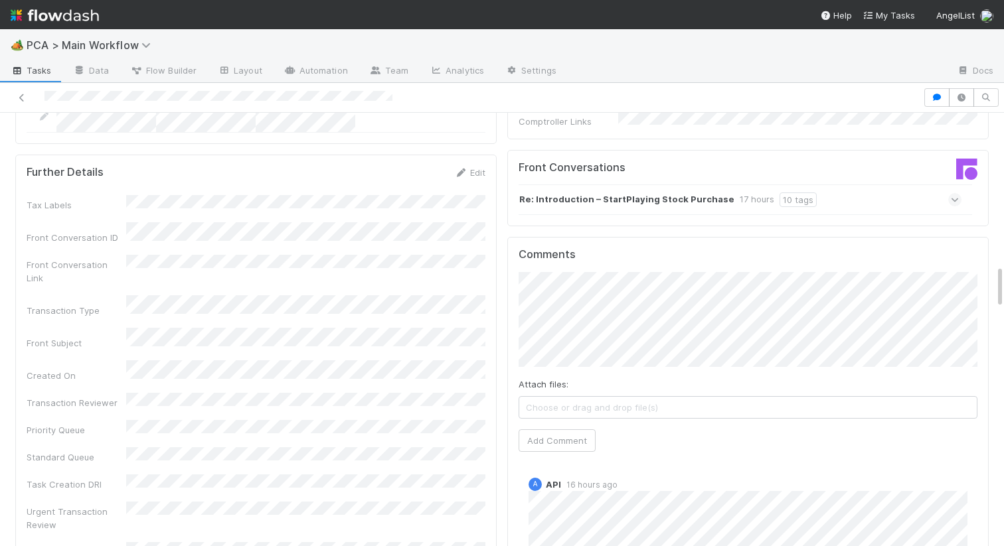
scroll to position [1407, 0]
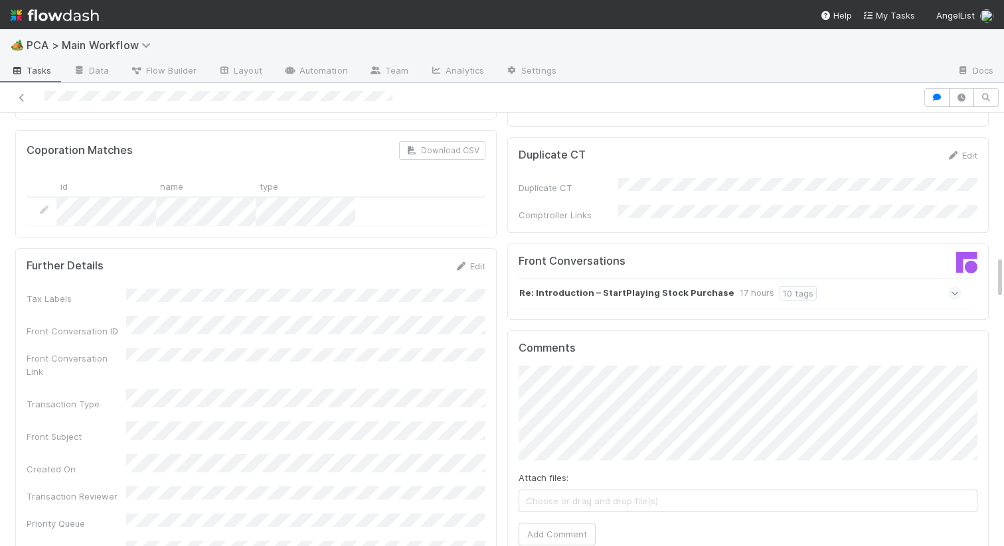
click at [645, 278] on div "Re: Introduction – StartPlaying Stock Purchase 17 hours 10 tags" at bounding box center [739, 293] width 443 height 31
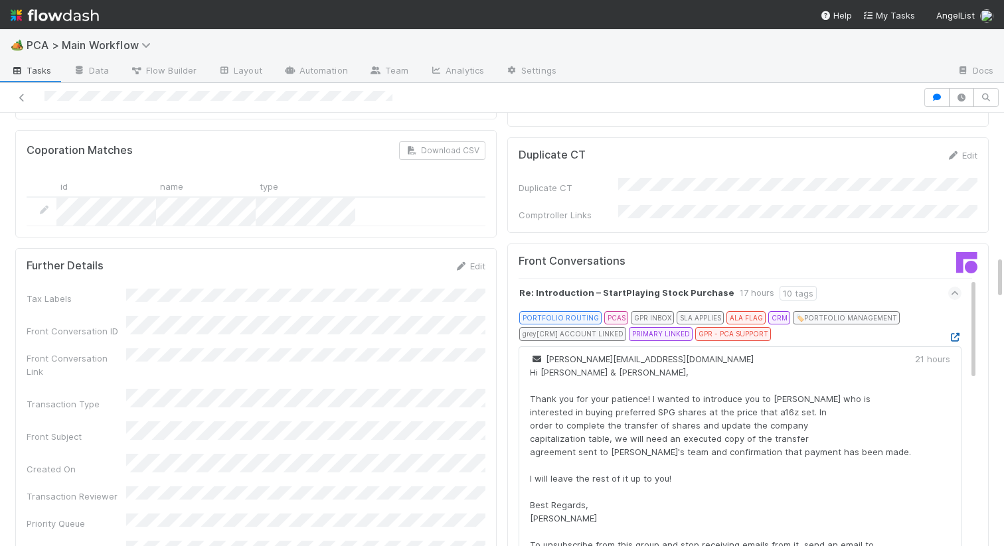
click at [952, 333] on icon at bounding box center [954, 337] width 13 height 9
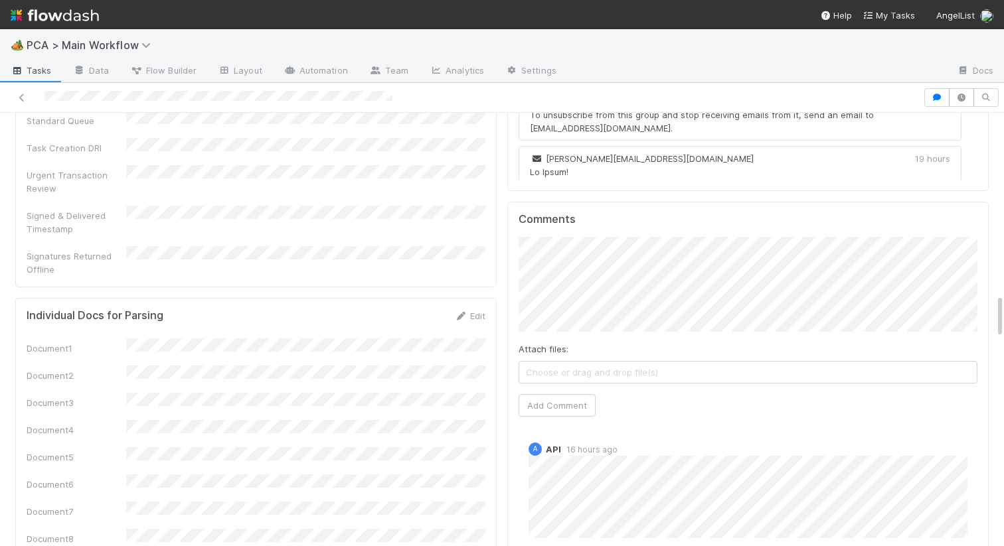
scroll to position [1870, 0]
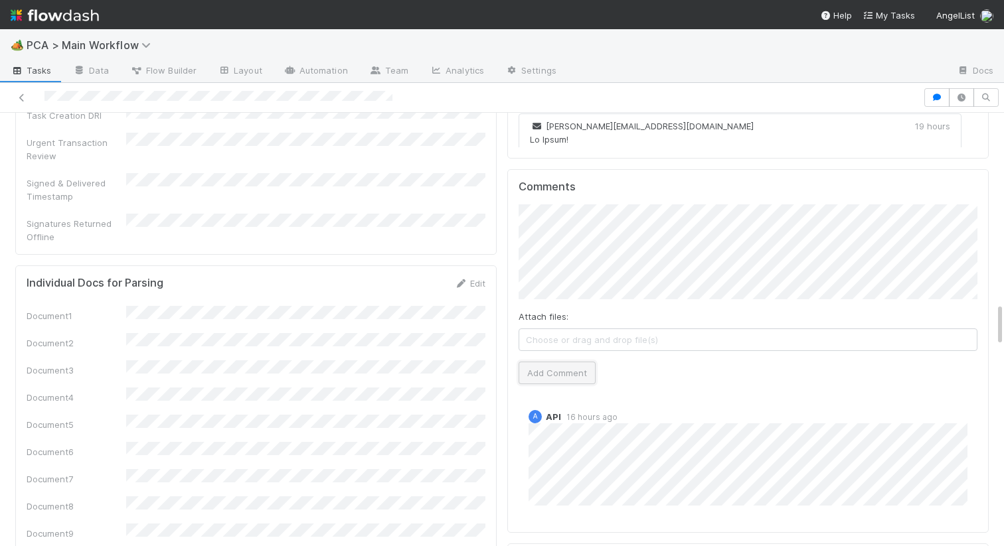
click at [548, 362] on button "Add Comment" at bounding box center [556, 373] width 77 height 23
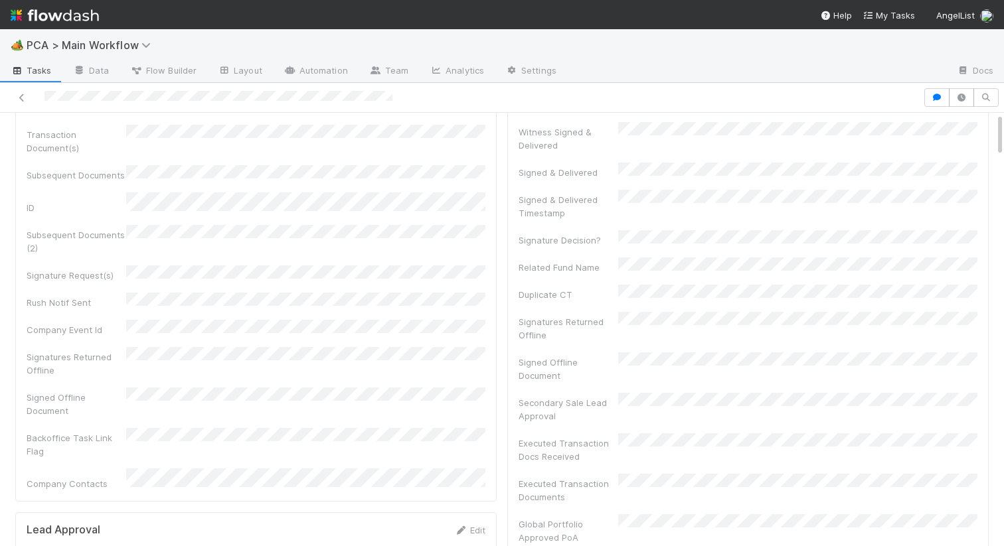
scroll to position [0, 0]
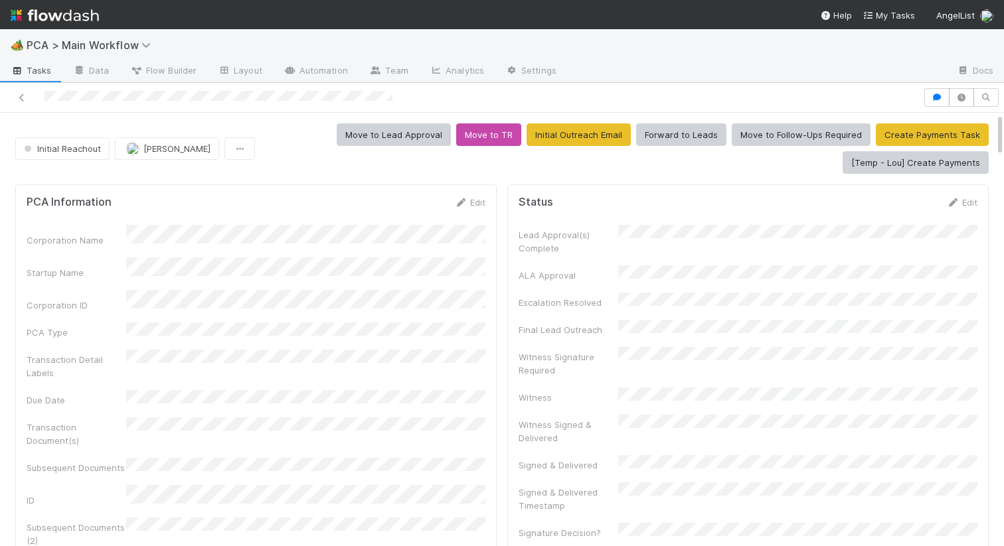
click at [19, 164] on div "Initial Reachout Nathalie Gualito Move to Lead Approval Move to TR Initial Outr…" at bounding box center [501, 148] width 973 height 50
click at [44, 154] on button "Initial Reachout" at bounding box center [62, 148] width 94 height 23
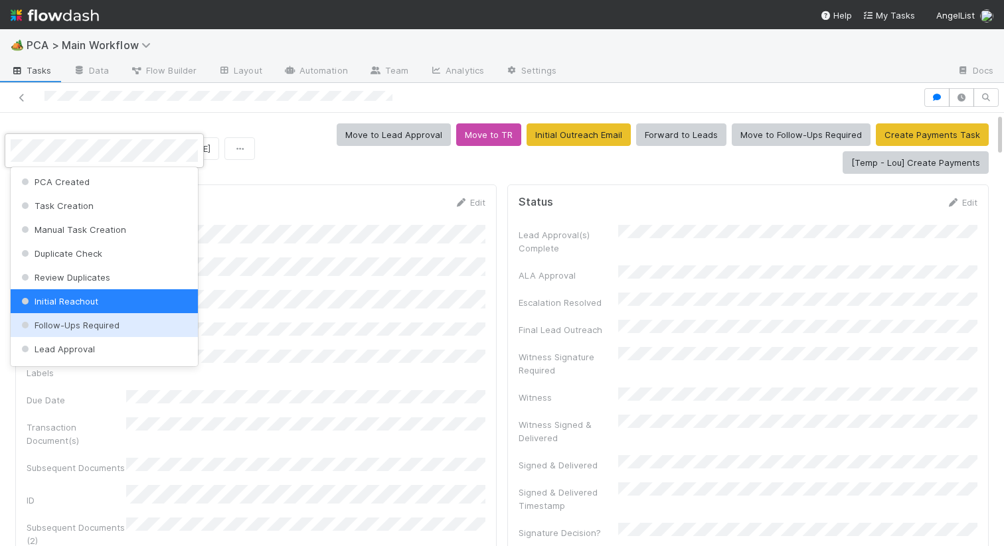
click at [64, 321] on span "Follow-Ups Required" at bounding box center [69, 325] width 101 height 11
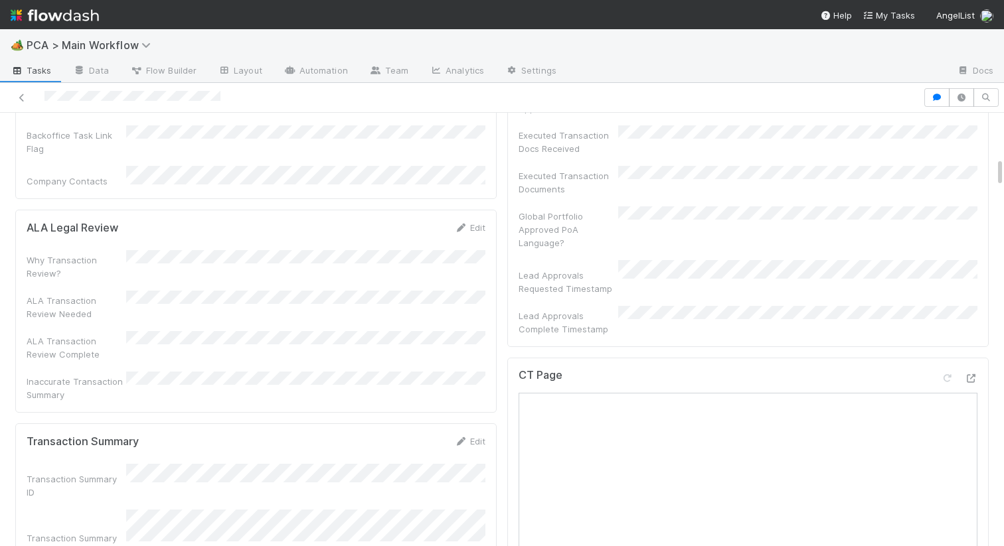
scroll to position [439, 0]
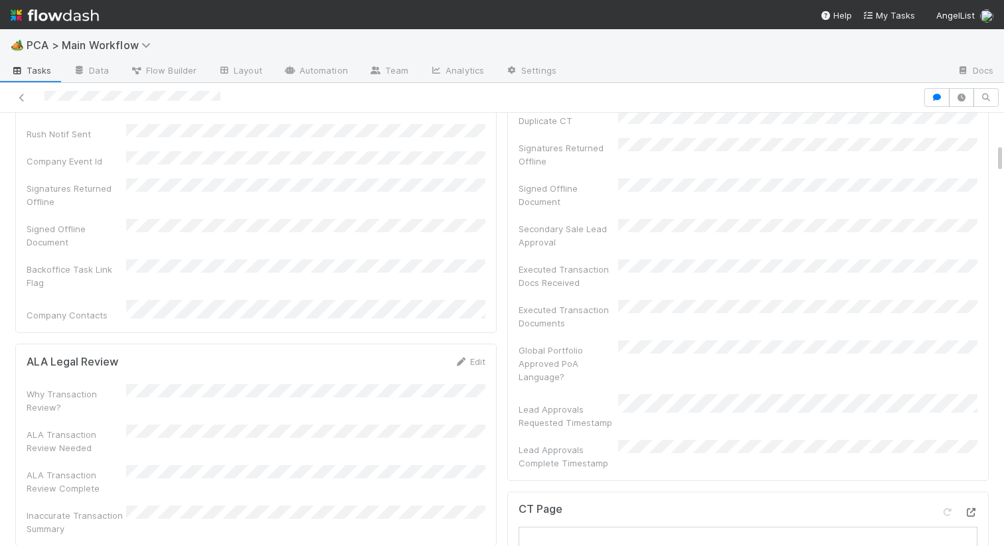
click at [970, 508] on icon at bounding box center [970, 512] width 13 height 9
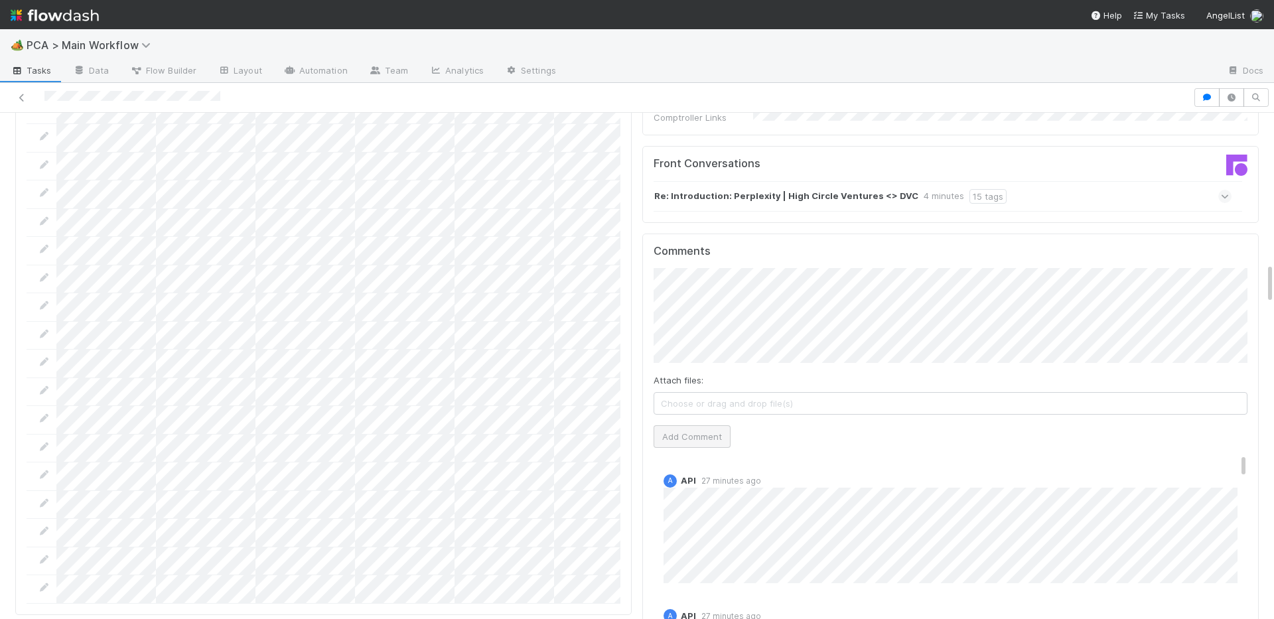
scroll to position [1720, 0]
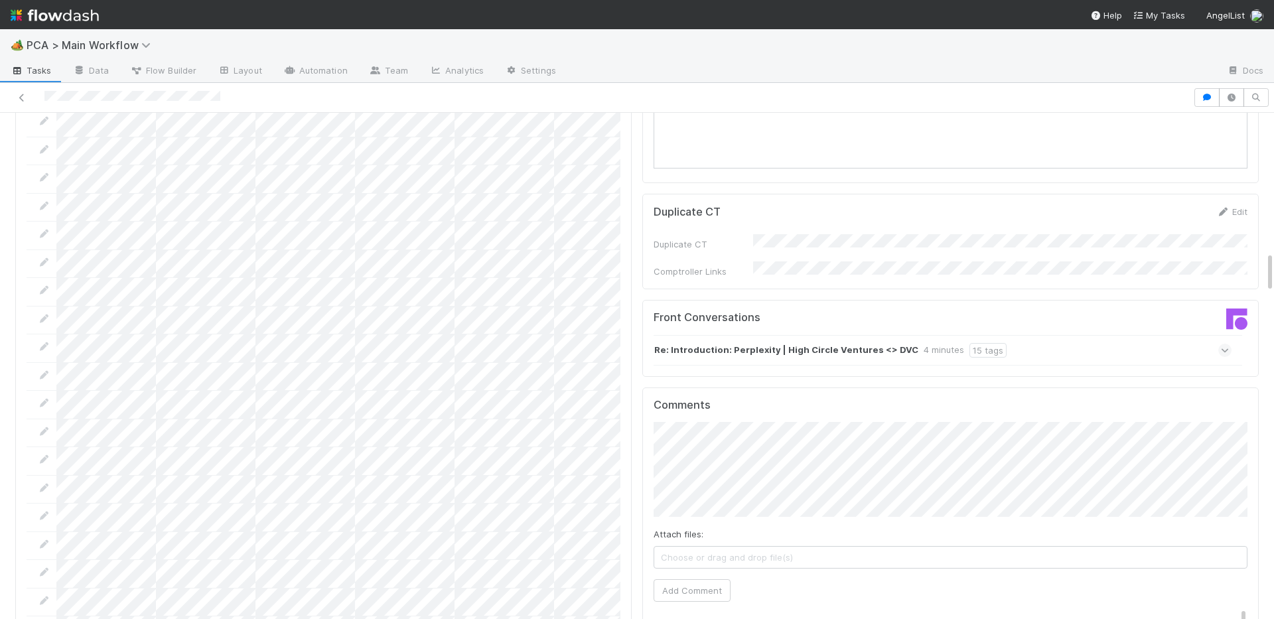
click at [784, 343] on strong "Re: Introduction: Perplexity | High Circle Ventures <> DVC" at bounding box center [786, 350] width 264 height 15
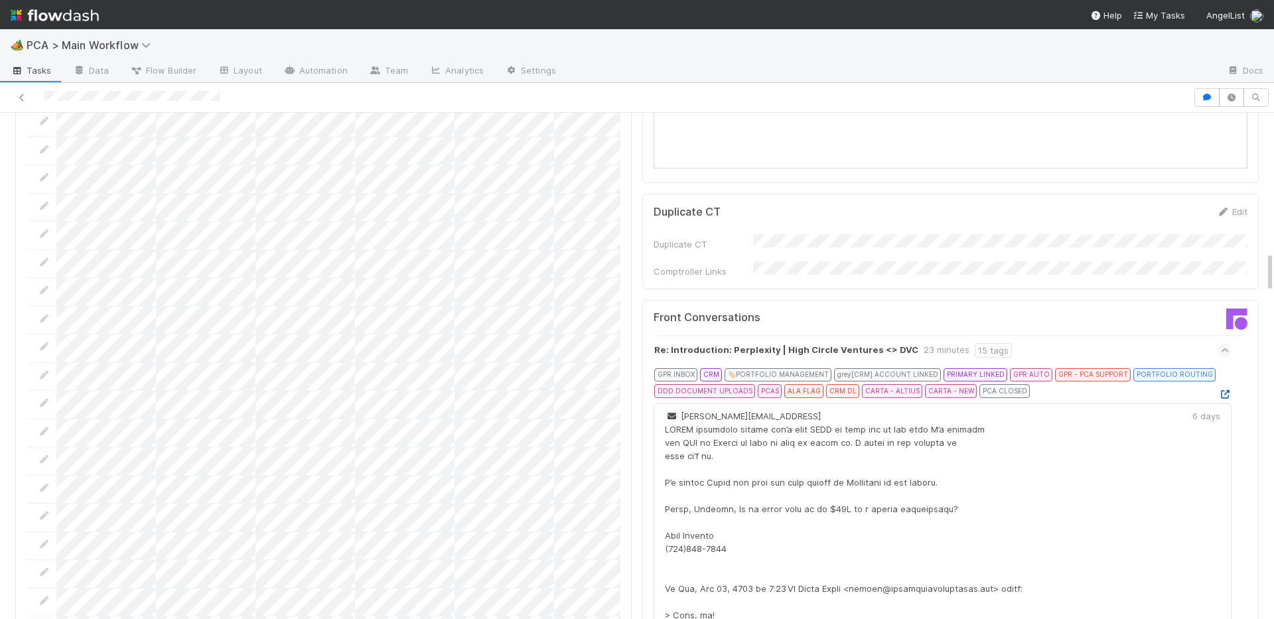
click at [1003, 390] on icon at bounding box center [1225, 394] width 13 height 9
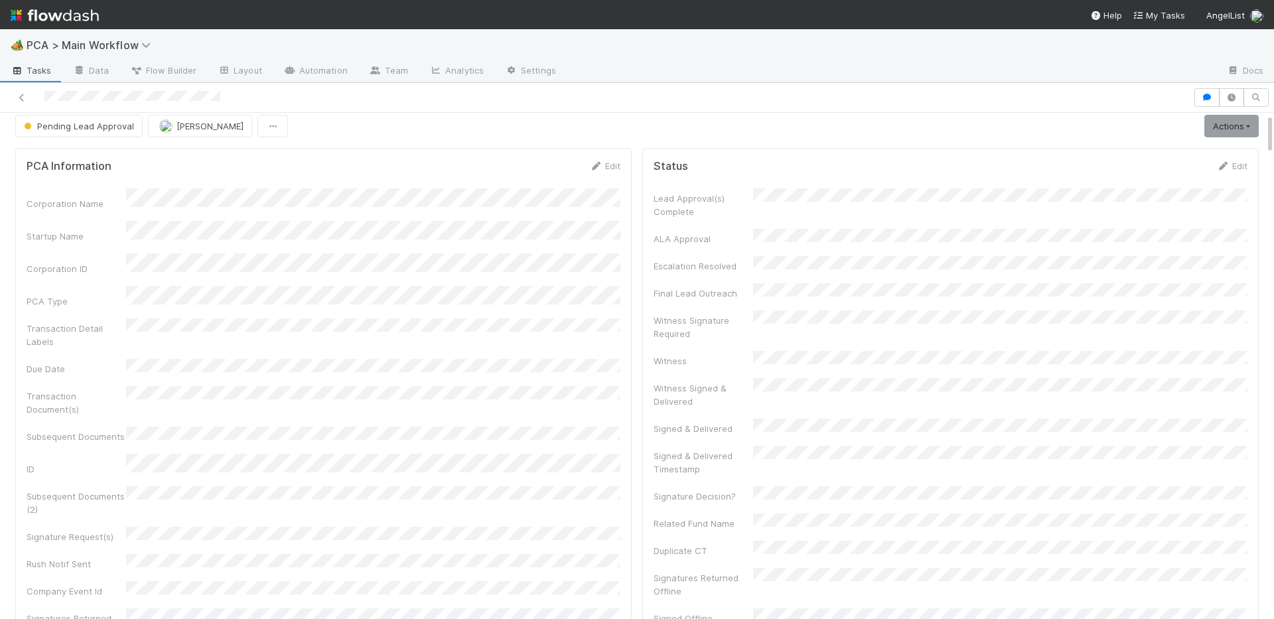
scroll to position [0, 0]
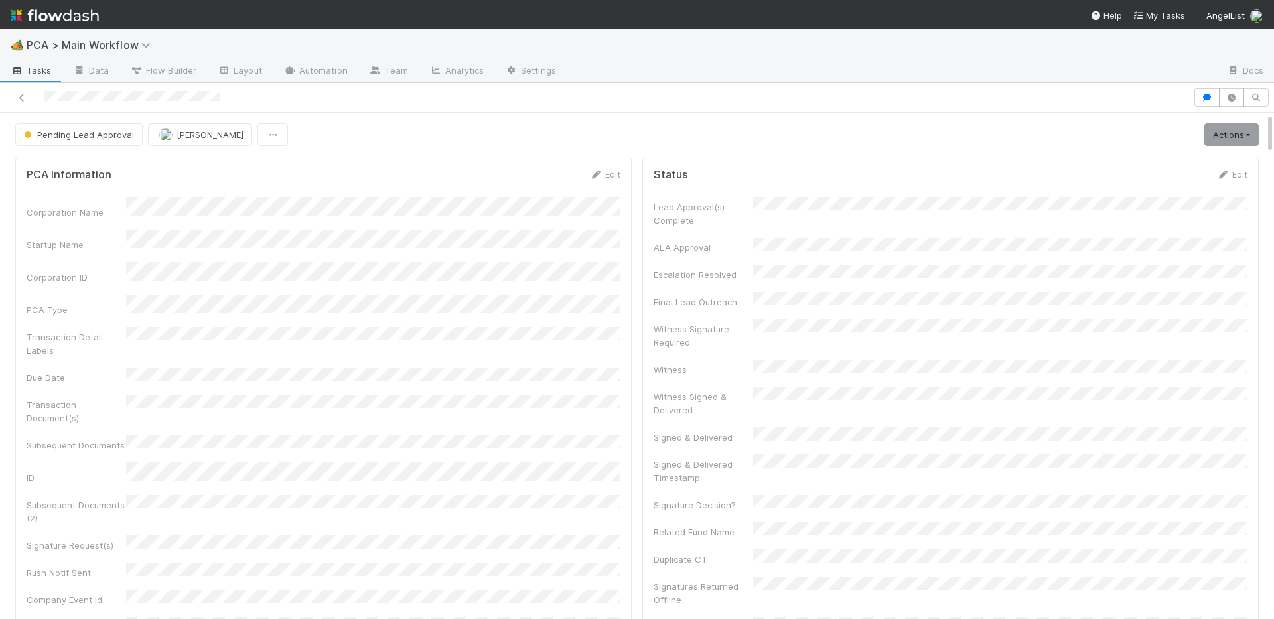
click at [1003, 168] on div "Edit" at bounding box center [1232, 174] width 31 height 13
click at [1003, 179] on link "Edit" at bounding box center [1232, 174] width 31 height 11
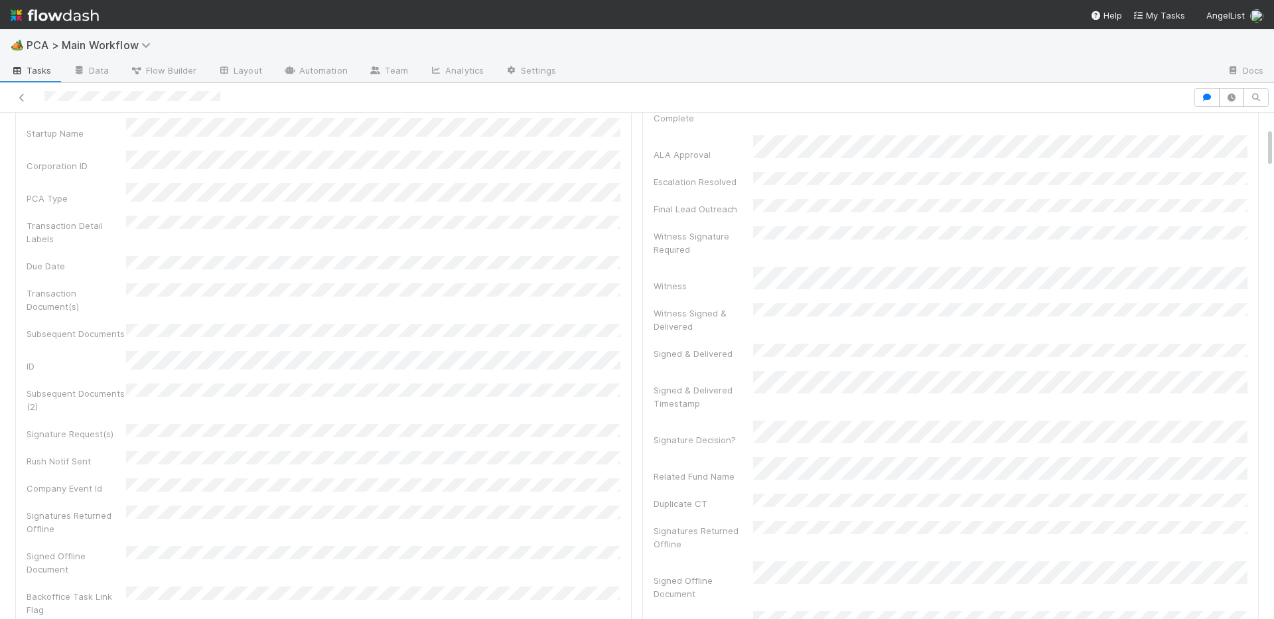
scroll to position [243, 0]
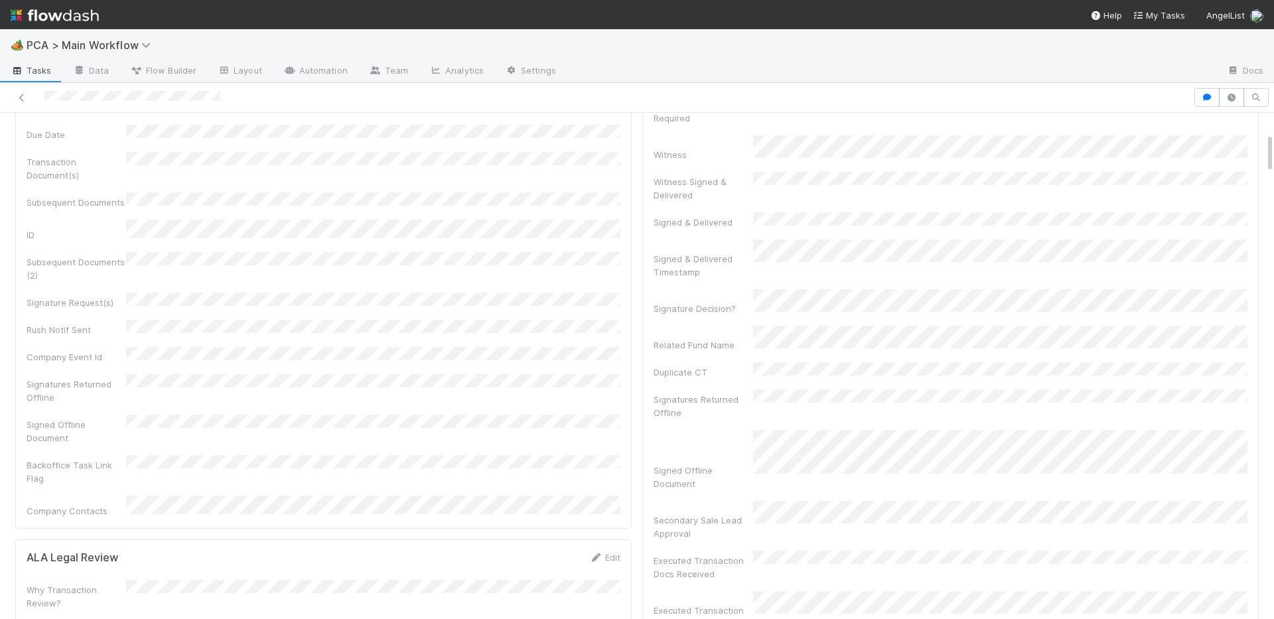
click at [766, 390] on div "Signatures Returned Offline" at bounding box center [951, 405] width 594 height 30
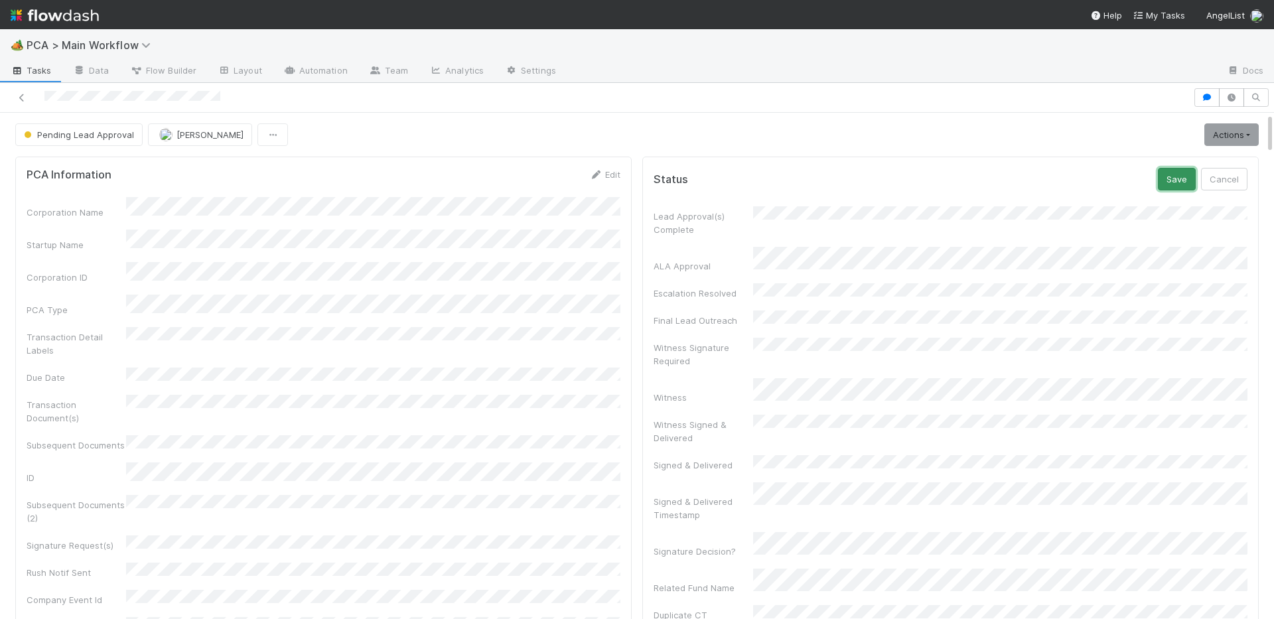
click at [1003, 185] on button "Save" at bounding box center [1177, 179] width 38 height 23
click at [67, 142] on button "Pending Lead Approval" at bounding box center [78, 134] width 127 height 23
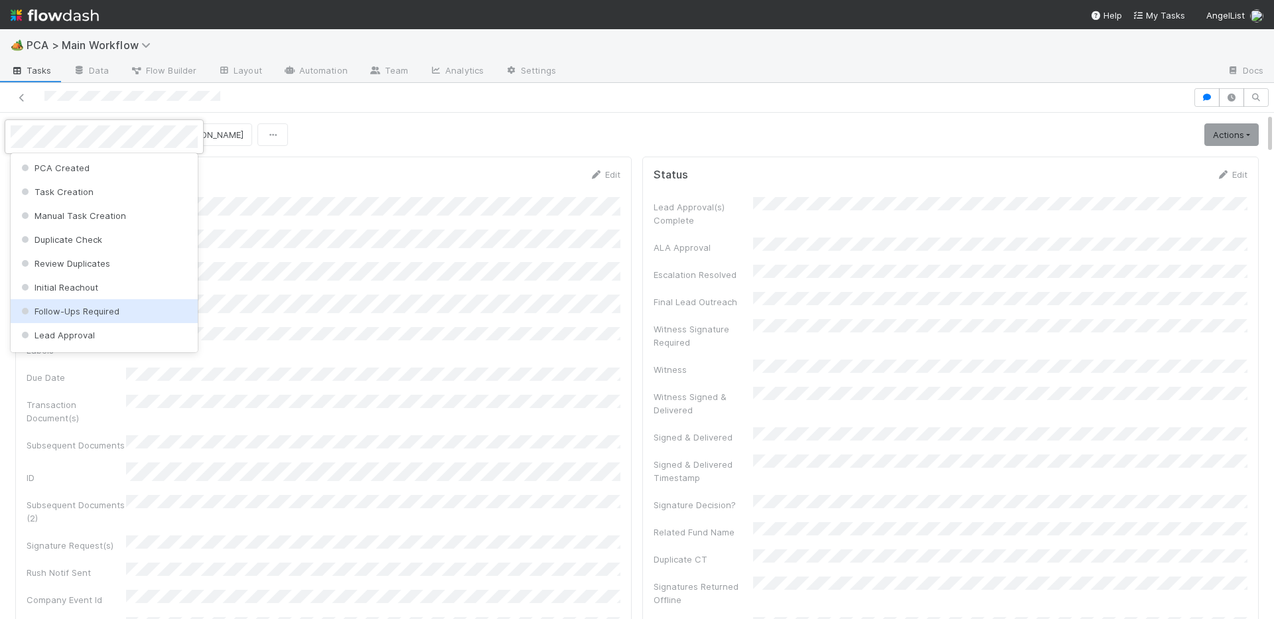
click at [46, 311] on span "Follow-Ups Required" at bounding box center [69, 311] width 101 height 11
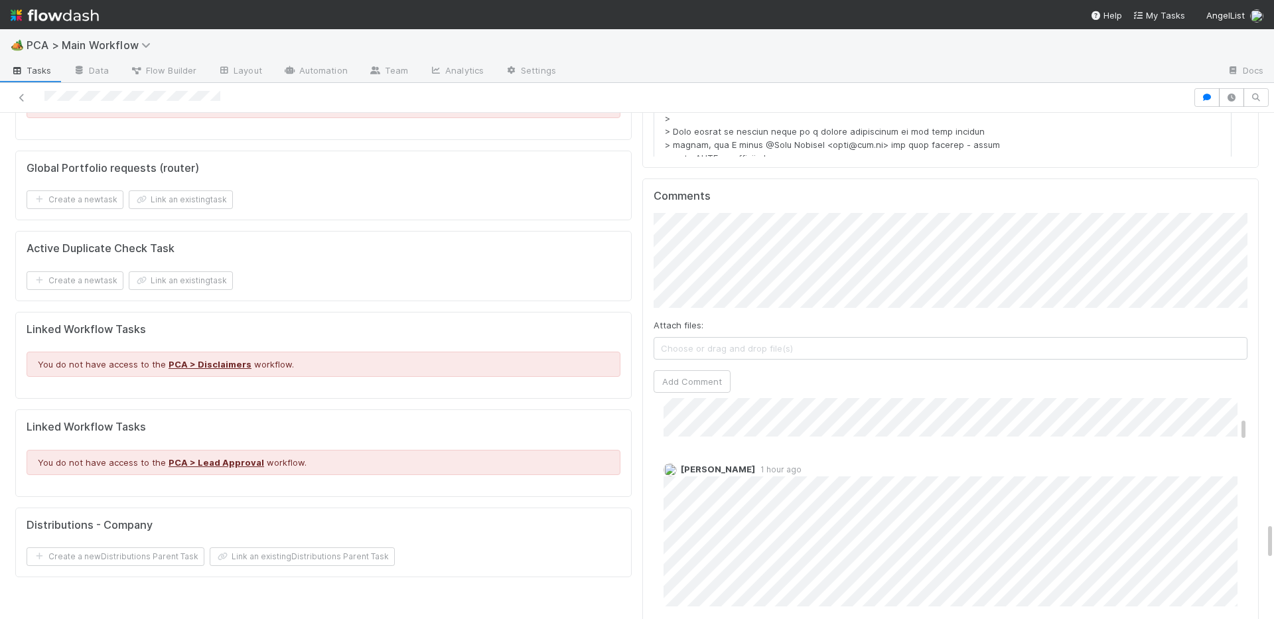
scroll to position [5407, 0]
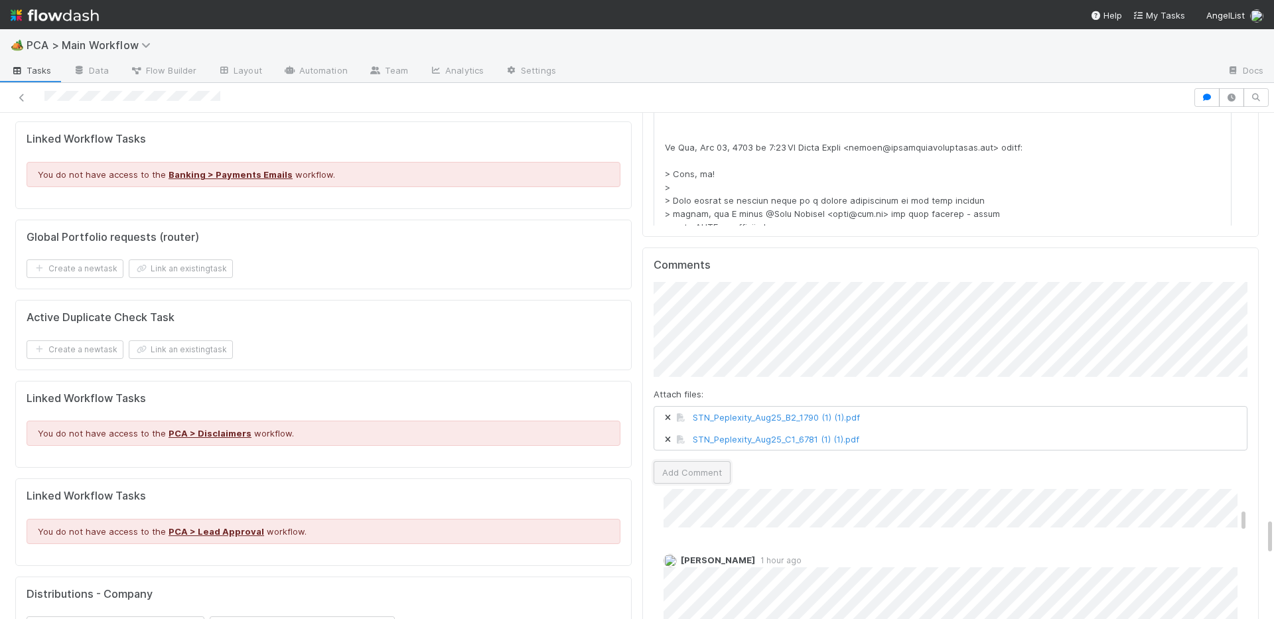
click at [684, 461] on button "Add Comment" at bounding box center [692, 472] width 77 height 23
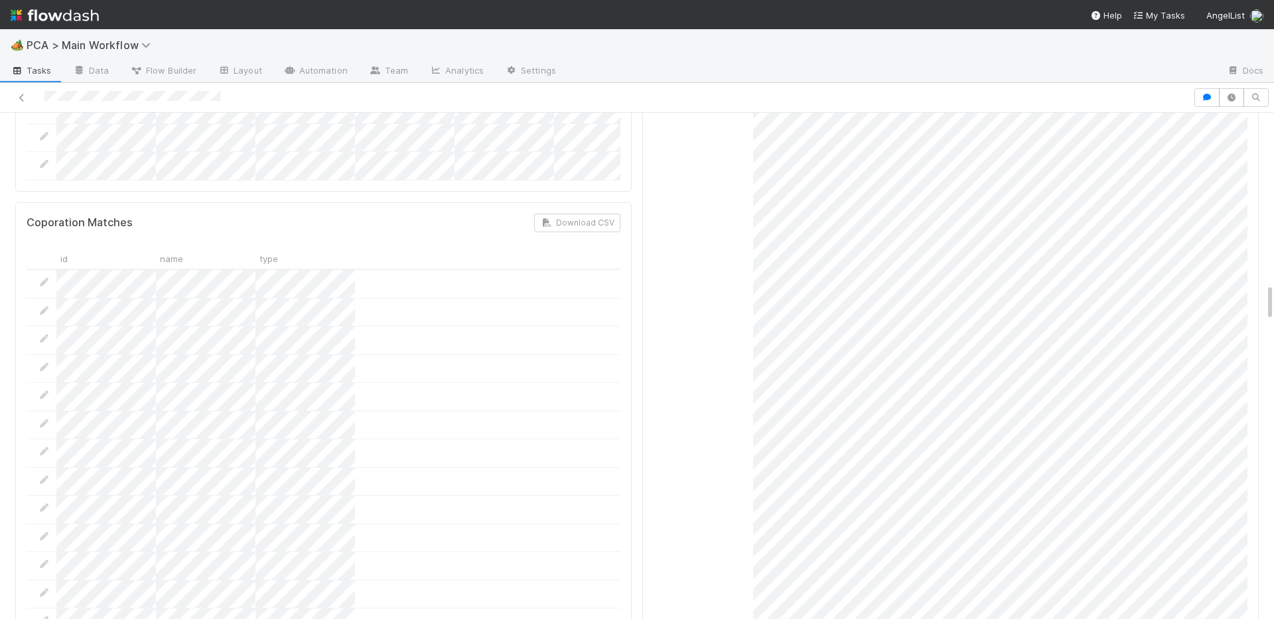
scroll to position [421, 0]
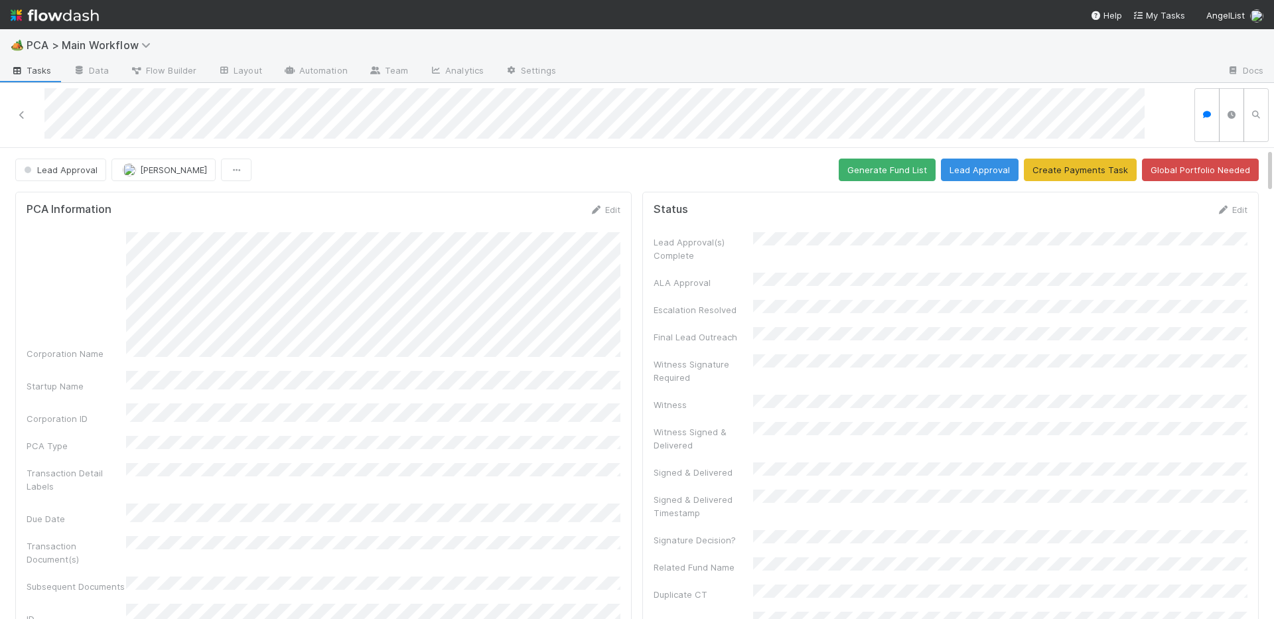
click at [606, 203] on div "Edit" at bounding box center [604, 209] width 31 height 13
click at [591, 211] on icon at bounding box center [595, 210] width 13 height 9
click at [557, 224] on button "Save" at bounding box center [550, 214] width 38 height 23
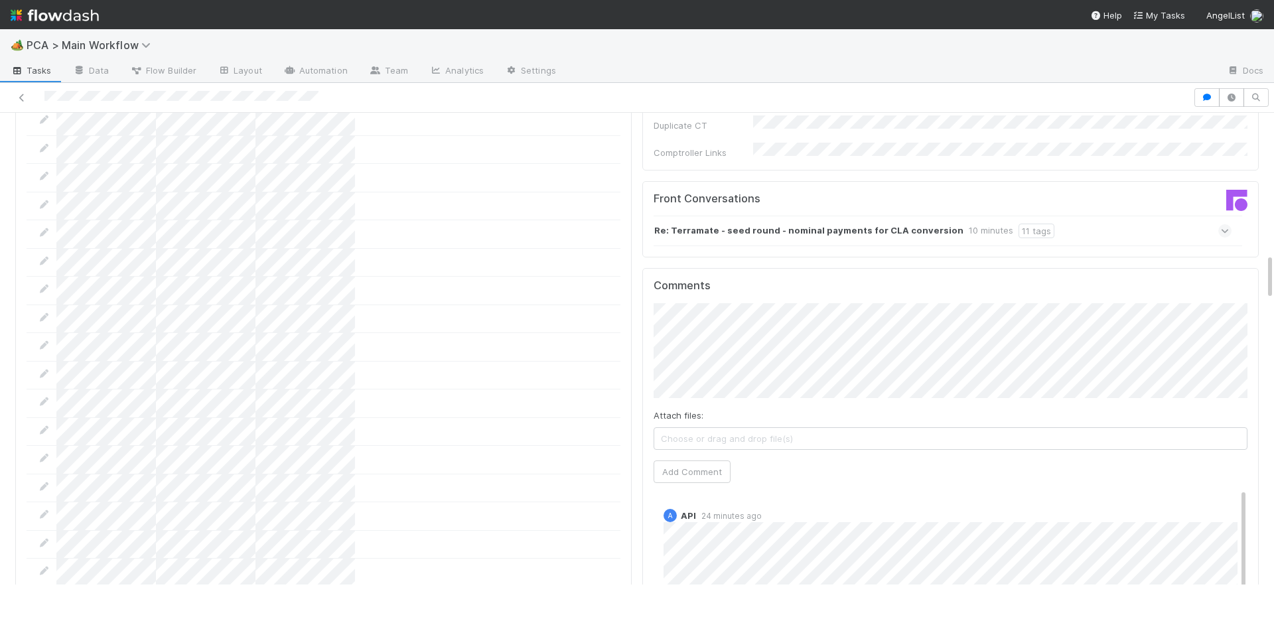
scroll to position [1477, 0]
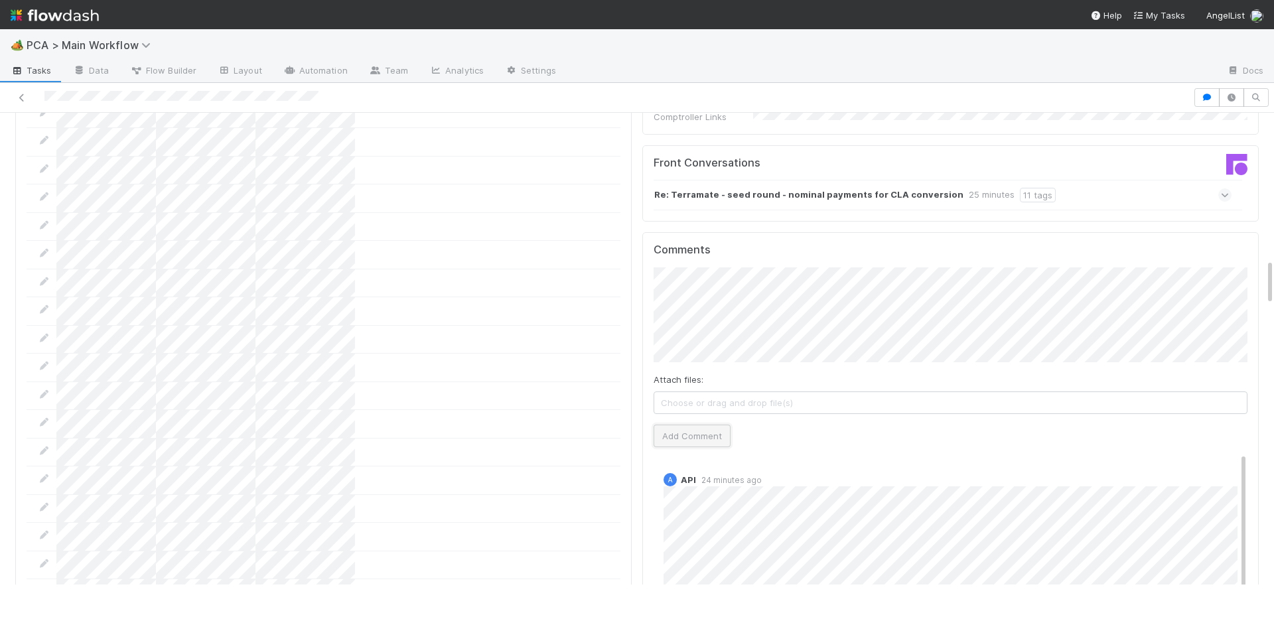
click at [691, 425] on button "Add Comment" at bounding box center [692, 436] width 77 height 23
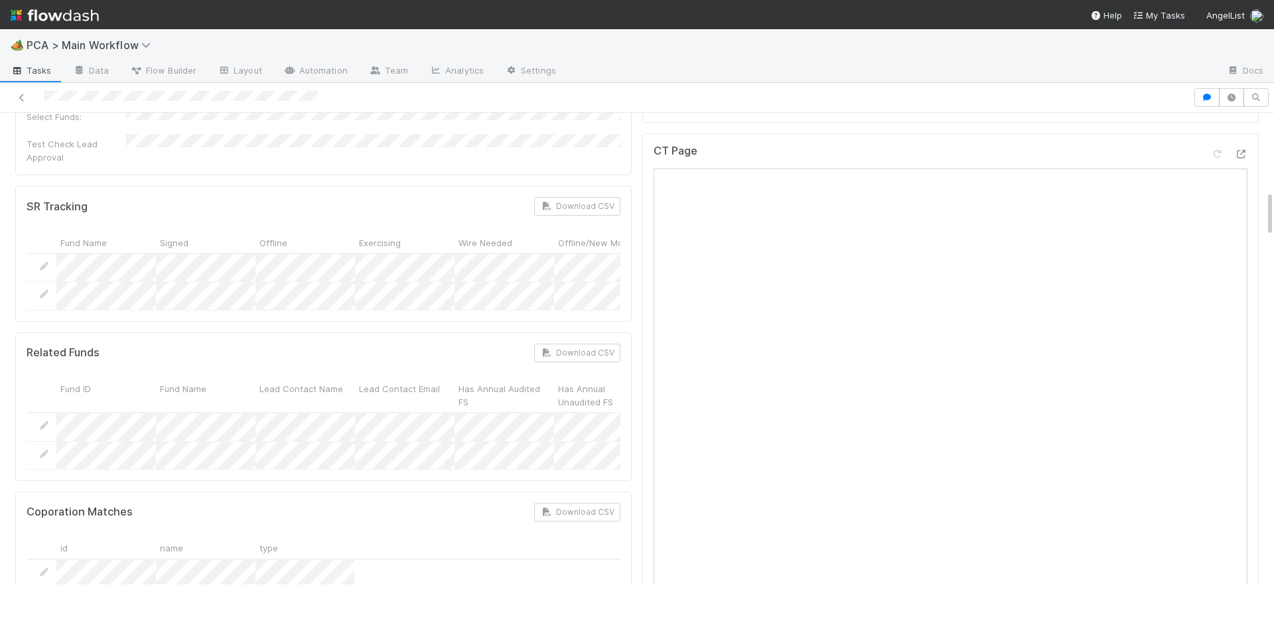
scroll to position [723, 0]
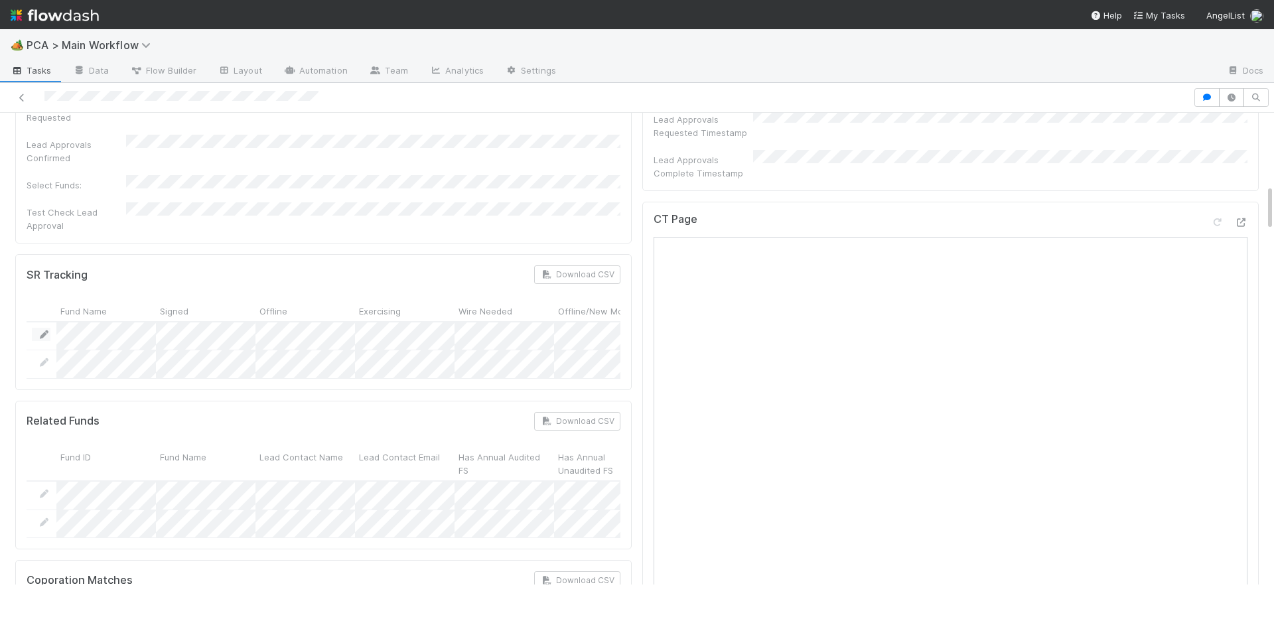
click at [44, 331] on icon at bounding box center [43, 335] width 13 height 9
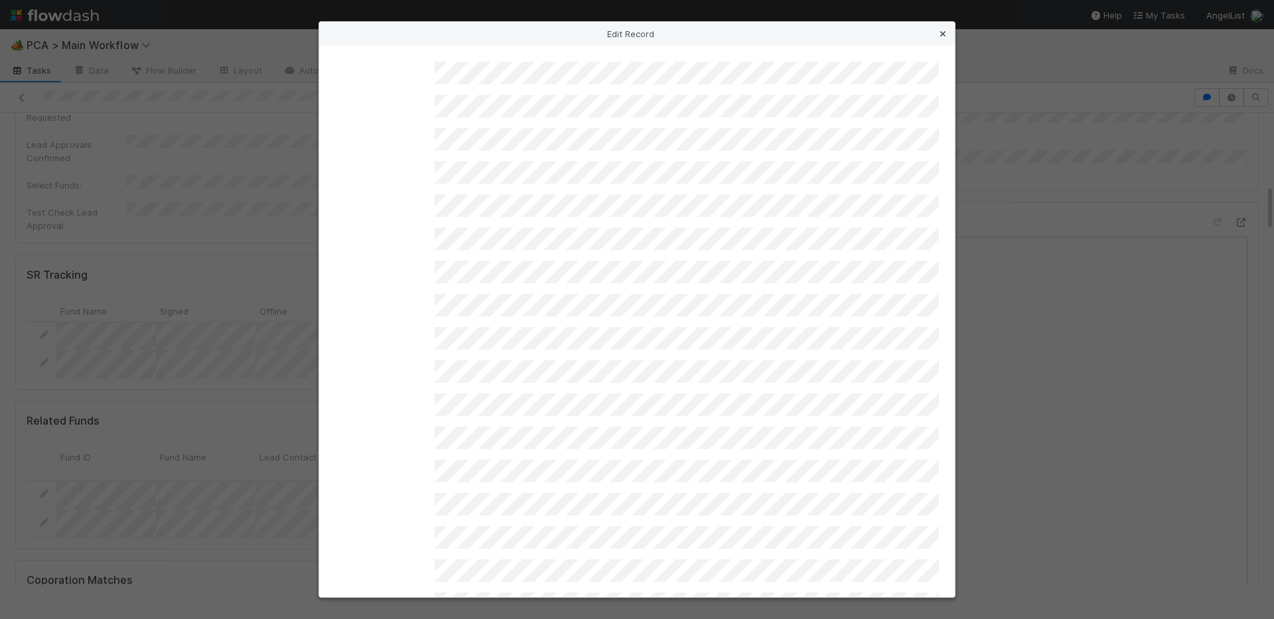
click at [940, 38] on link at bounding box center [942, 33] width 13 height 13
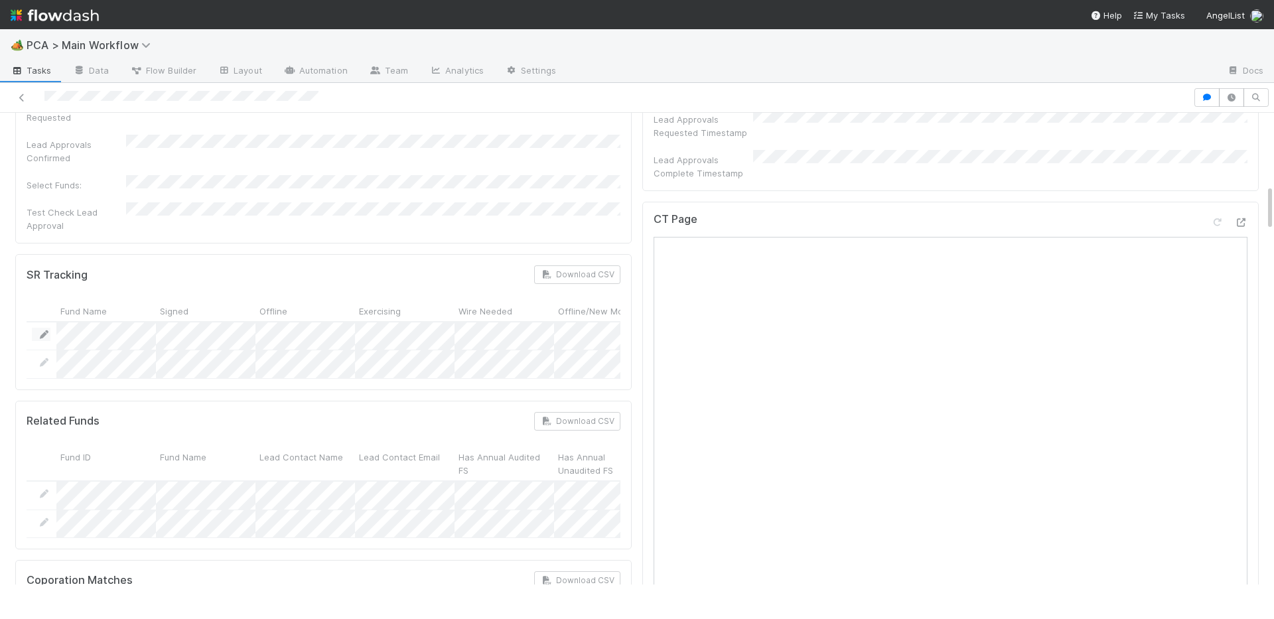
click at [50, 331] on icon at bounding box center [43, 335] width 13 height 9
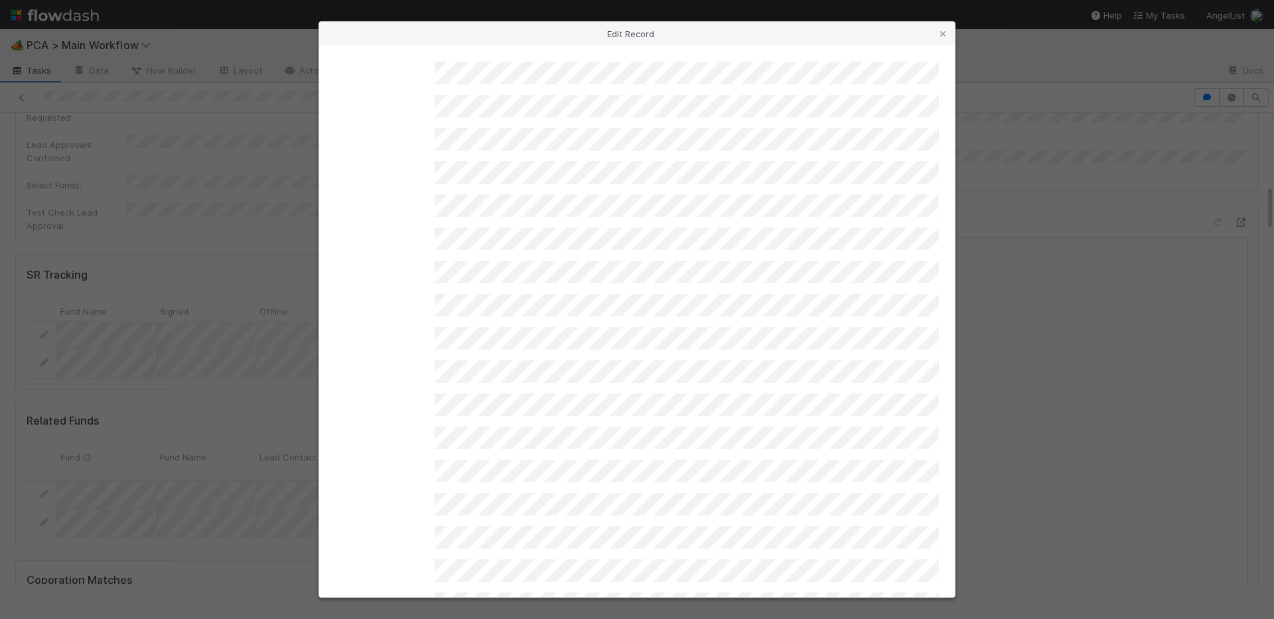
scroll to position [319, 0]
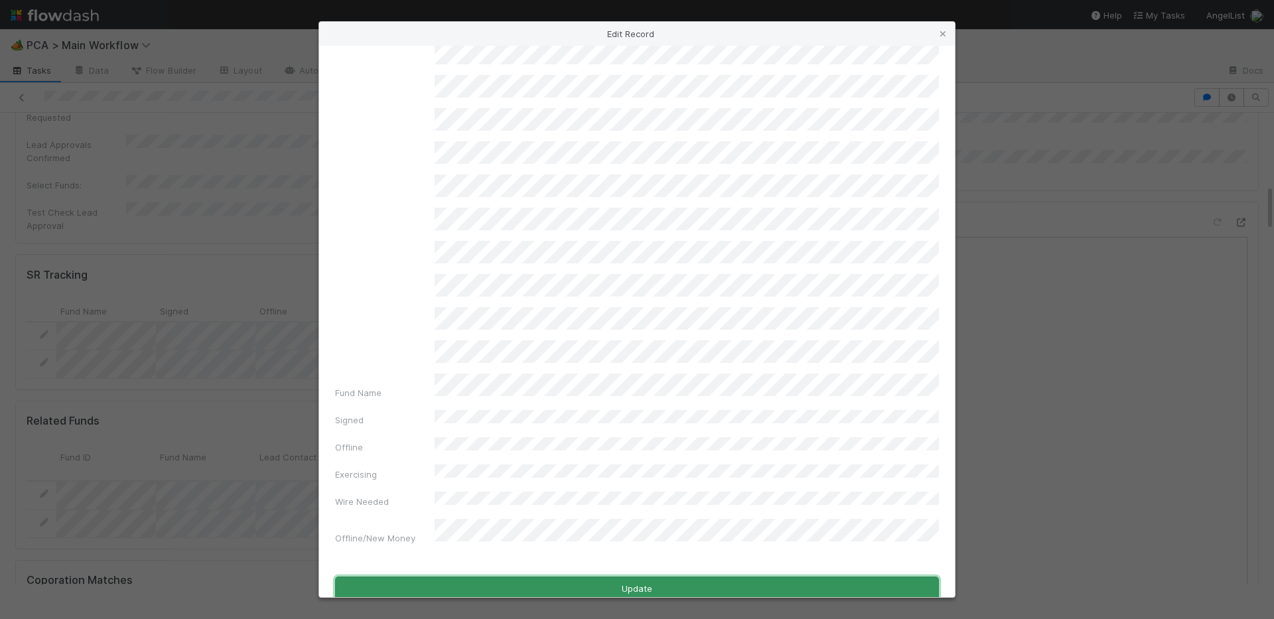
click at [431, 546] on button "Update" at bounding box center [637, 589] width 604 height 25
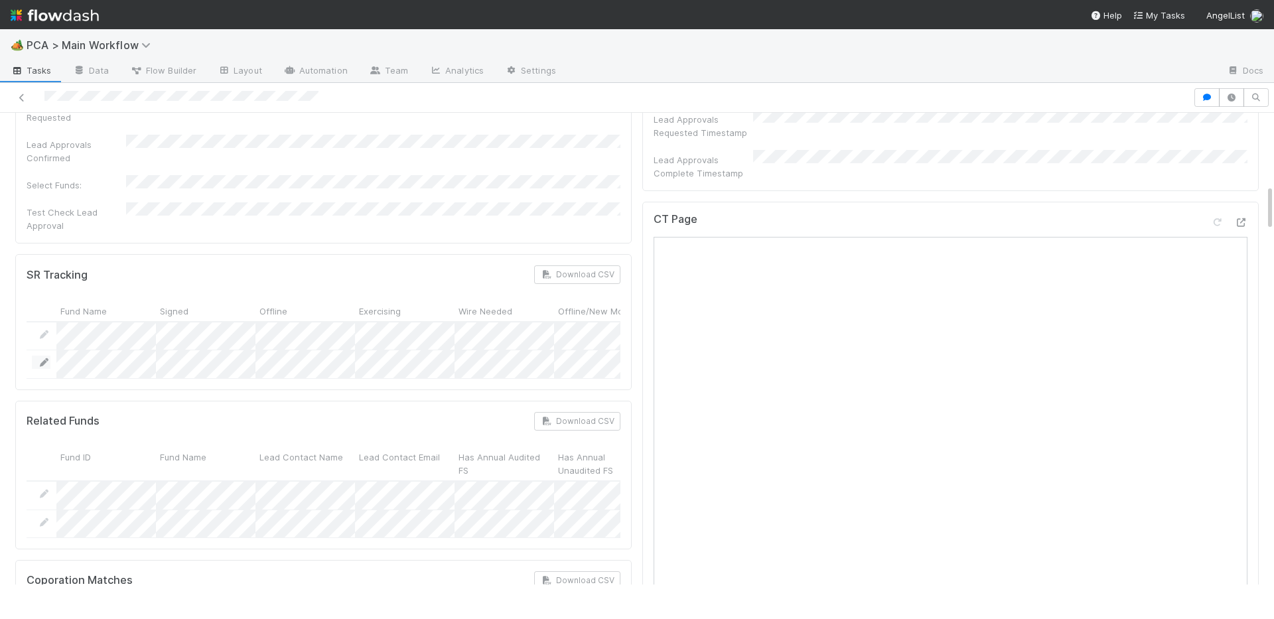
click at [44, 356] on link at bounding box center [43, 362] width 13 height 13
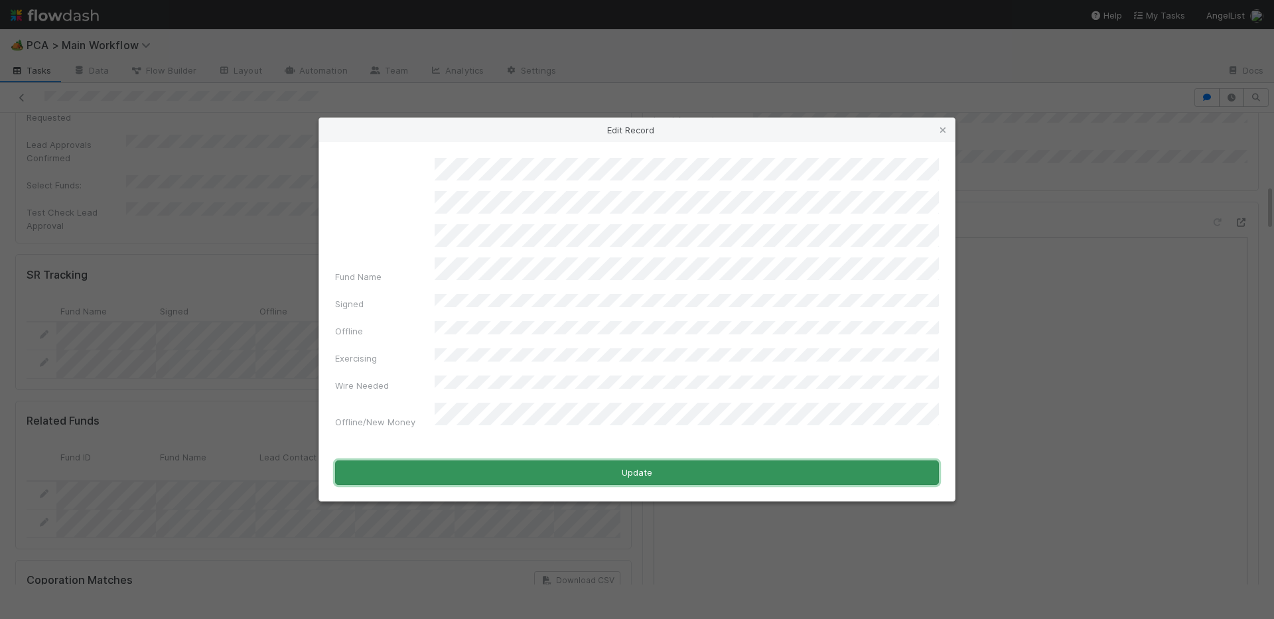
click at [414, 466] on button "Update" at bounding box center [637, 473] width 604 height 25
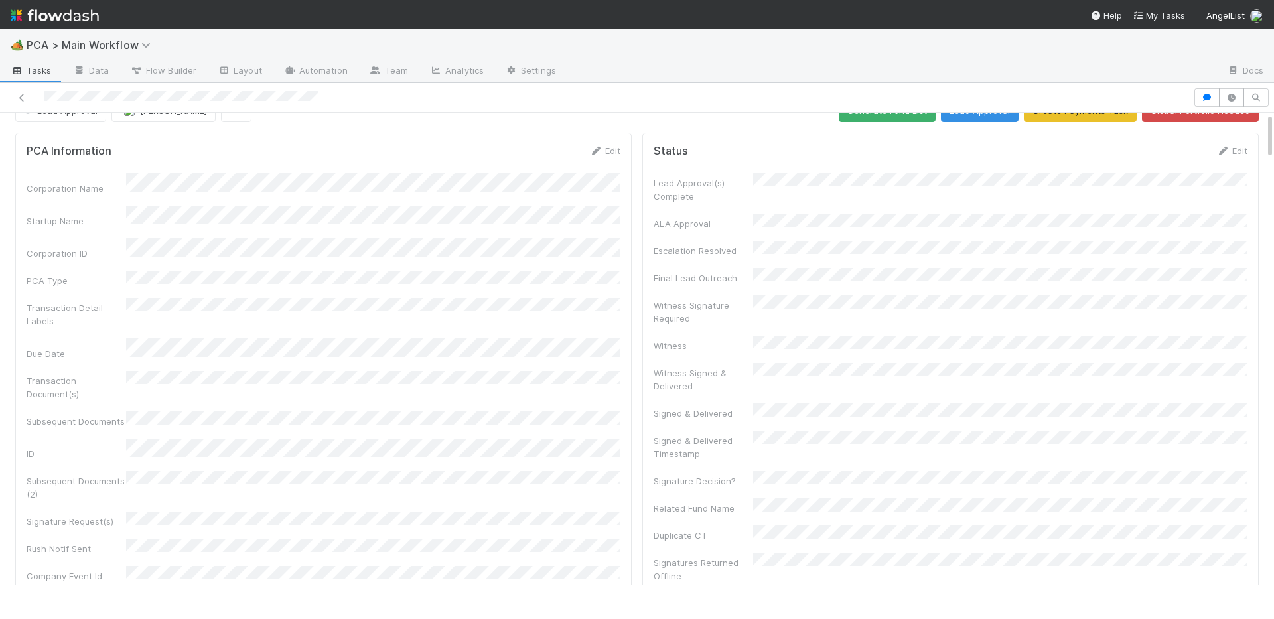
scroll to position [0, 0]
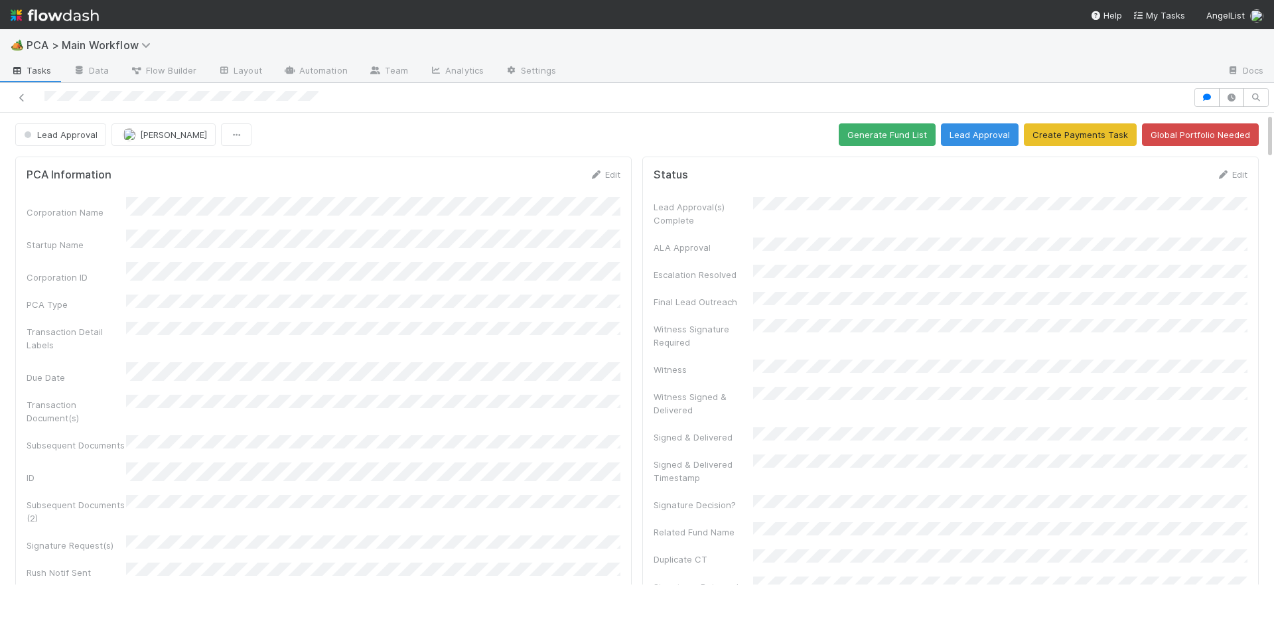
click at [899, 129] on button "Generate Fund List" at bounding box center [887, 134] width 97 height 23
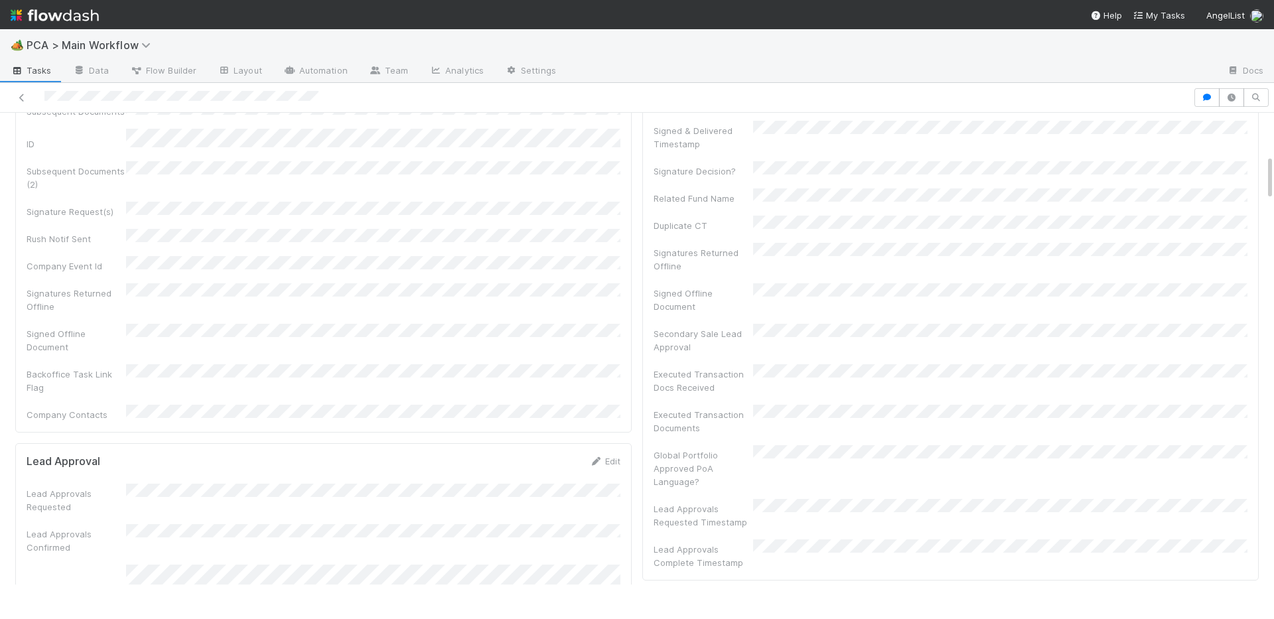
scroll to position [437, 0]
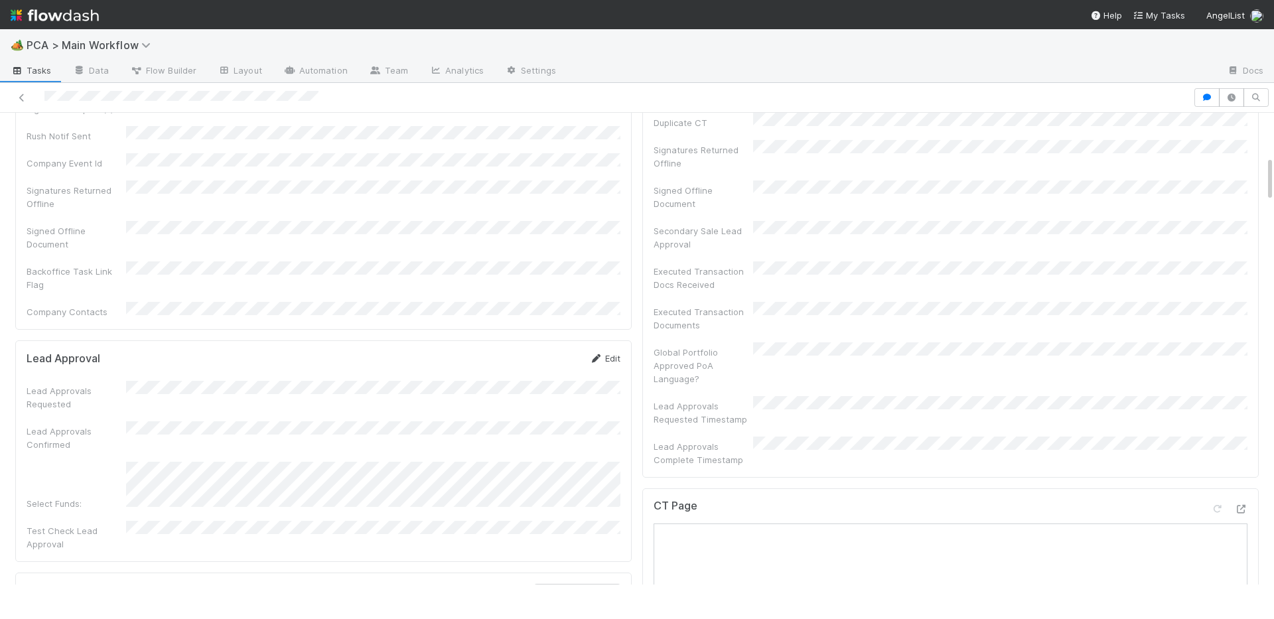
click at [605, 353] on link "Edit" at bounding box center [604, 358] width 31 height 11
click at [546, 352] on button "Save" at bounding box center [550, 363] width 38 height 23
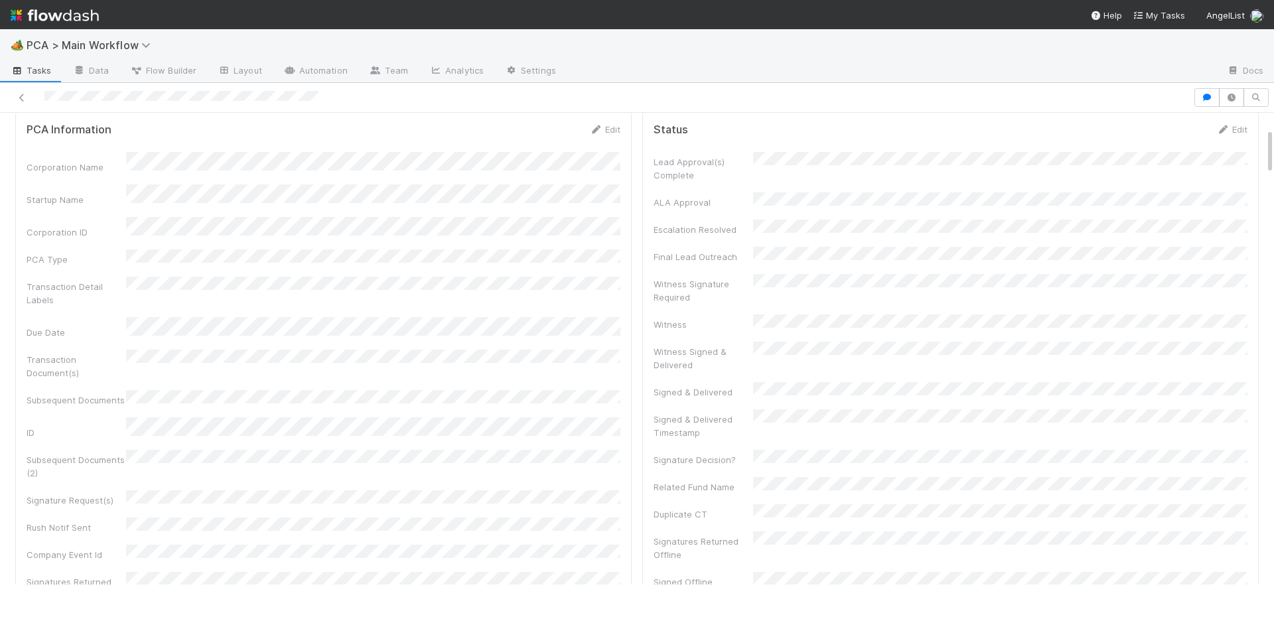
scroll to position [0, 0]
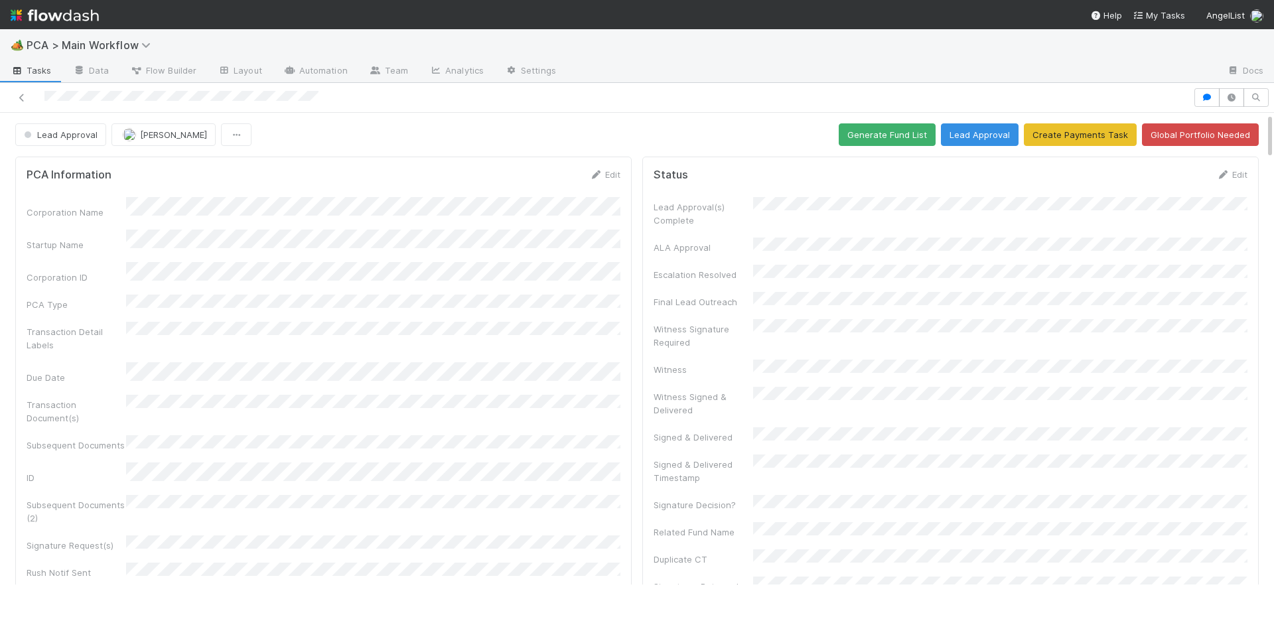
click at [972, 129] on button "Lead Approval" at bounding box center [980, 134] width 78 height 23
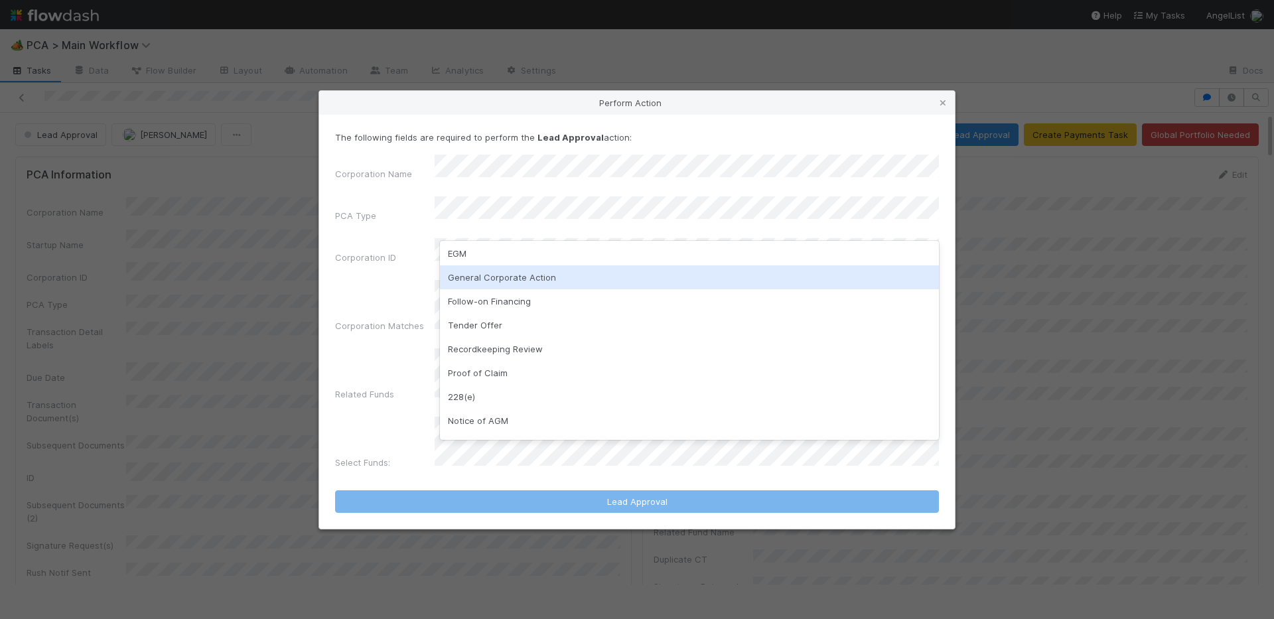
scroll to position [191, 0]
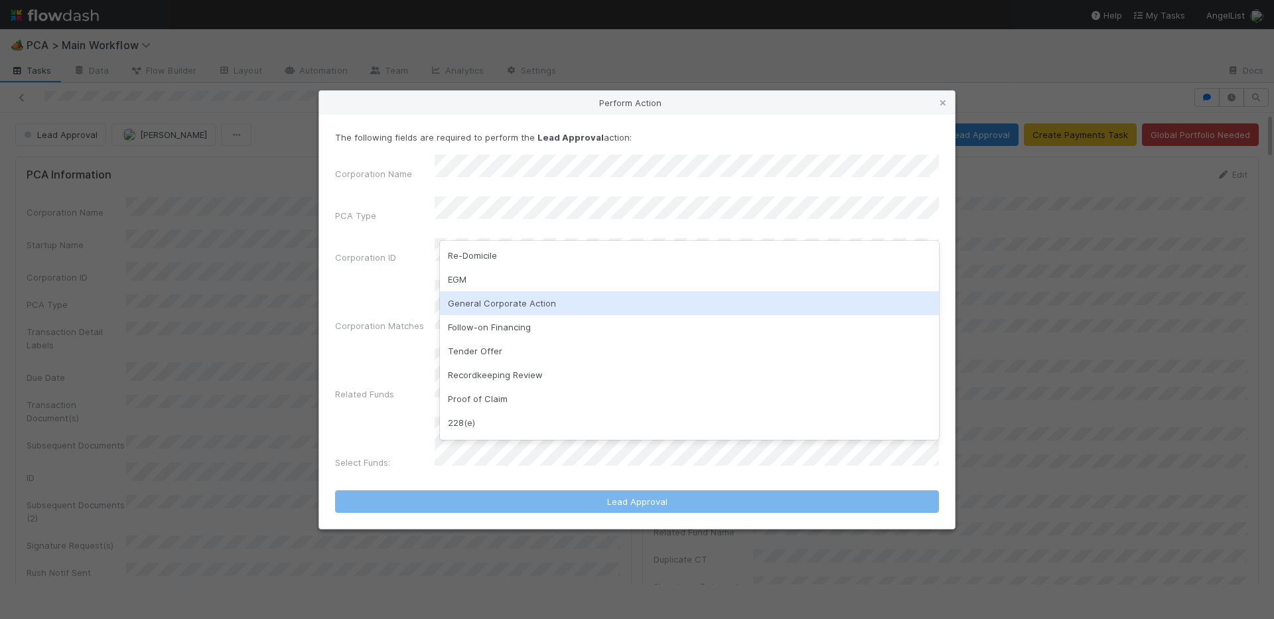
click at [496, 309] on div "General Corporate Action" at bounding box center [689, 303] width 499 height 24
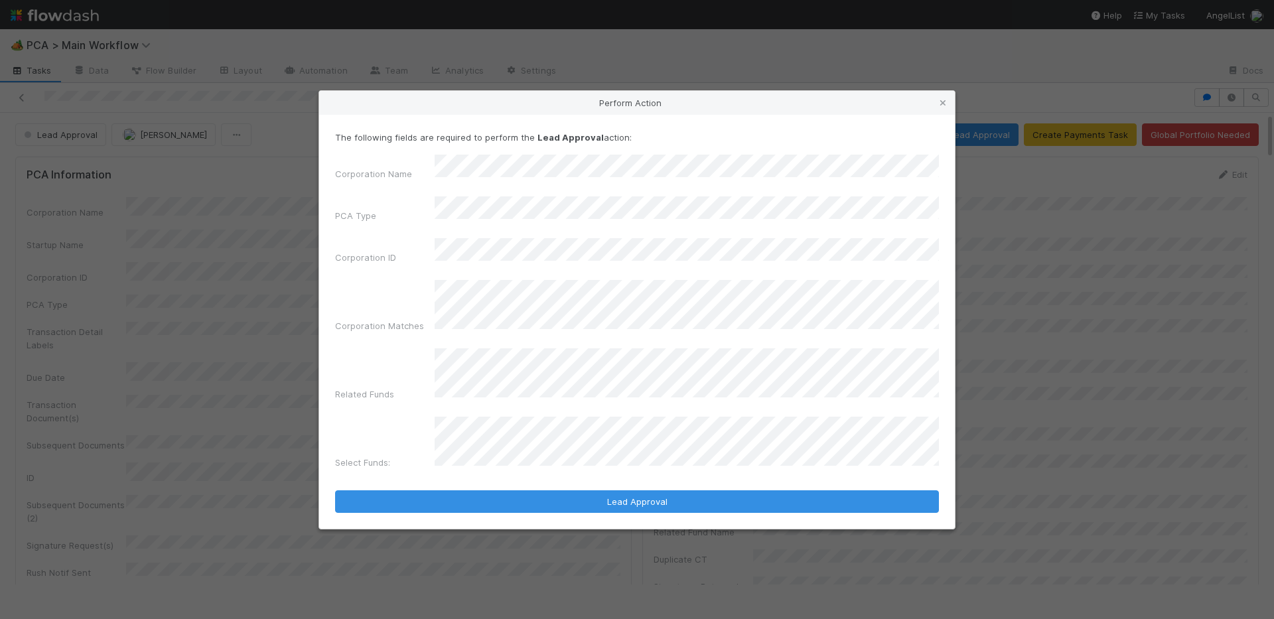
click at [506, 490] on div "The following fields are required to perform the Lead Approval action: Corporat…" at bounding box center [637, 322] width 636 height 414
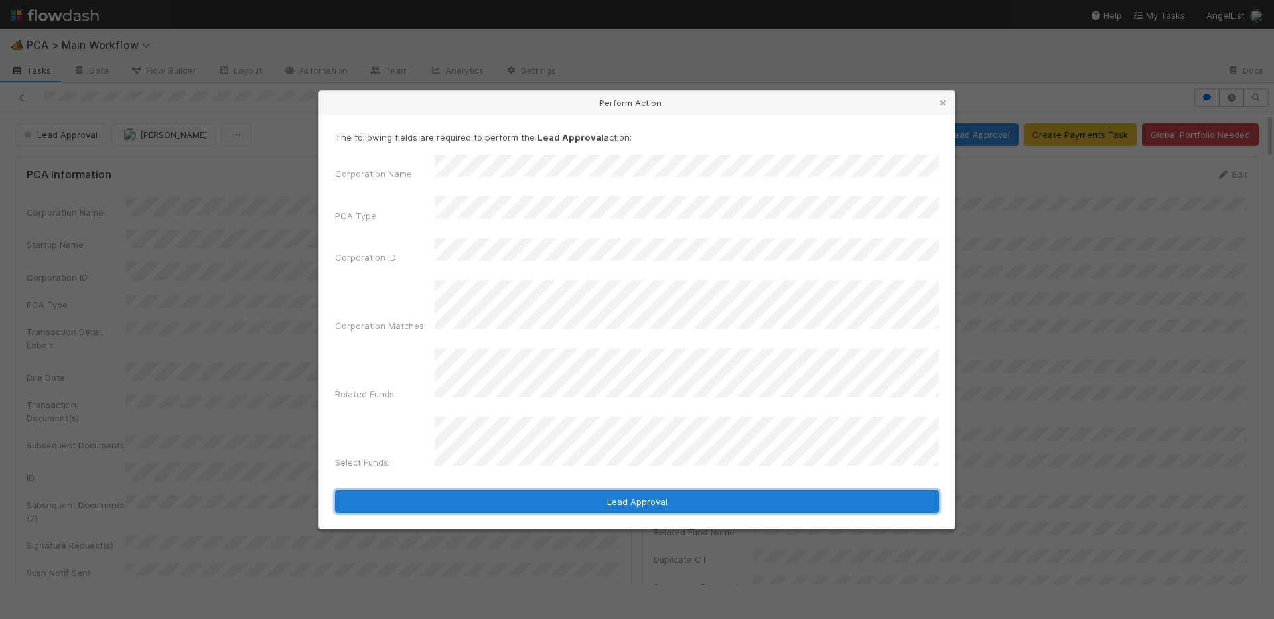
click at [511, 490] on button "Lead Approval" at bounding box center [637, 501] width 604 height 23
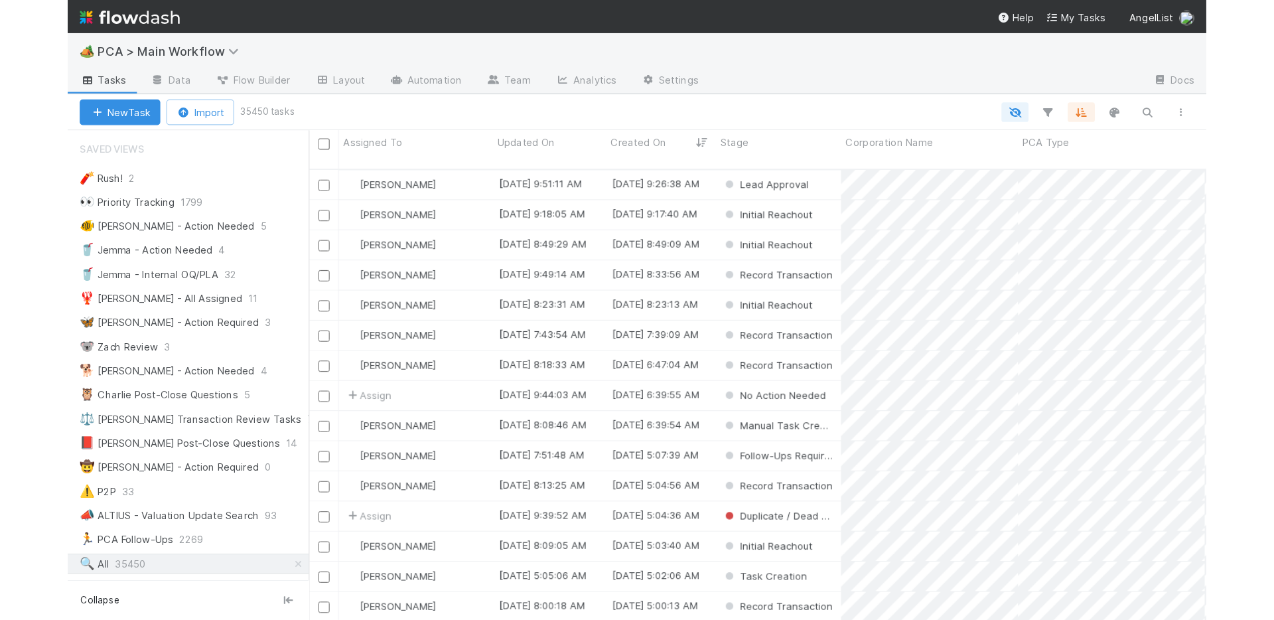
scroll to position [0, 1]
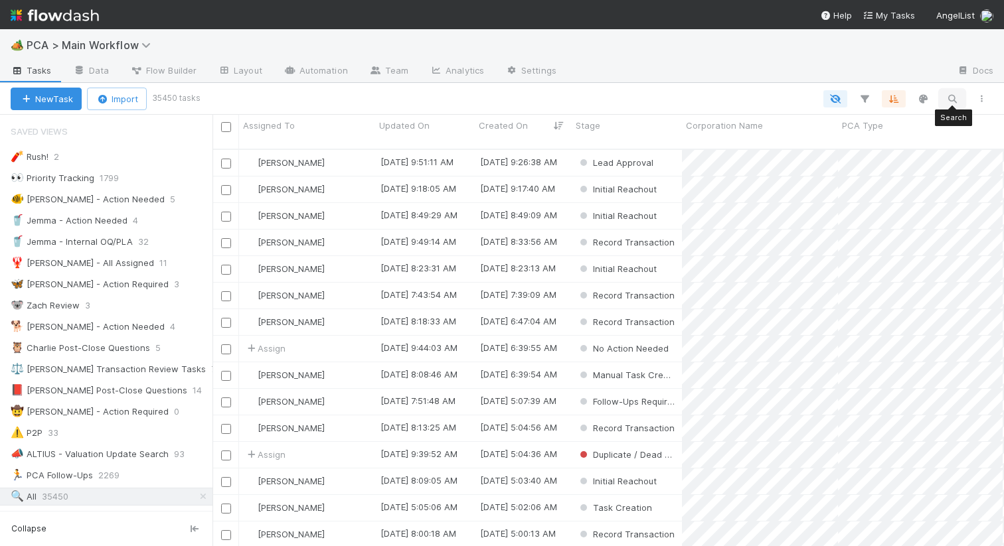
click at [958, 93] on icon "button" at bounding box center [951, 99] width 13 height 12
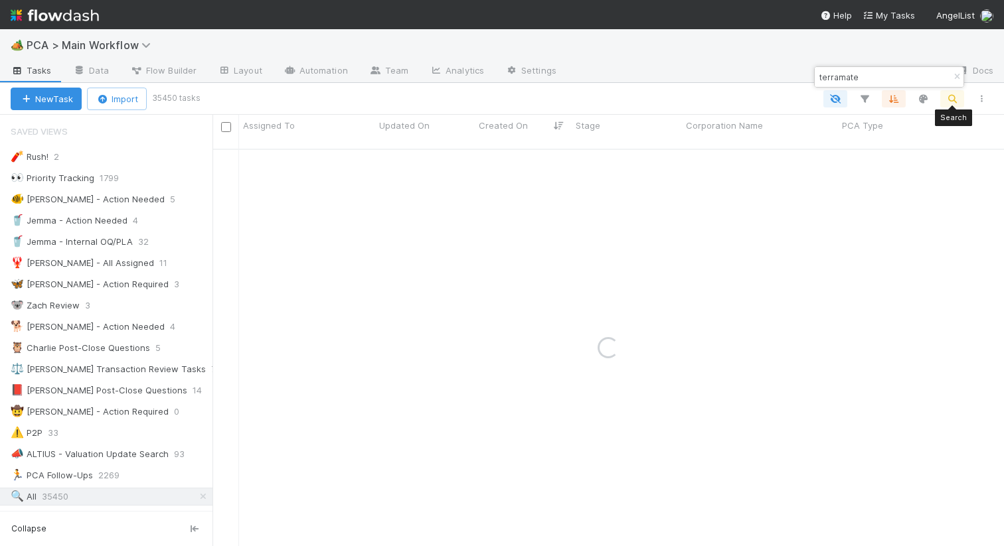
type input "terramate"
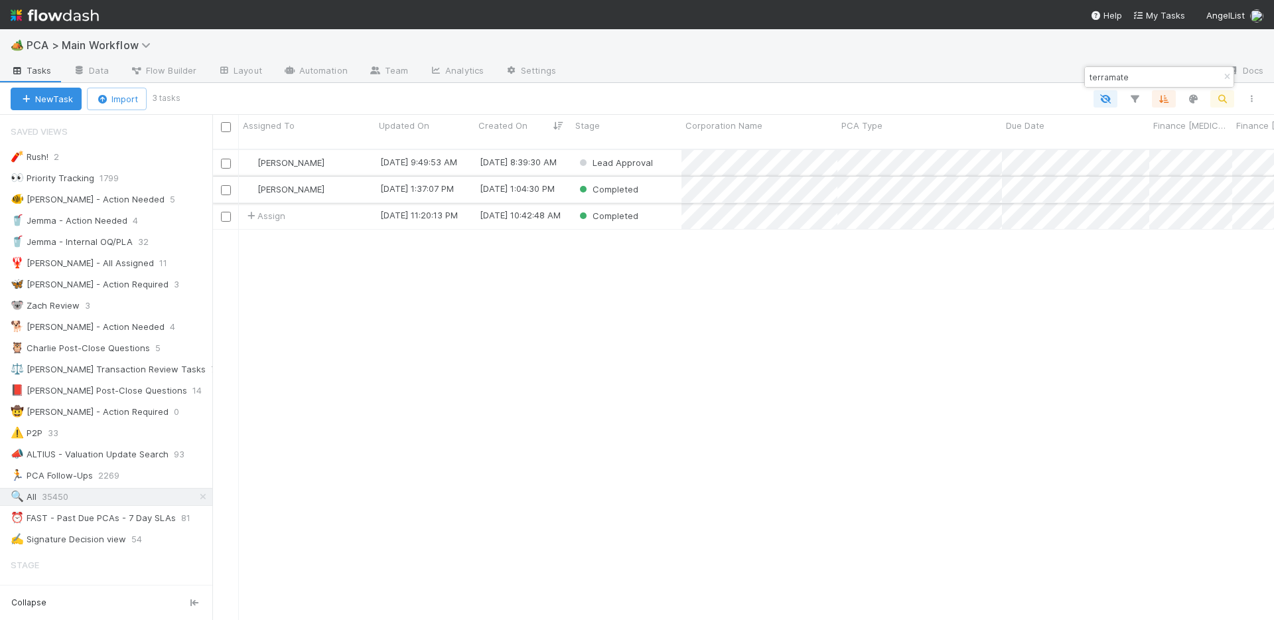
click at [658, 183] on div "Completed" at bounding box center [626, 190] width 110 height 26
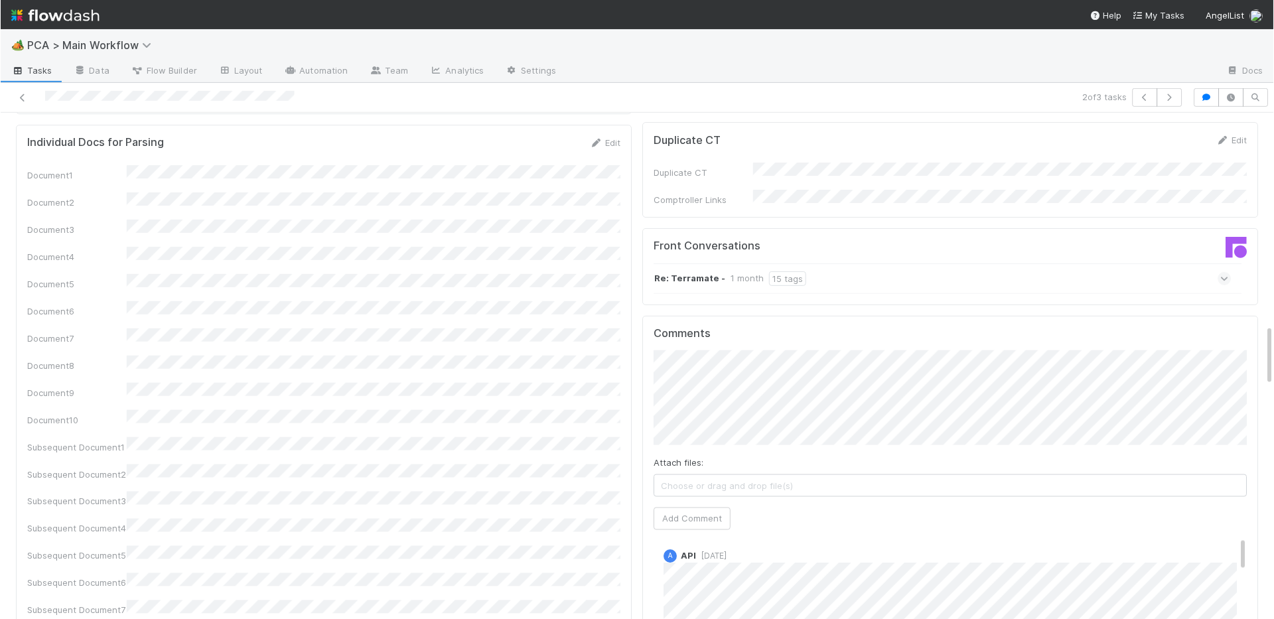
scroll to position [1753, 0]
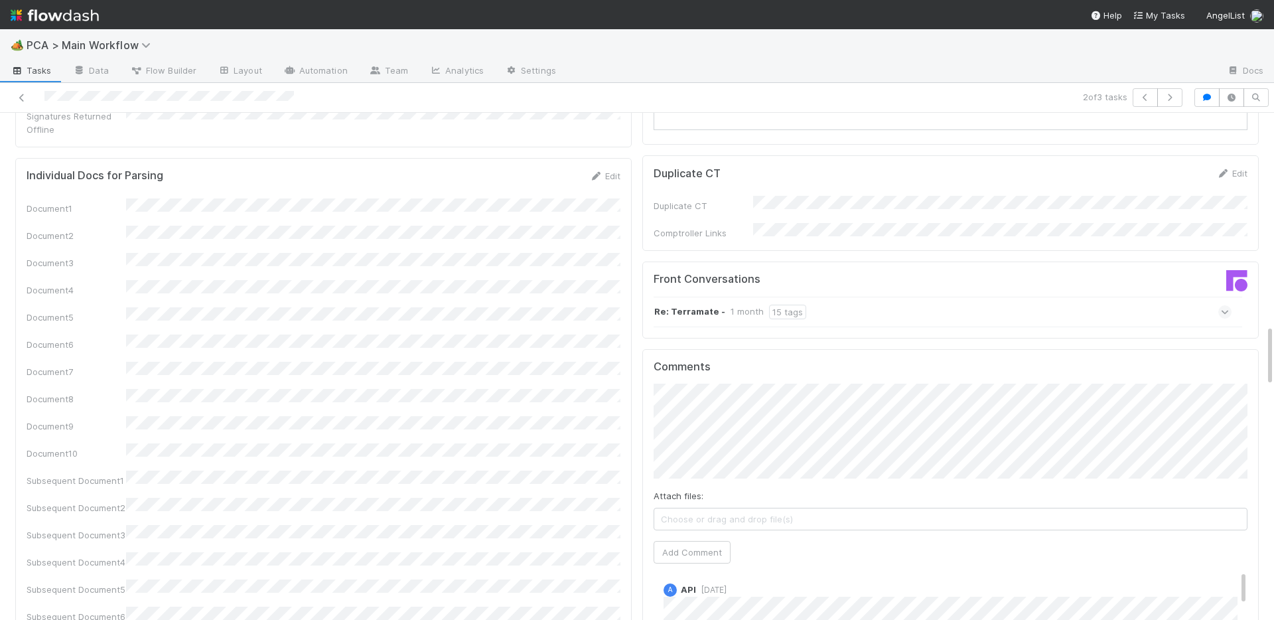
click at [879, 261] on div "Front Conversations Re: Terramate - 1 month 15 tags" at bounding box center [950, 299] width 617 height 77
click at [873, 297] on div "Re: Terramate - 1 month 15 tags" at bounding box center [943, 312] width 578 height 31
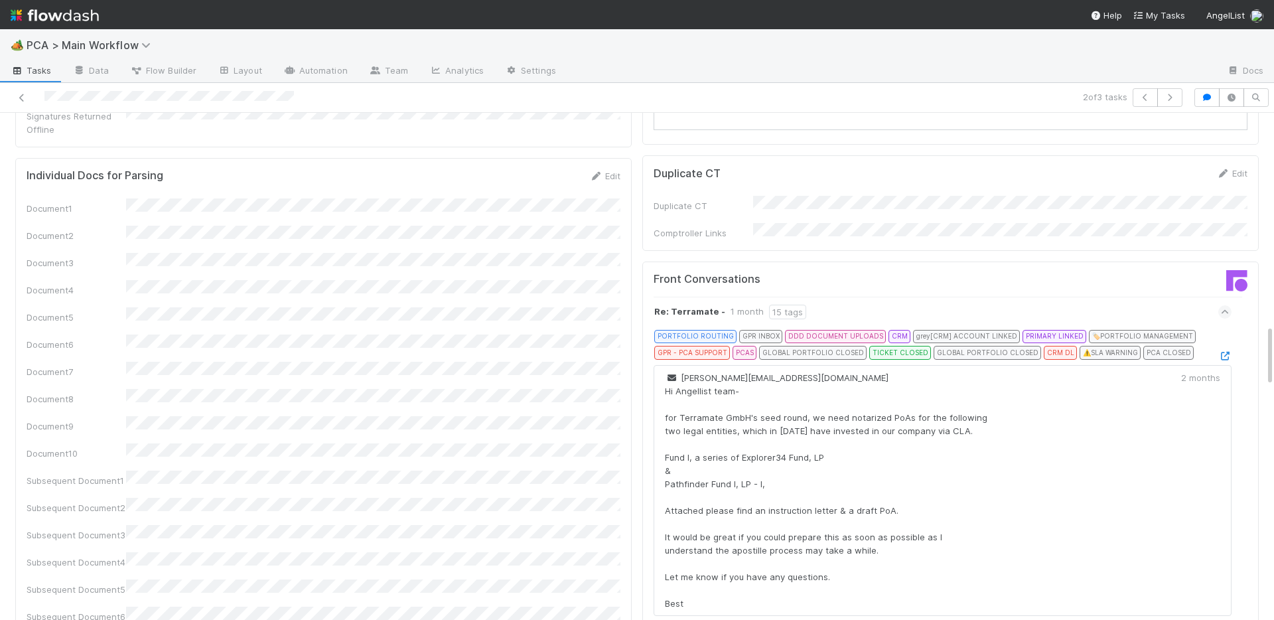
click at [1003, 349] on div at bounding box center [1225, 355] width 13 height 13
click at [1003, 352] on icon at bounding box center [1225, 356] width 13 height 9
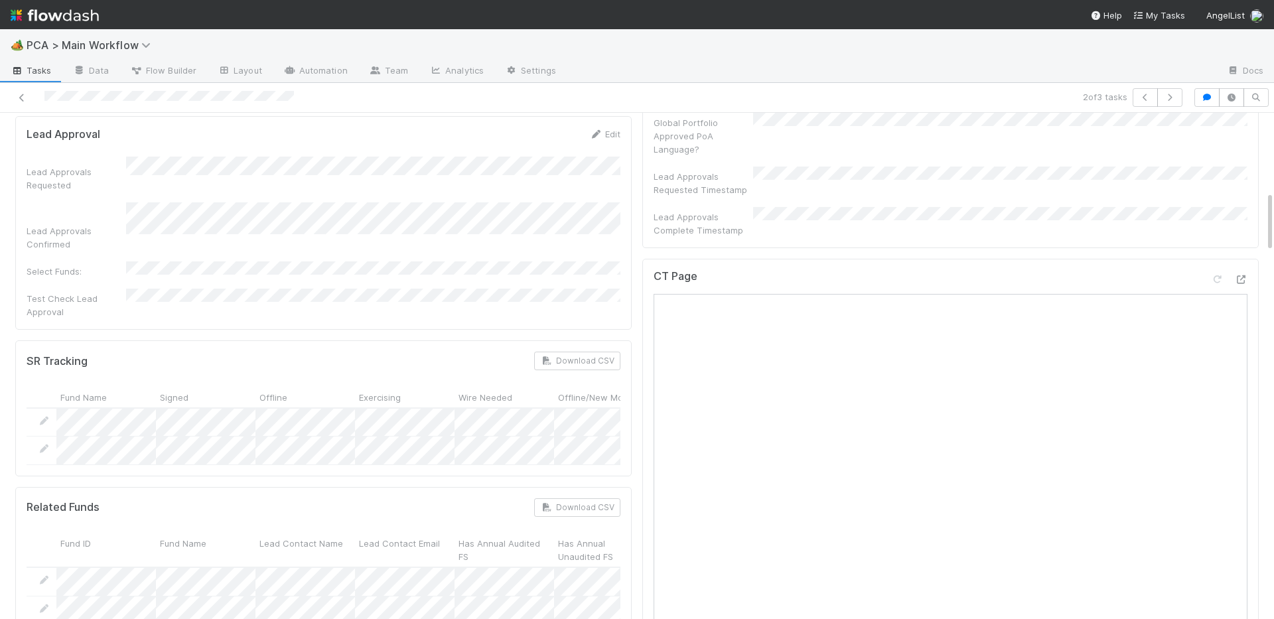
scroll to position [542, 0]
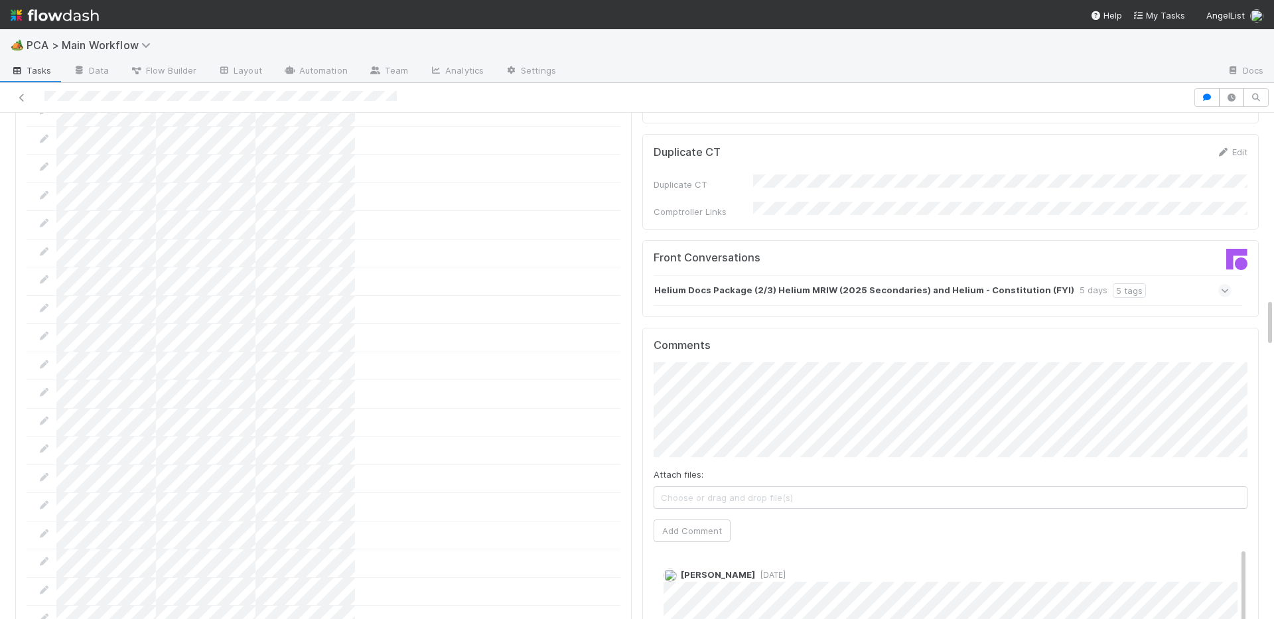
scroll to position [1747, 0]
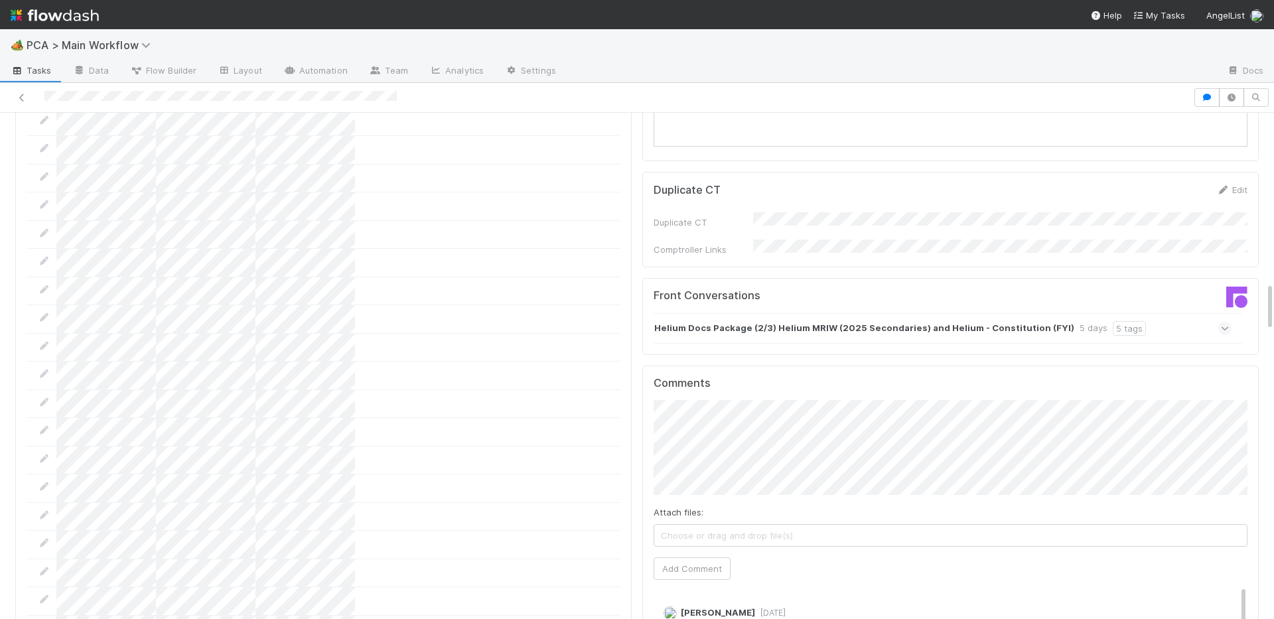
click at [803, 321] on strong "Helium Docs Package (2/3) Helium MRIW (2025 Secondaries) and Helium - Constitut…" at bounding box center [864, 328] width 420 height 15
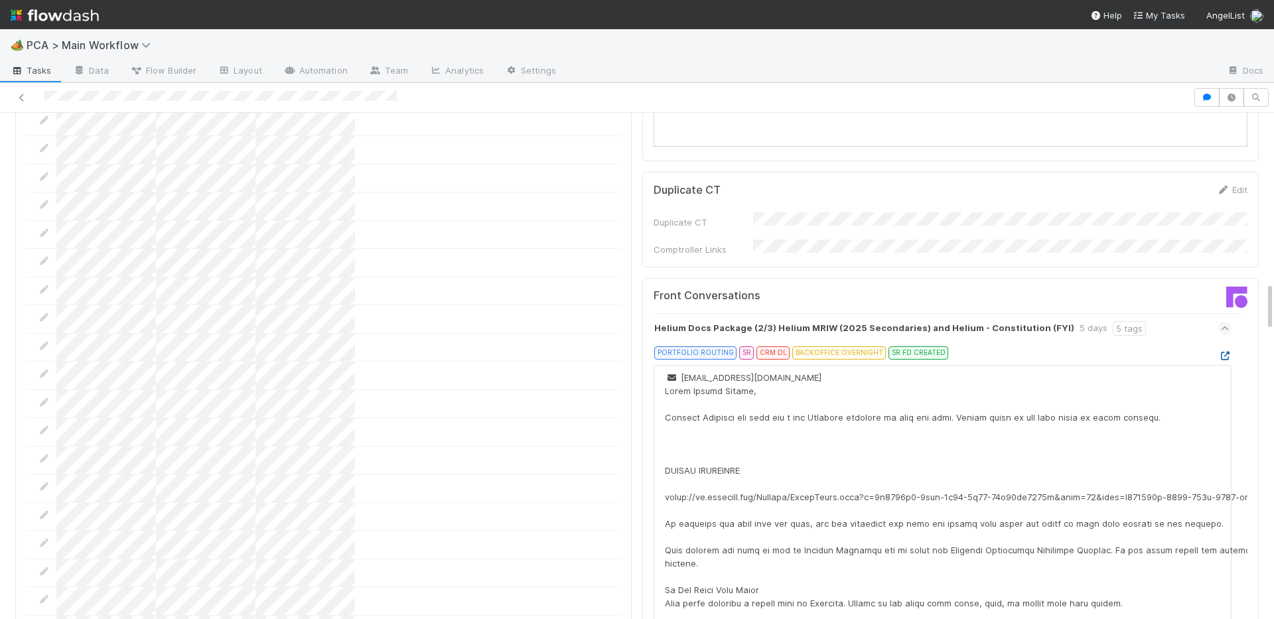
click at [1221, 352] on icon at bounding box center [1225, 356] width 13 height 9
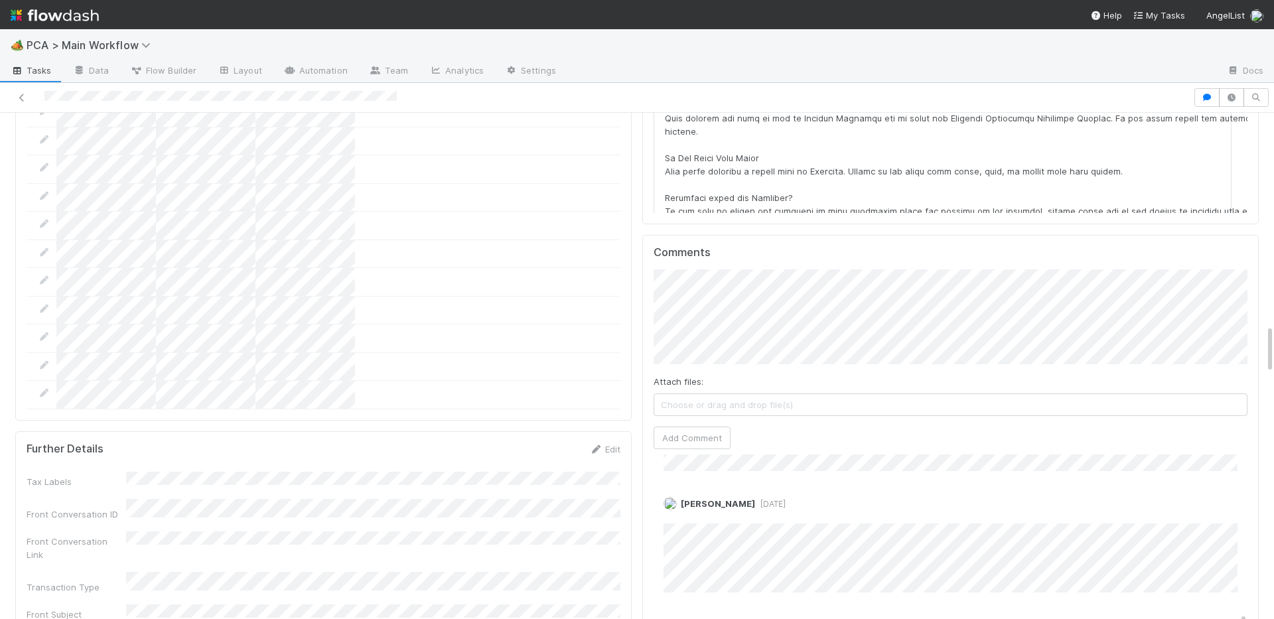
scroll to position [633, 0]
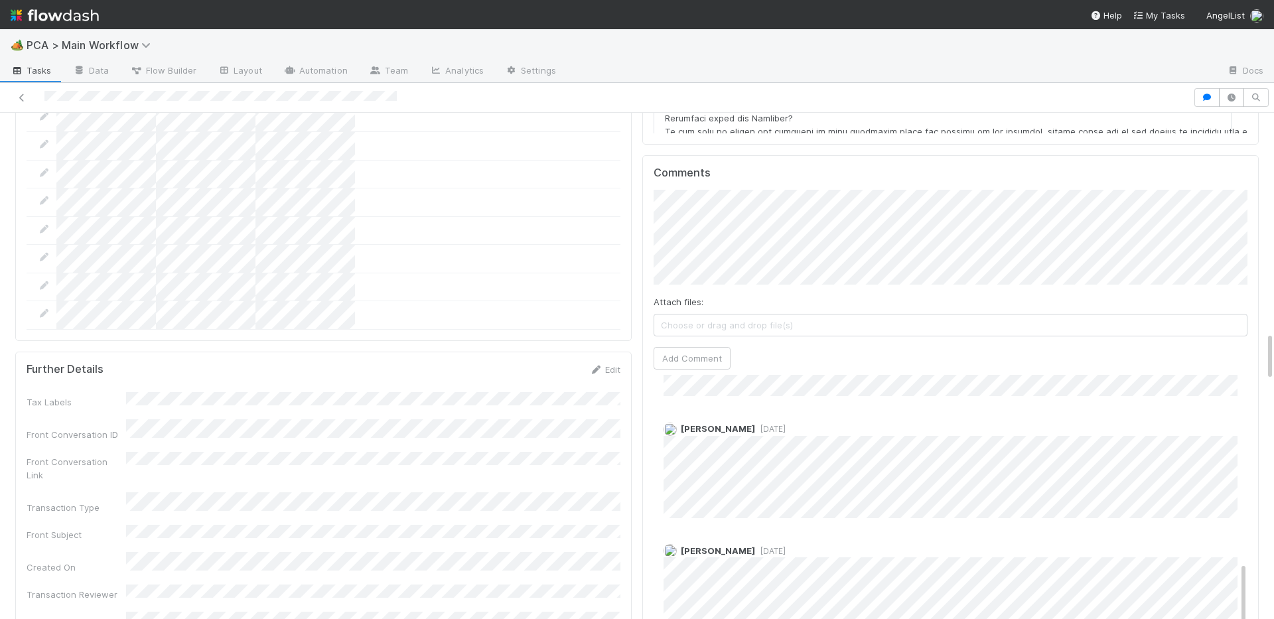
click at [776, 443] on div "[PERSON_NAME] [DATE] [PERSON_NAME] [DATE] [PERSON_NAME] [DATE] [PERSON_NAME] [D…" at bounding box center [951, 192] width 594 height 900
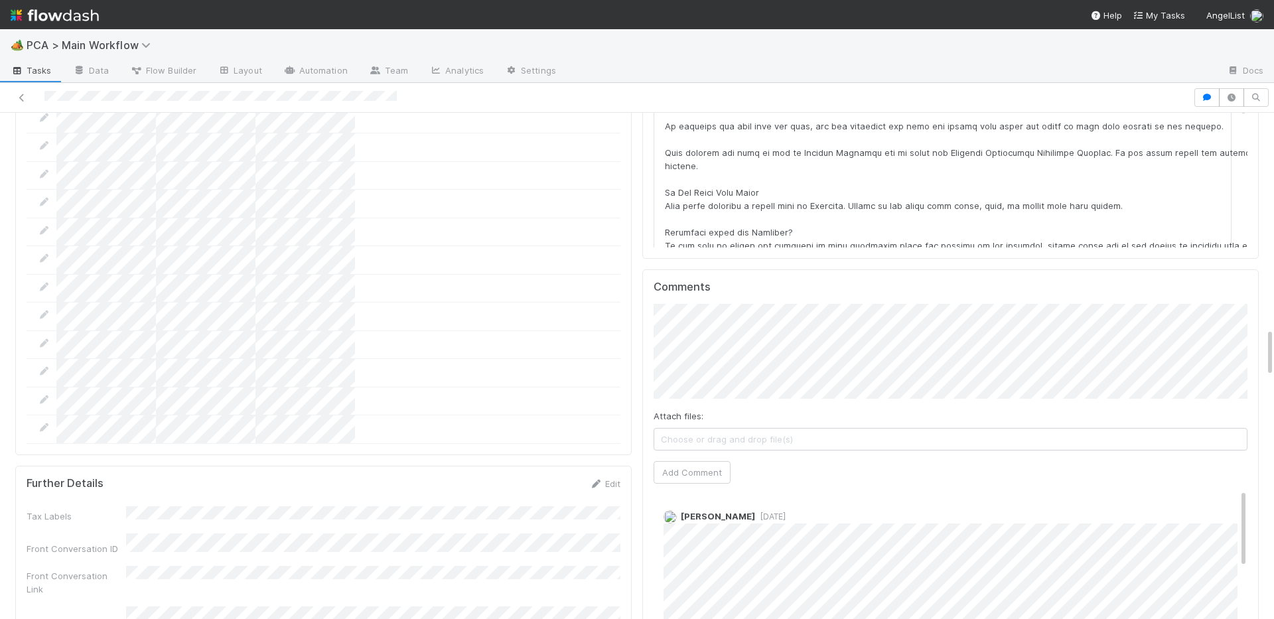
scroll to position [2080, 0]
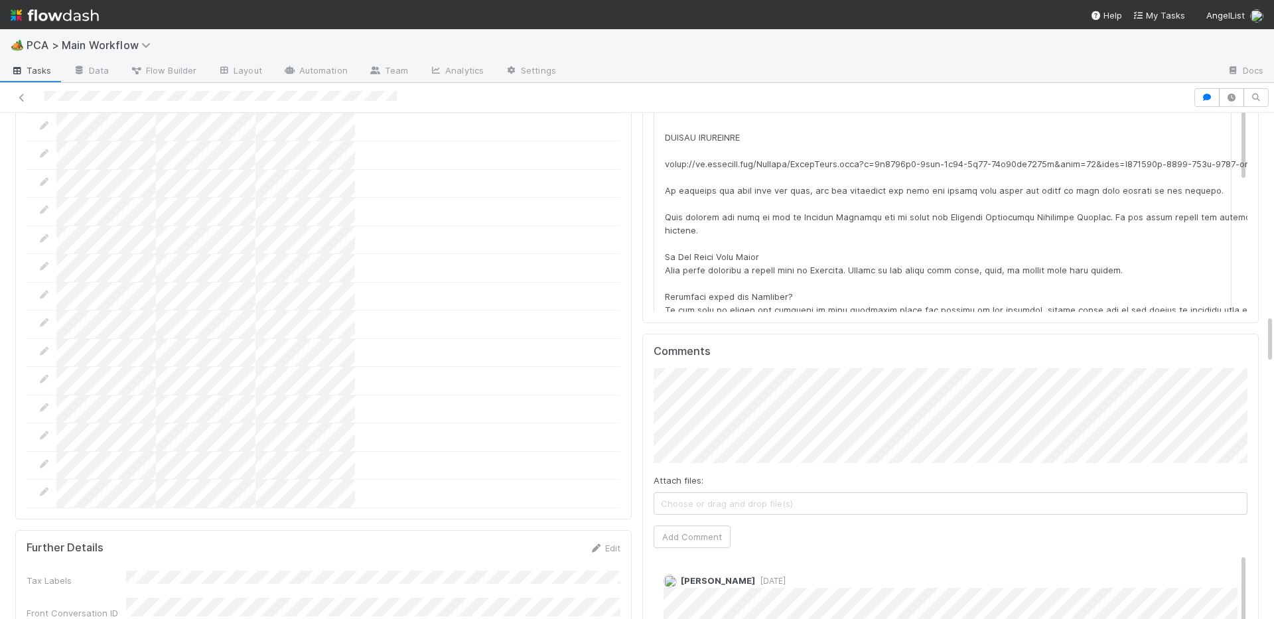
click at [662, 443] on div "Attach files: Choose or drag and drop file(s) Add Comment" at bounding box center [951, 458] width 594 height 180
click at [662, 526] on button "Add Comment" at bounding box center [692, 537] width 77 height 23
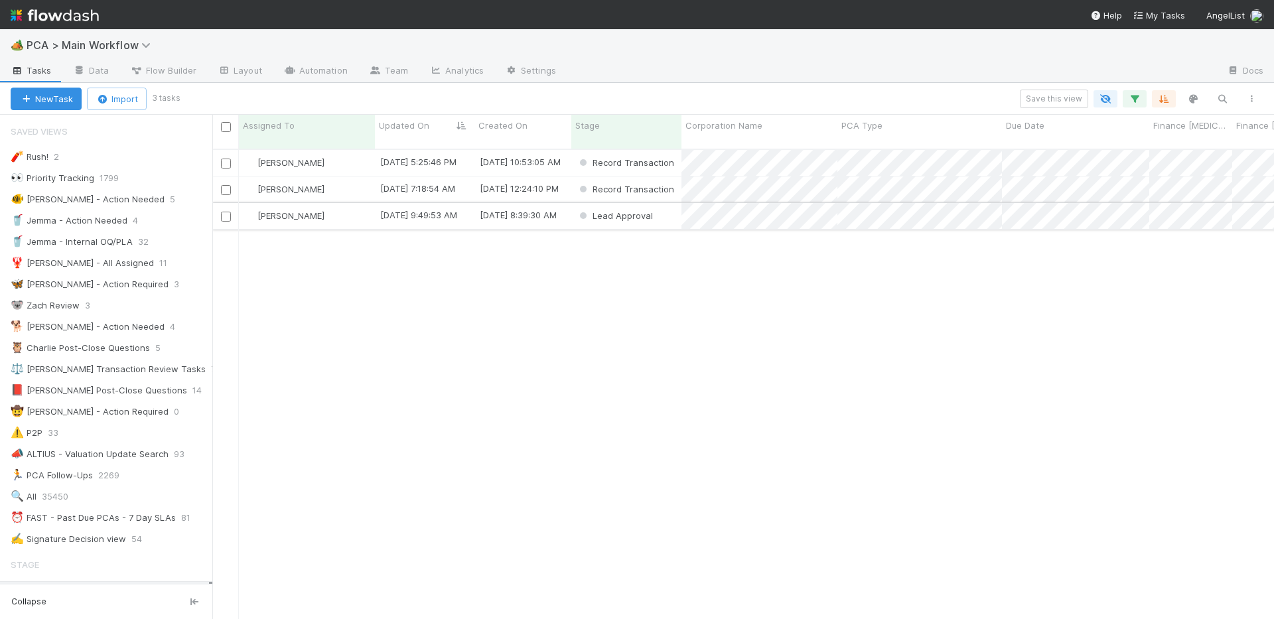
scroll to position [481, 1062]
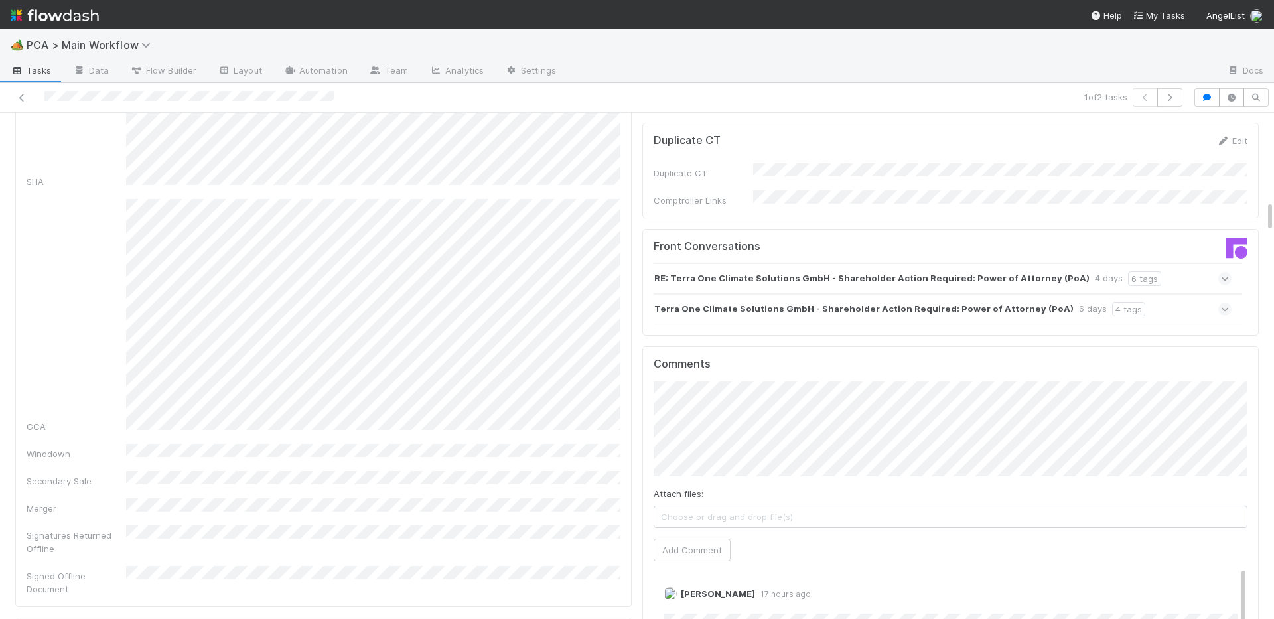
scroll to position [1309, 0]
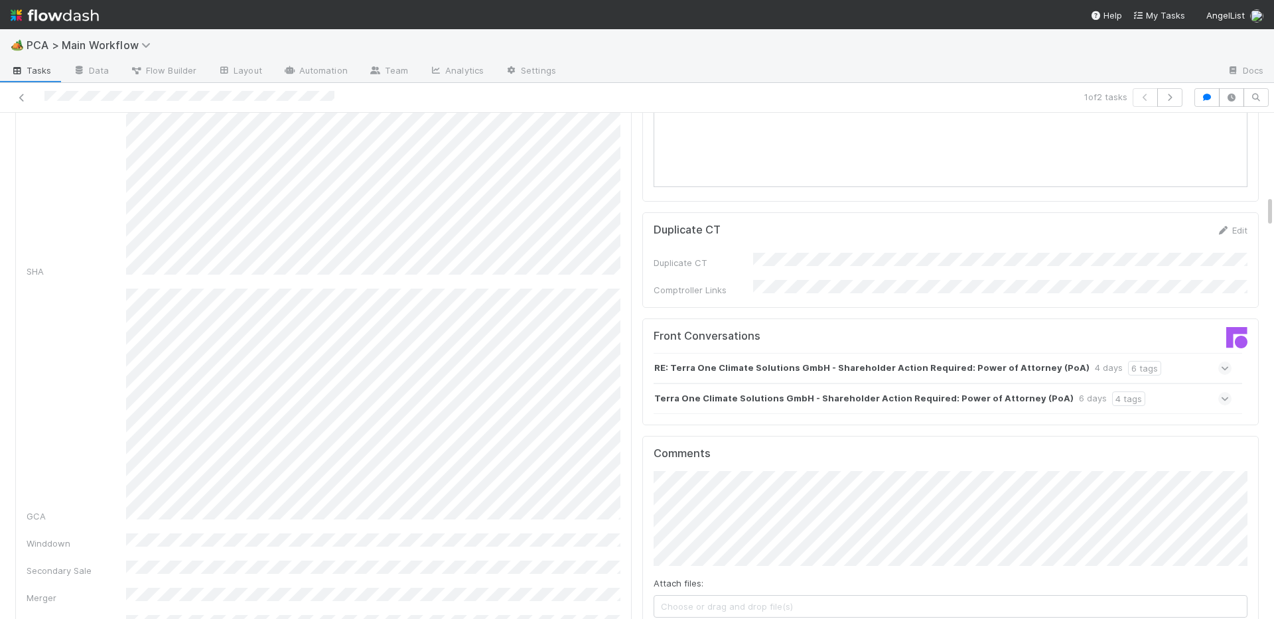
click at [1175, 384] on div "Terra One Climate Solutions GmbH - Shareholder Action Required: Power of Attorn…" at bounding box center [943, 399] width 578 height 31
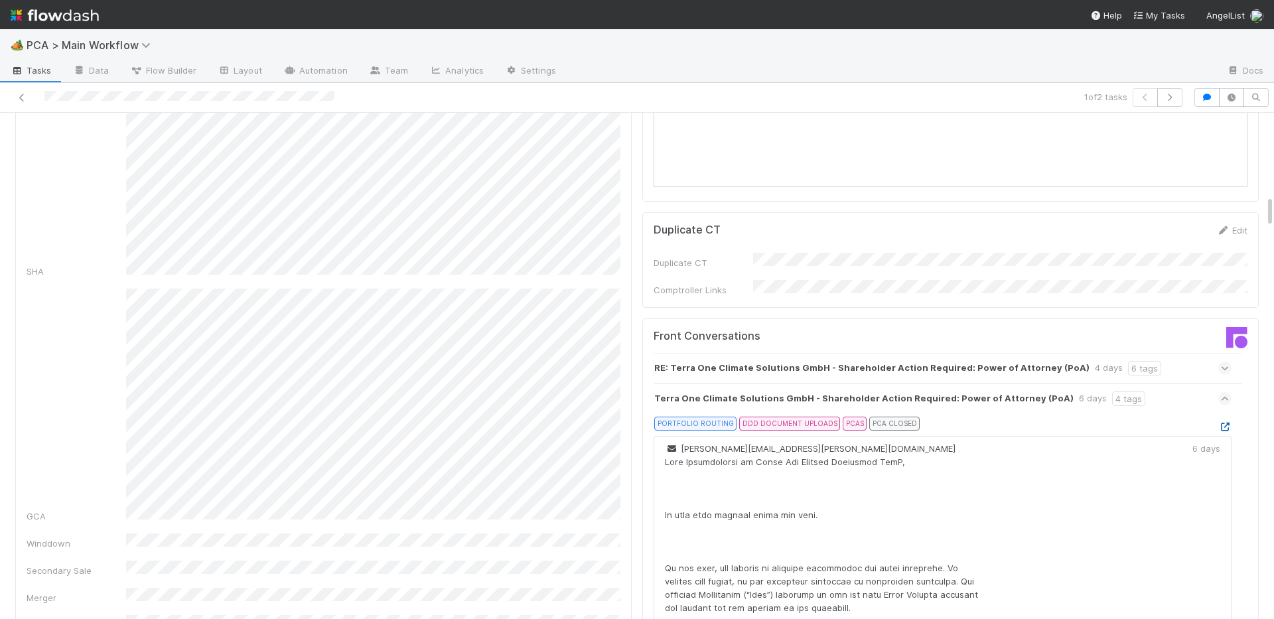
click at [1227, 423] on icon at bounding box center [1225, 427] width 13 height 9
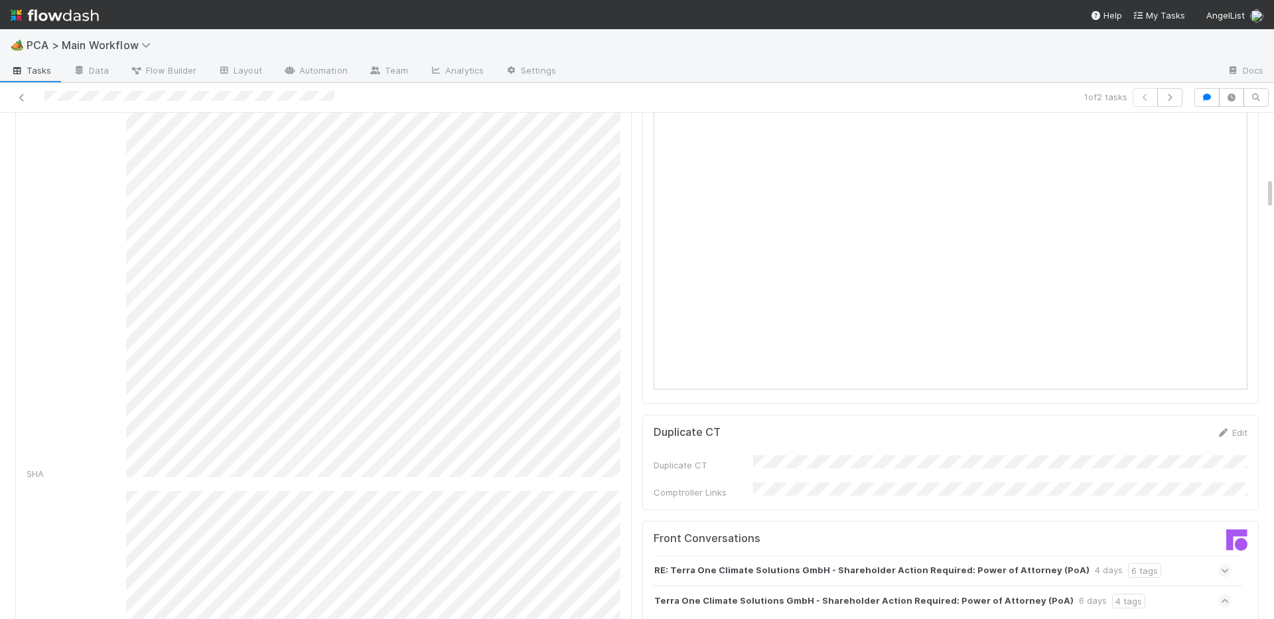
scroll to position [1314, 0]
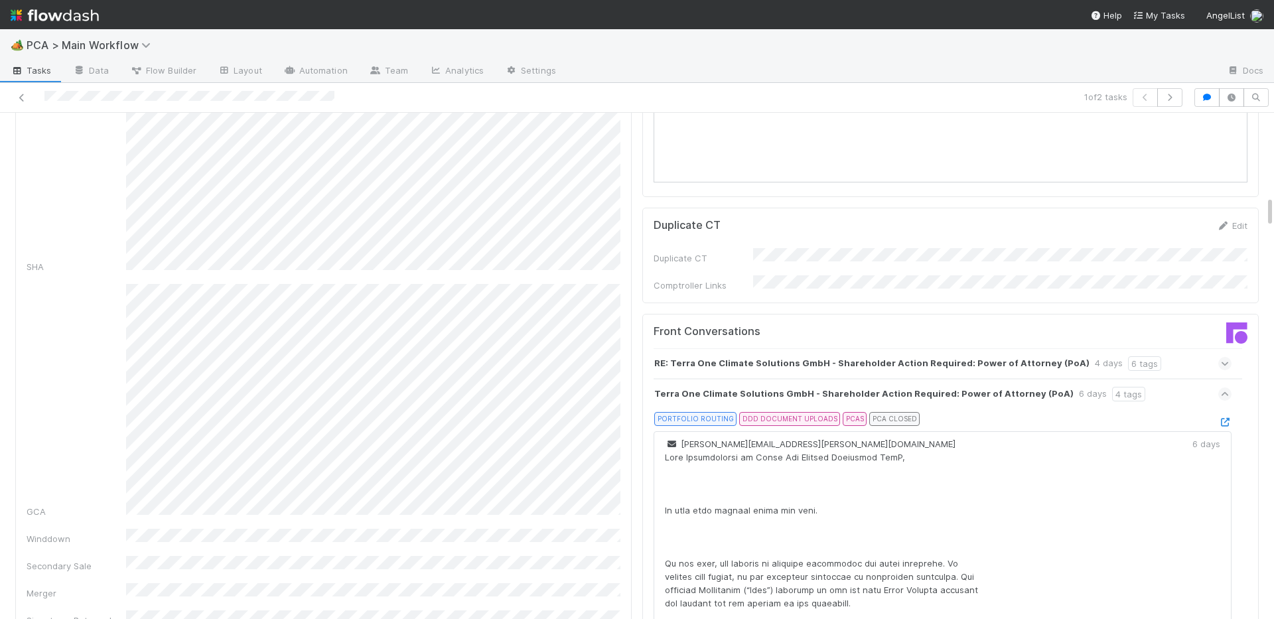
click at [1227, 388] on icon at bounding box center [1225, 394] width 9 height 13
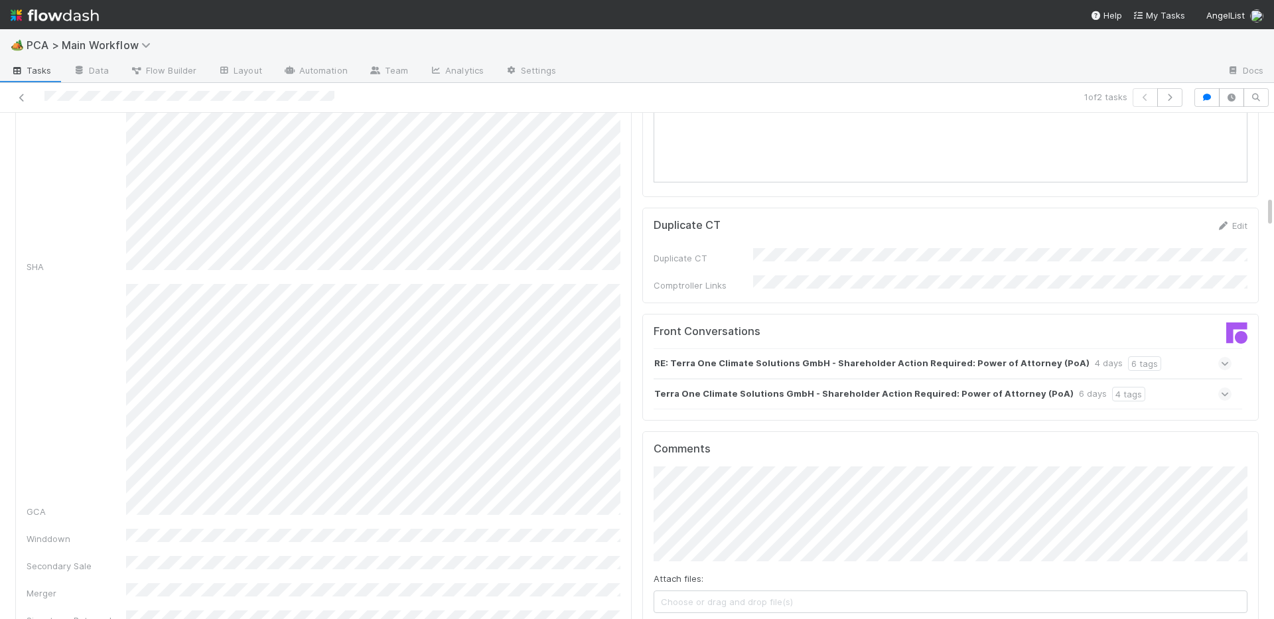
click at [1224, 357] on icon at bounding box center [1225, 363] width 9 height 13
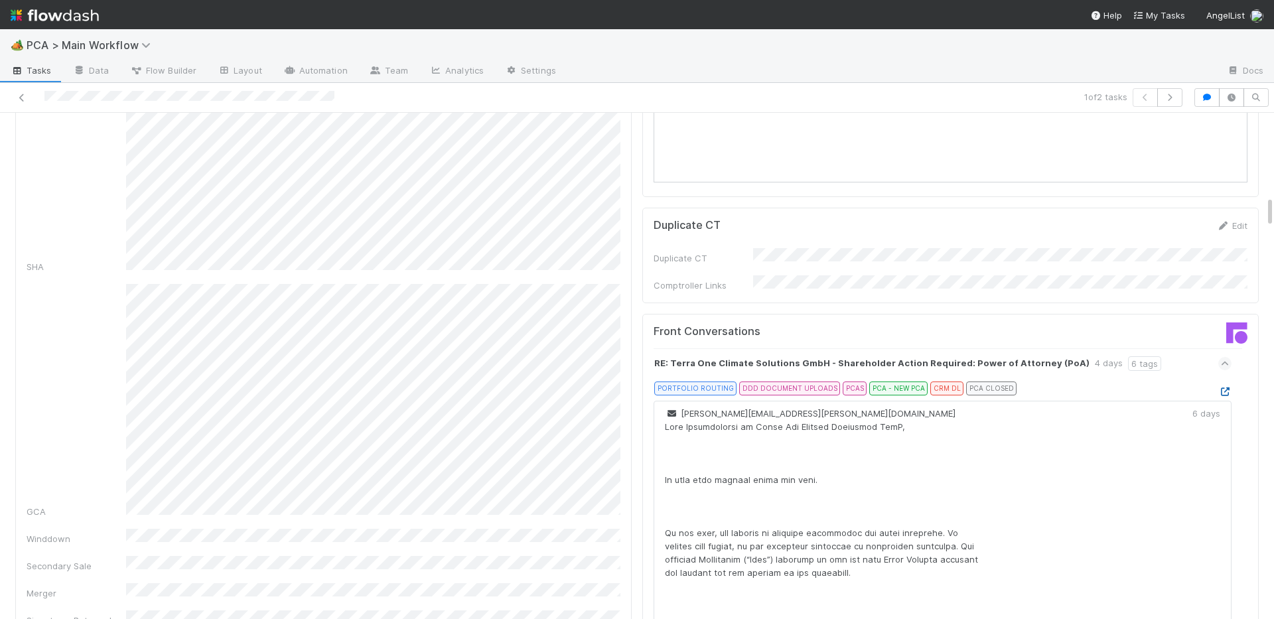
click at [1225, 388] on icon at bounding box center [1225, 392] width 13 height 9
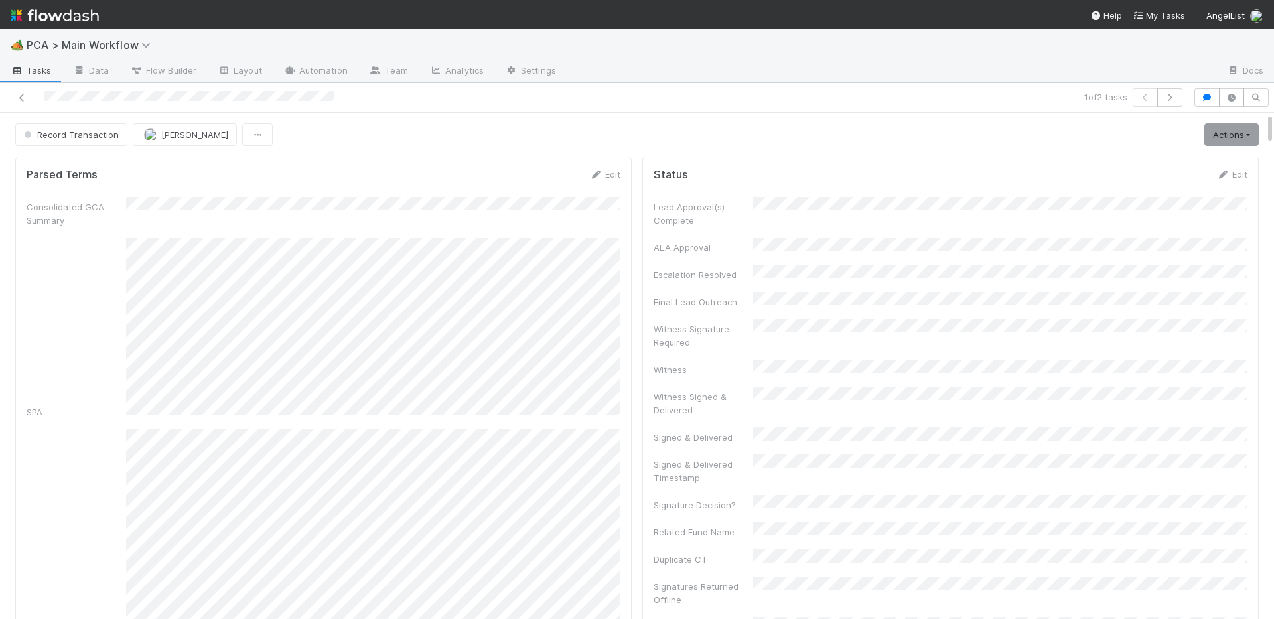
scroll to position [442, 0]
click at [18, 100] on icon at bounding box center [21, 98] width 13 height 9
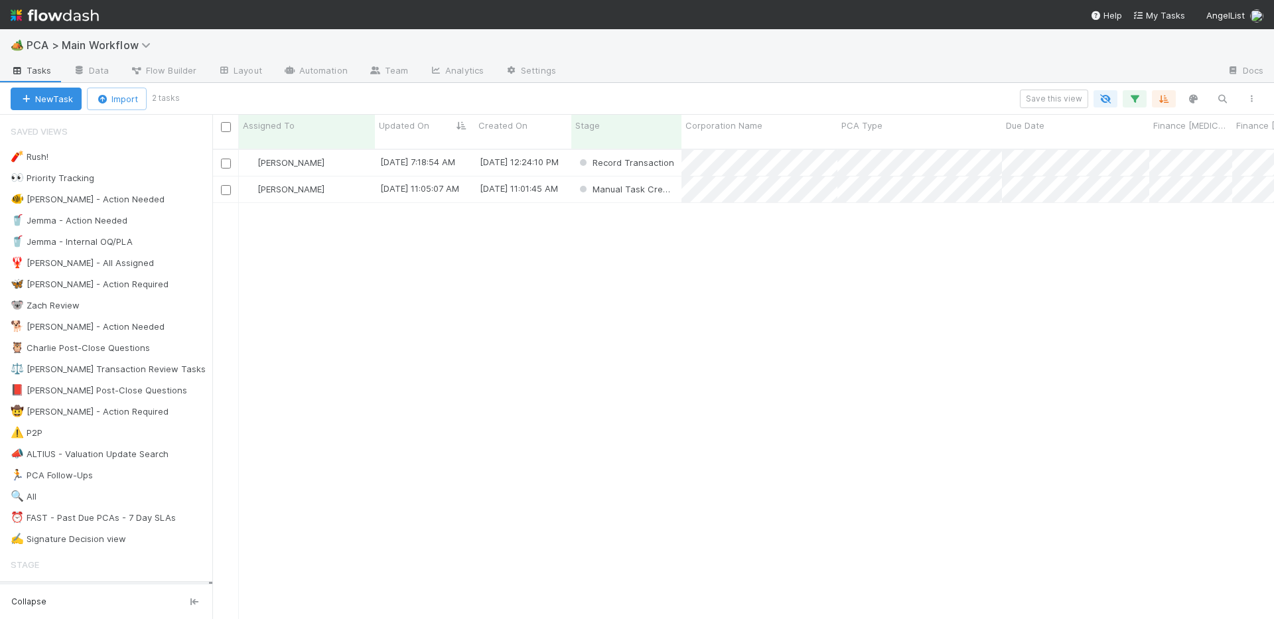
scroll to position [481, 1062]
click at [614, 305] on div "Nathalie Gualito 8/26/25, 7:18:54 AM 8/14/25, 12:24:10 PM Record Transaction 0 …" at bounding box center [743, 390] width 1062 height 480
click at [354, 156] on div "[PERSON_NAME]" at bounding box center [307, 163] width 136 height 26
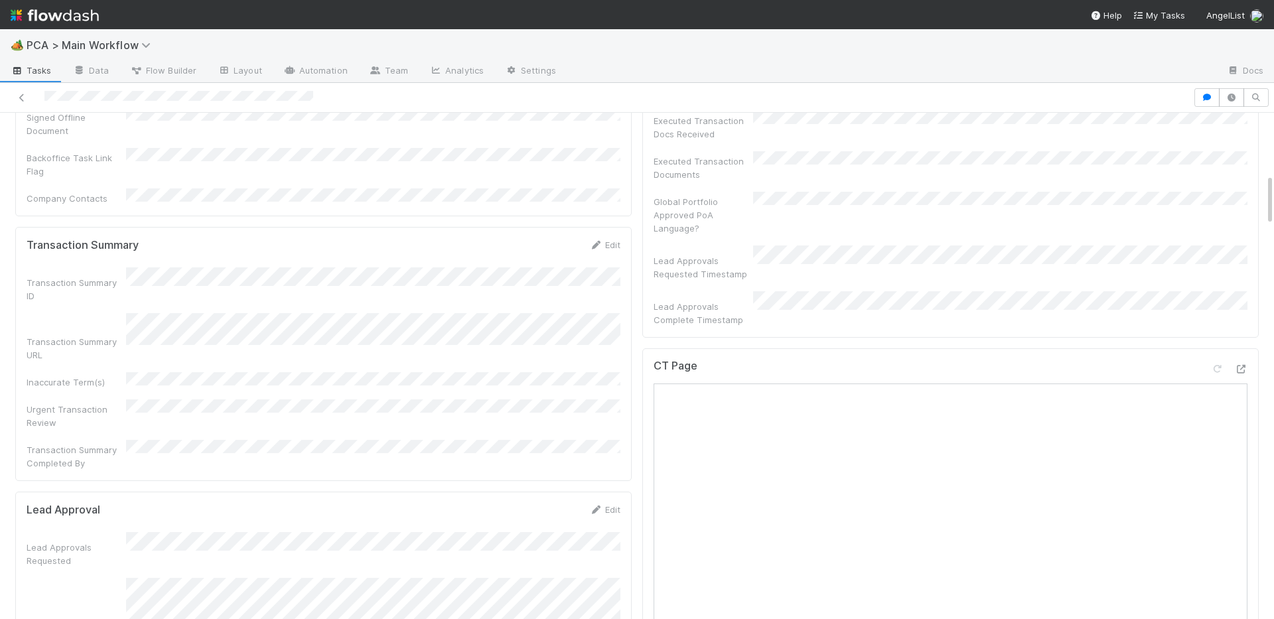
scroll to position [687, 0]
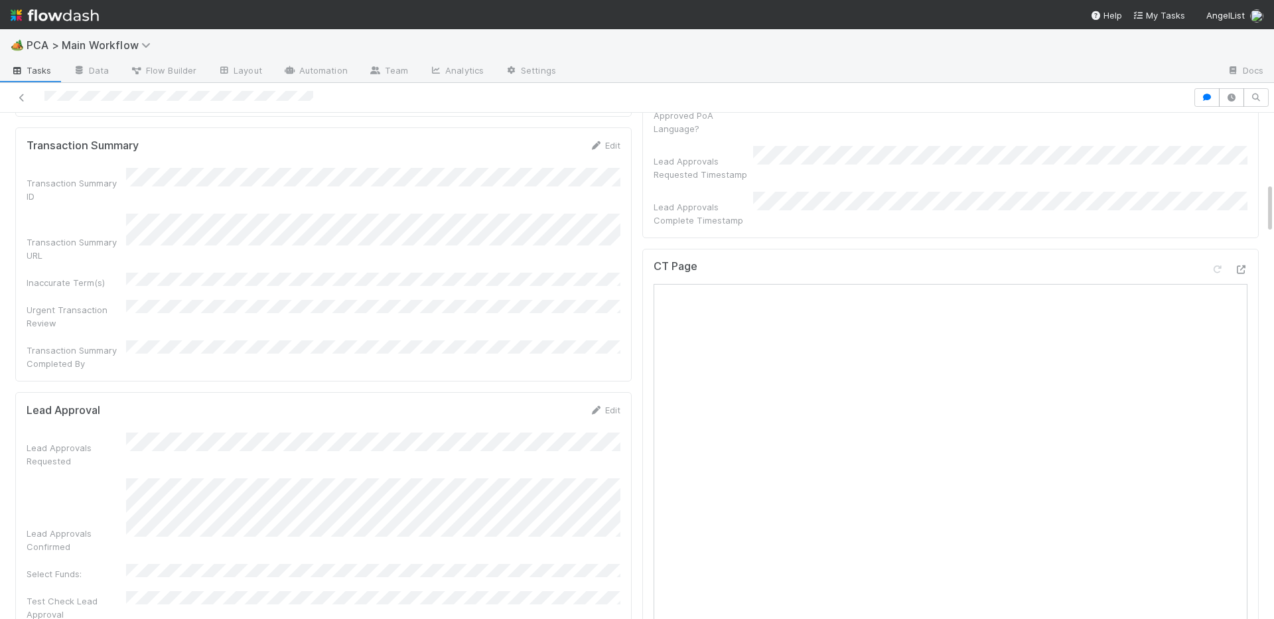
click at [702, 260] on div "CT Page" at bounding box center [951, 272] width 594 height 24
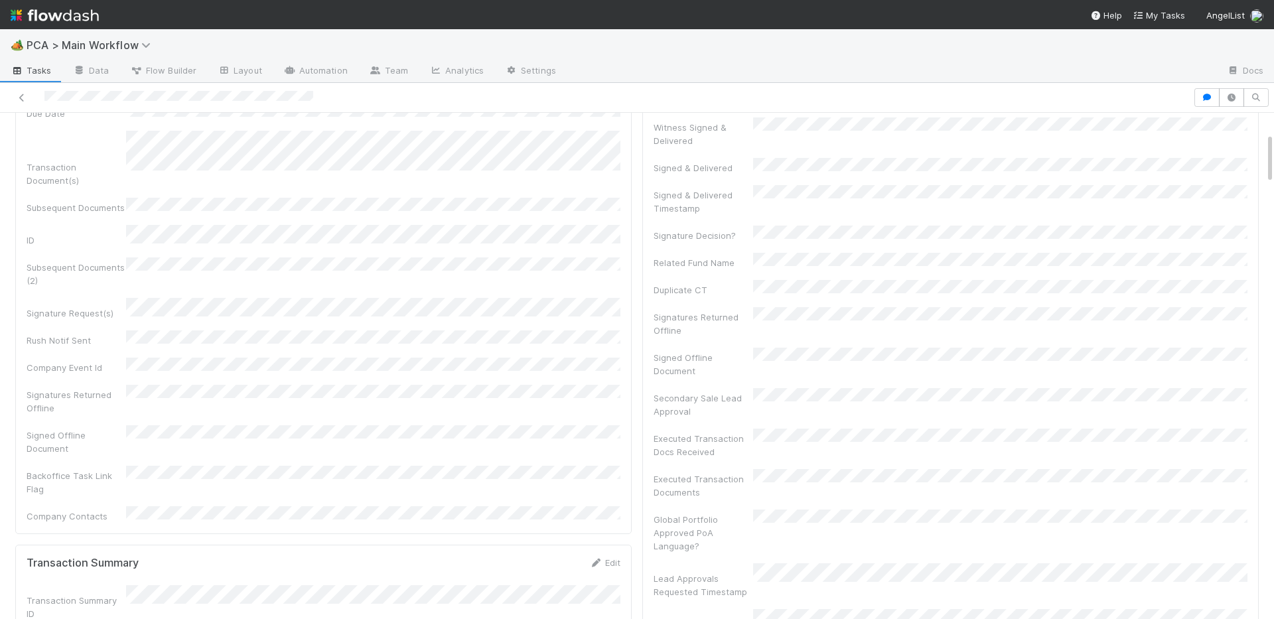
scroll to position [0, 0]
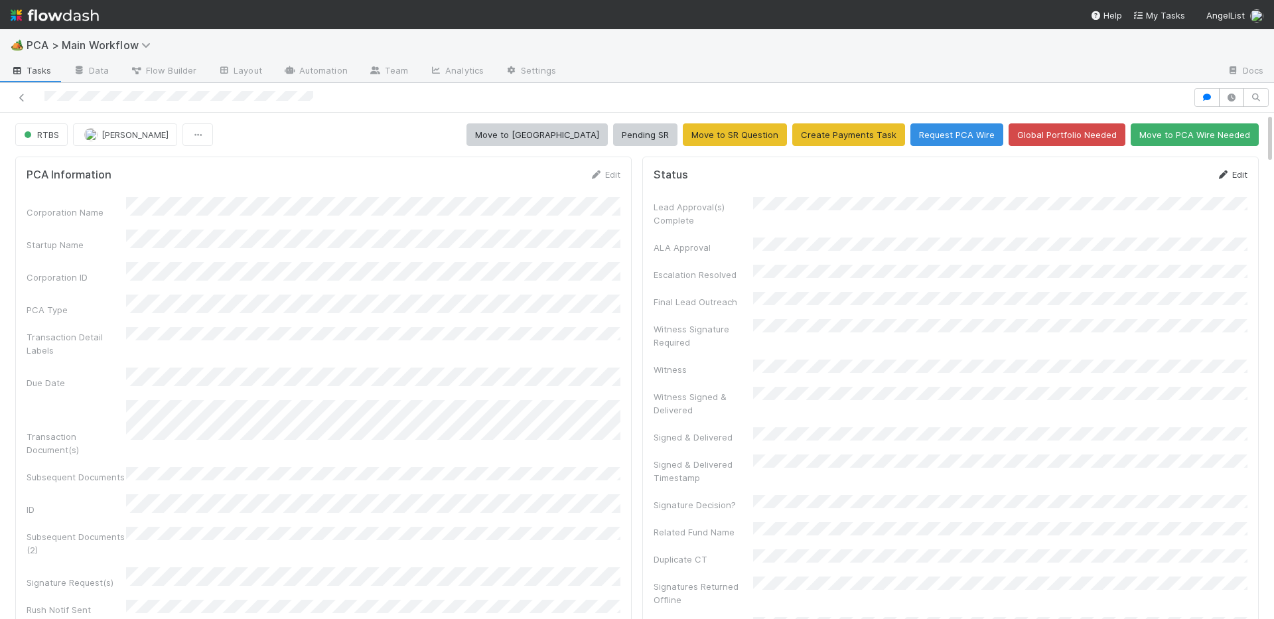
click at [1236, 178] on link "Edit" at bounding box center [1232, 174] width 31 height 11
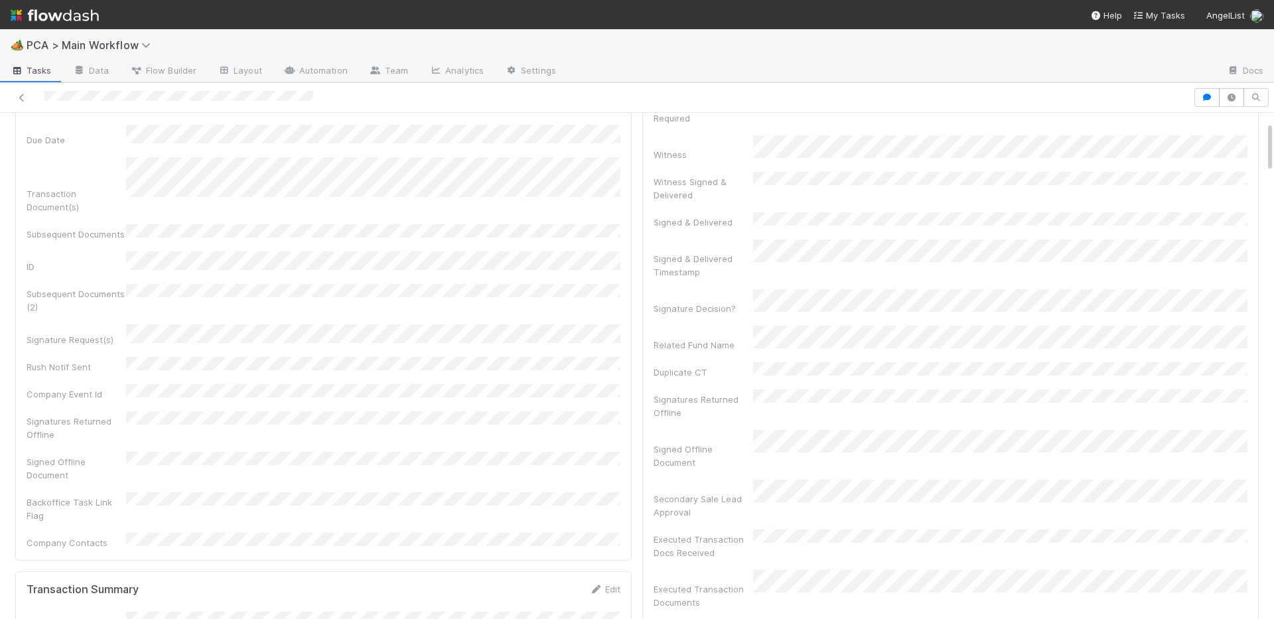
scroll to position [291, 0]
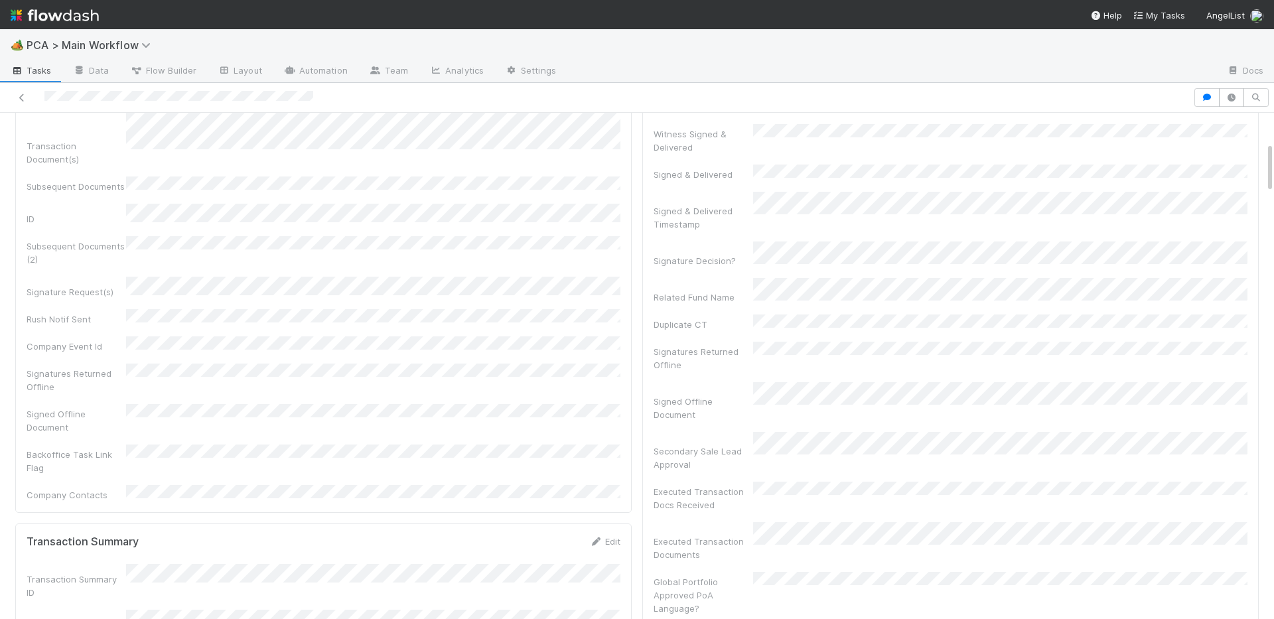
click at [764, 342] on div "Signatures Returned Offline" at bounding box center [951, 357] width 594 height 30
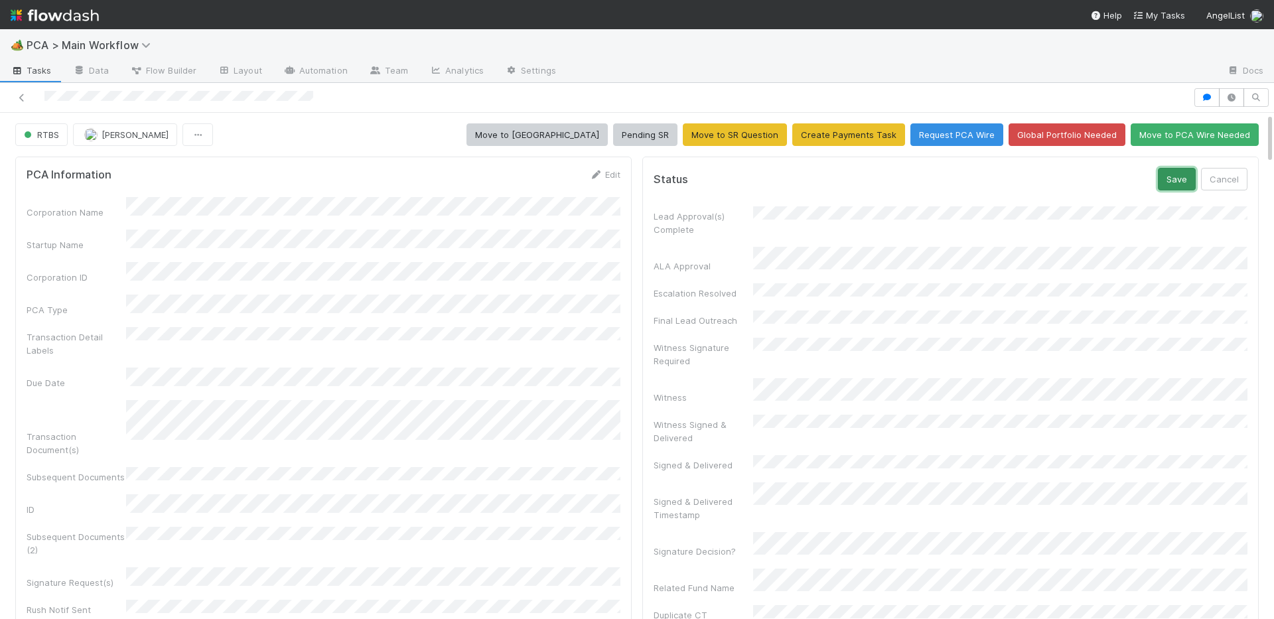
click at [1171, 183] on button "Save" at bounding box center [1177, 179] width 38 height 23
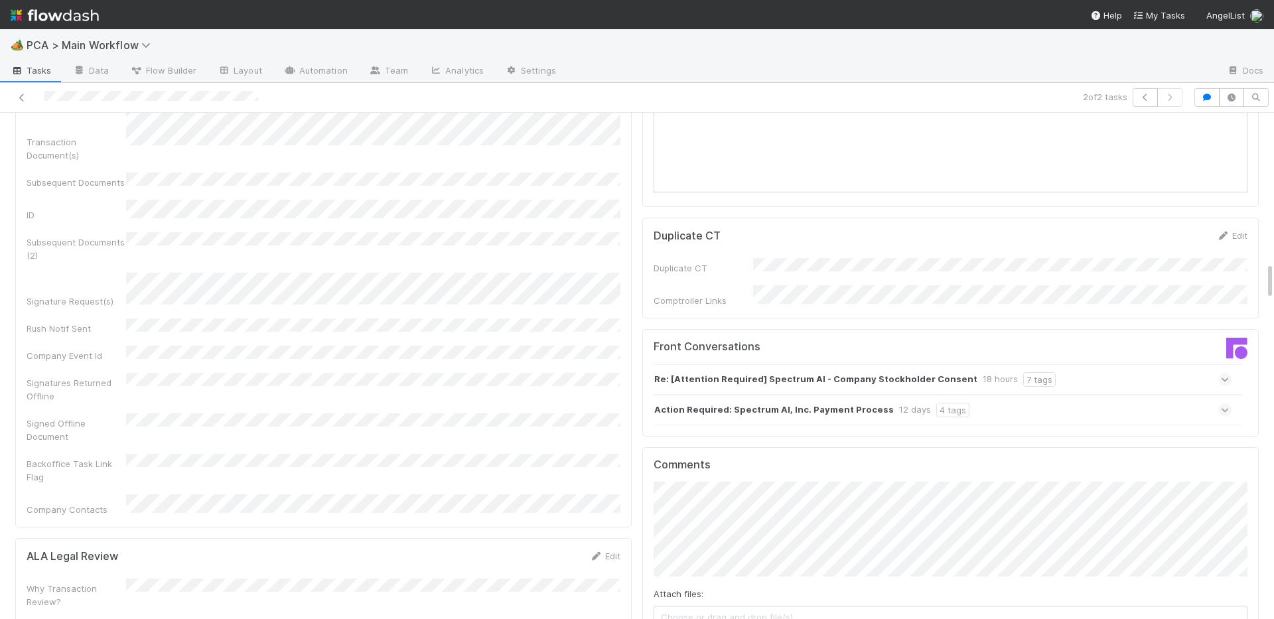
scroll to position [2001, 0]
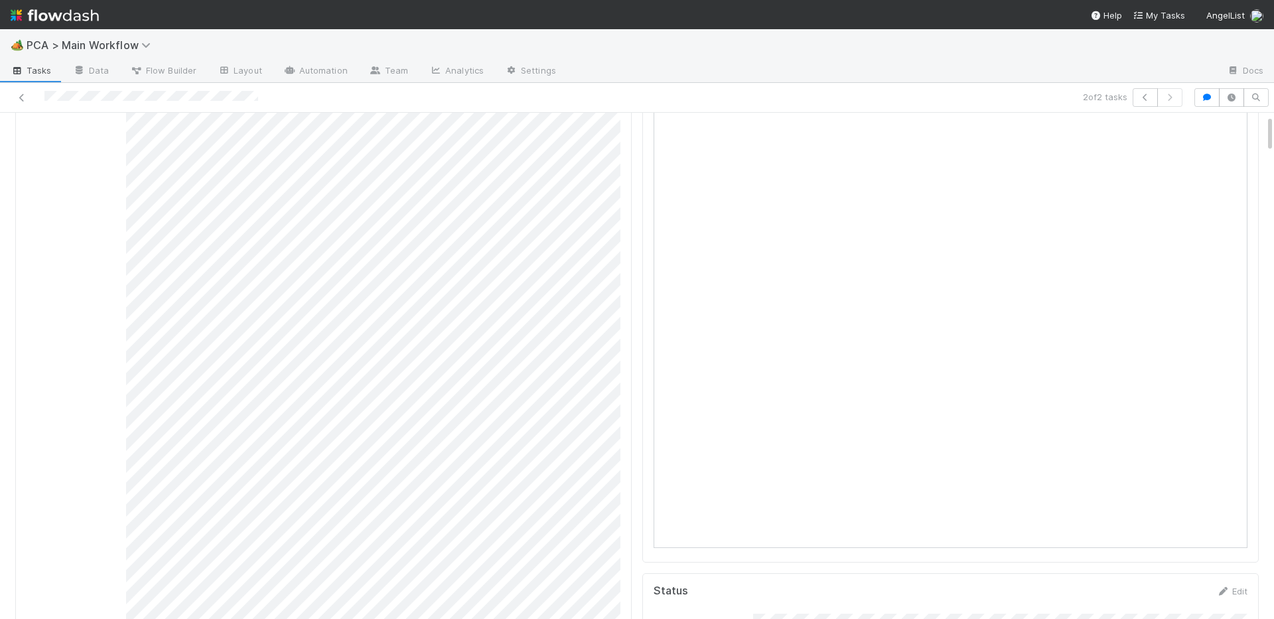
scroll to position [0, 0]
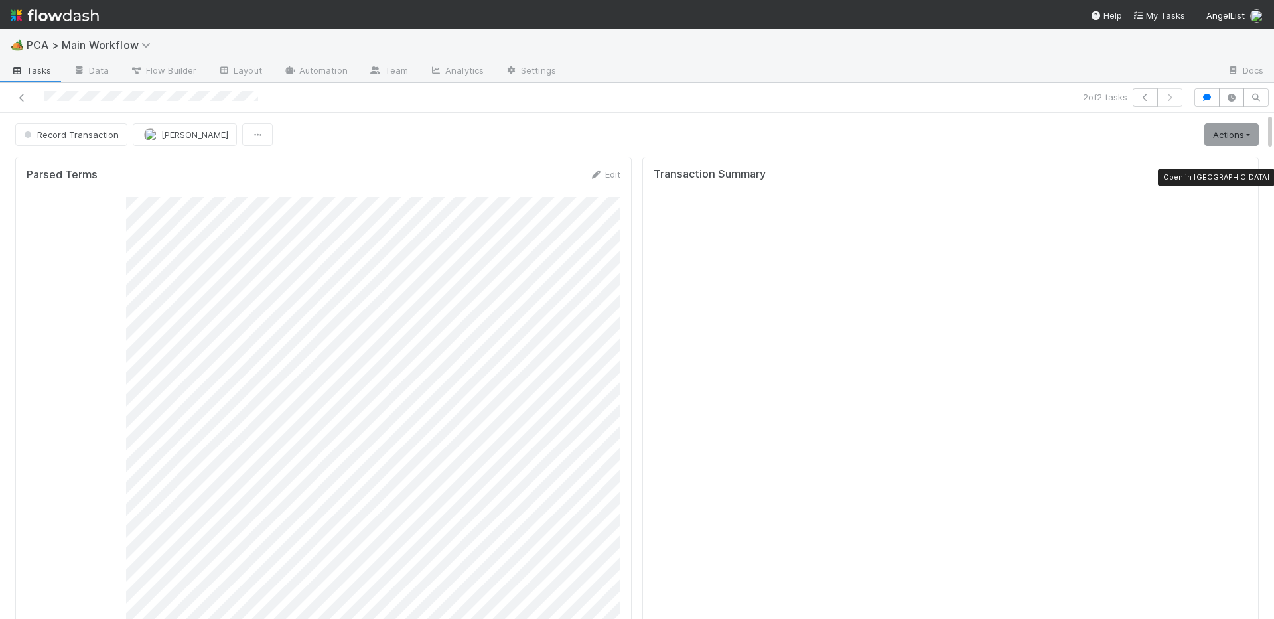
click at [1241, 177] on icon at bounding box center [1240, 177] width 13 height 9
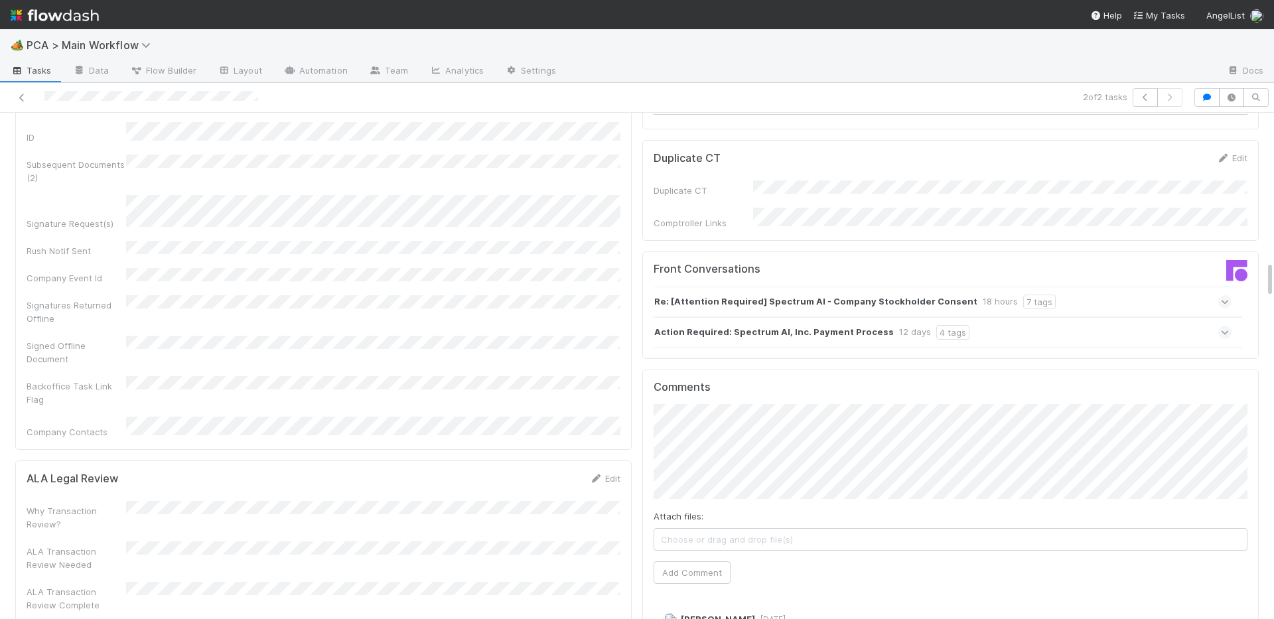
scroll to position [1994, 0]
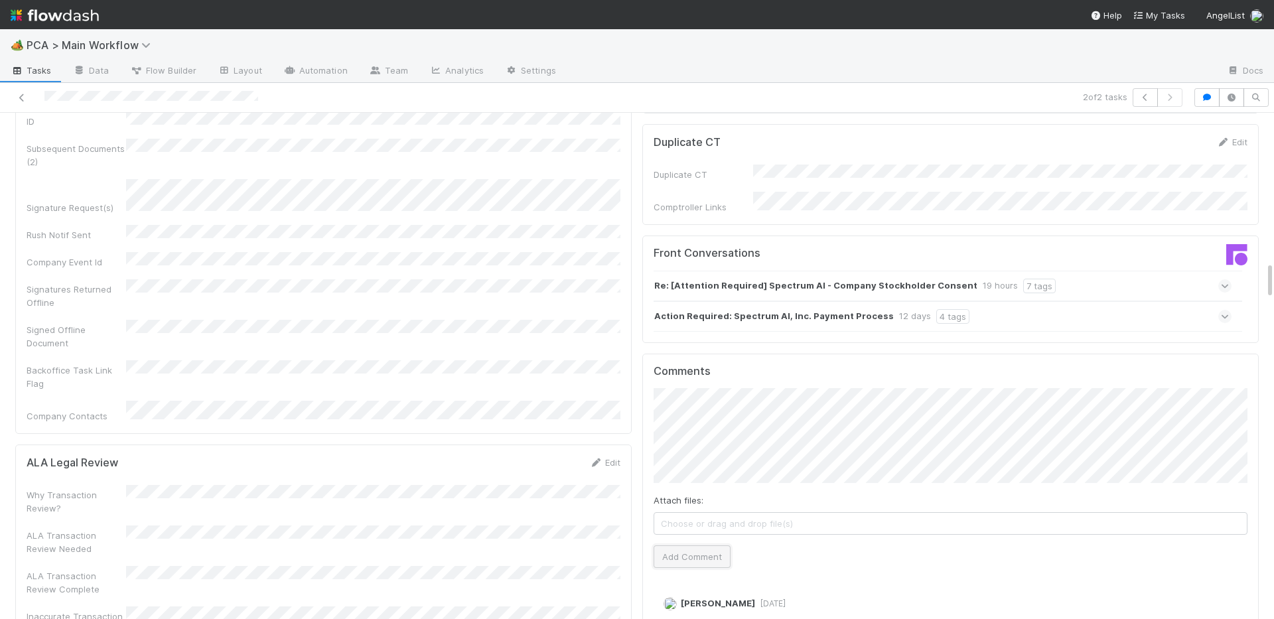
click at [701, 546] on button "Add Comment" at bounding box center [692, 557] width 77 height 23
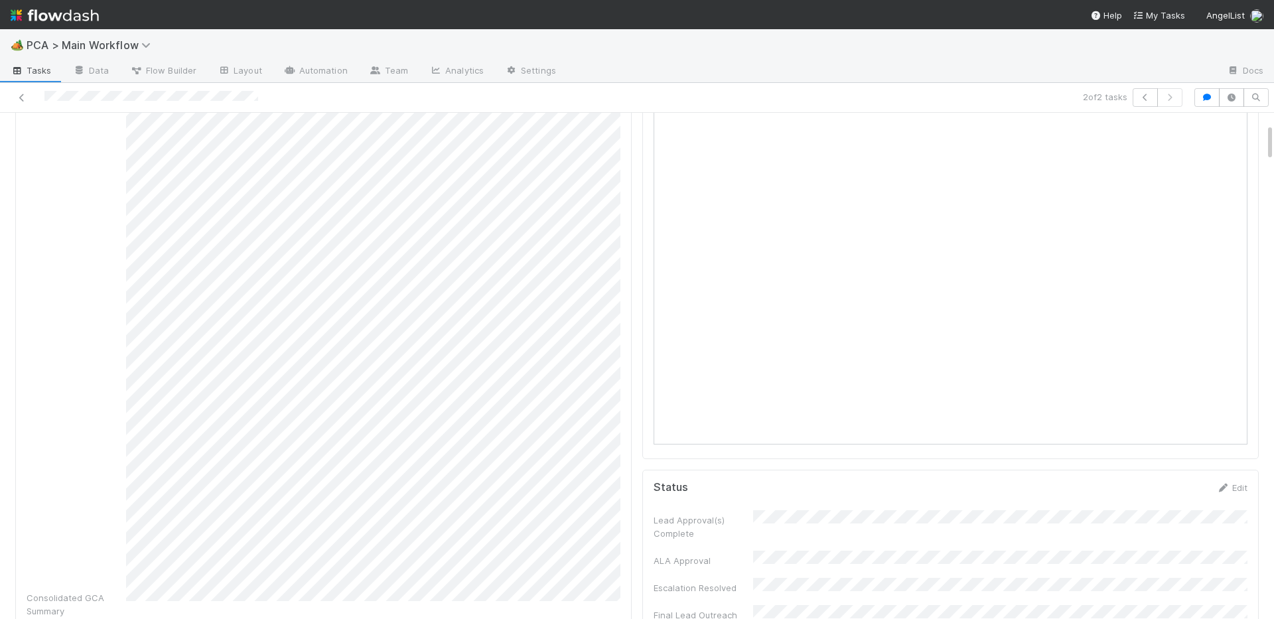
scroll to position [0, 0]
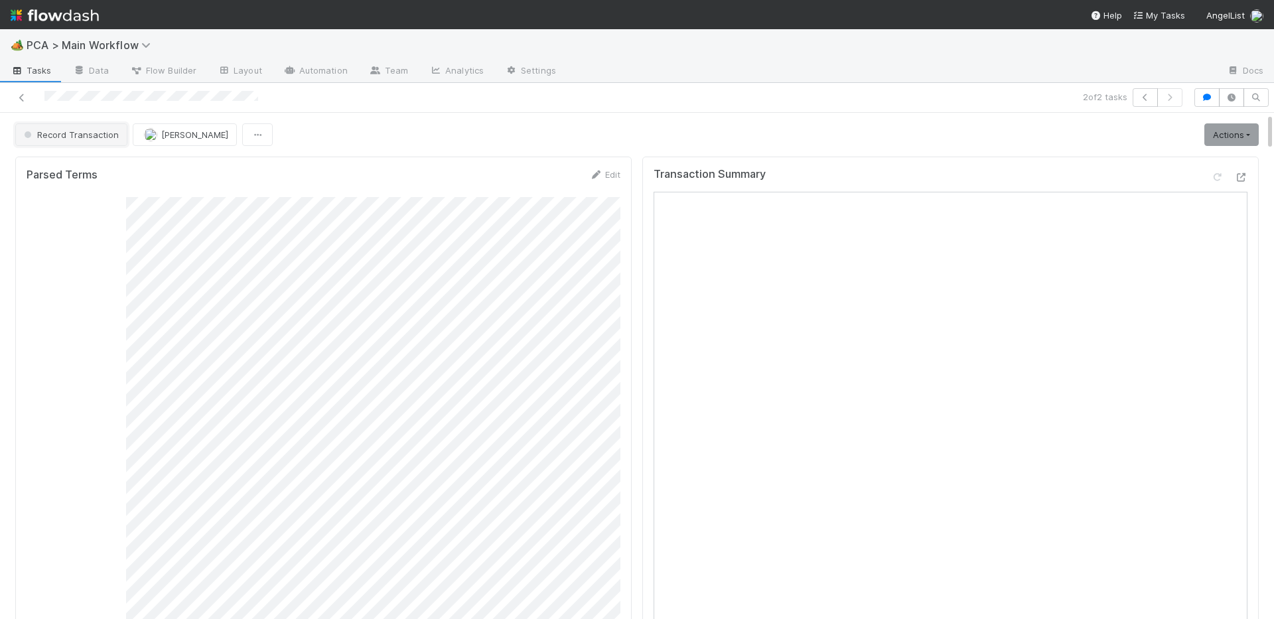
click at [90, 133] on span "Record Transaction" at bounding box center [70, 134] width 98 height 11
click at [49, 165] on div "ICU" at bounding box center [104, 168] width 187 height 24
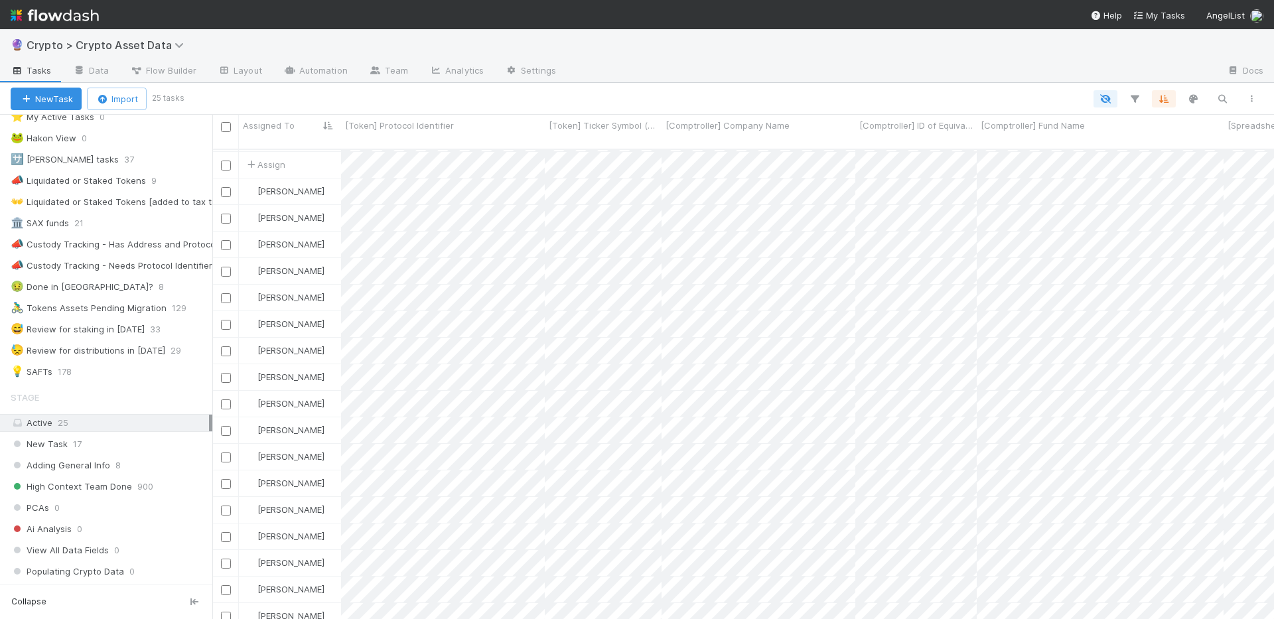
scroll to position [240, 0]
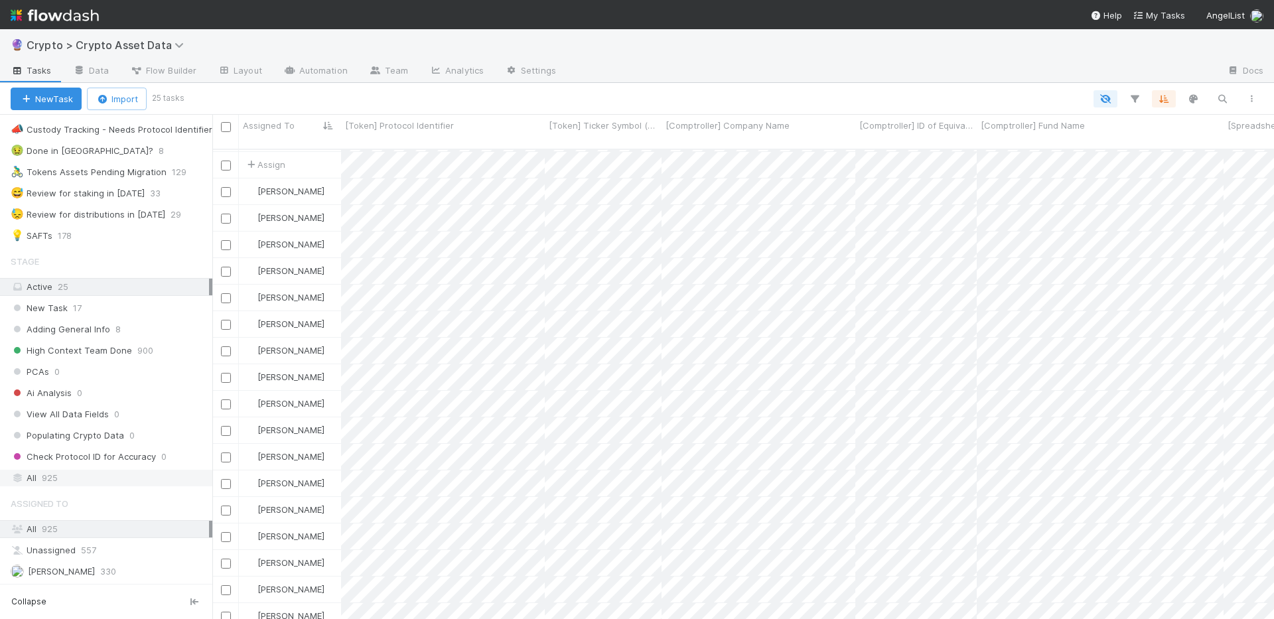
click at [49, 479] on span "925" at bounding box center [50, 478] width 16 height 17
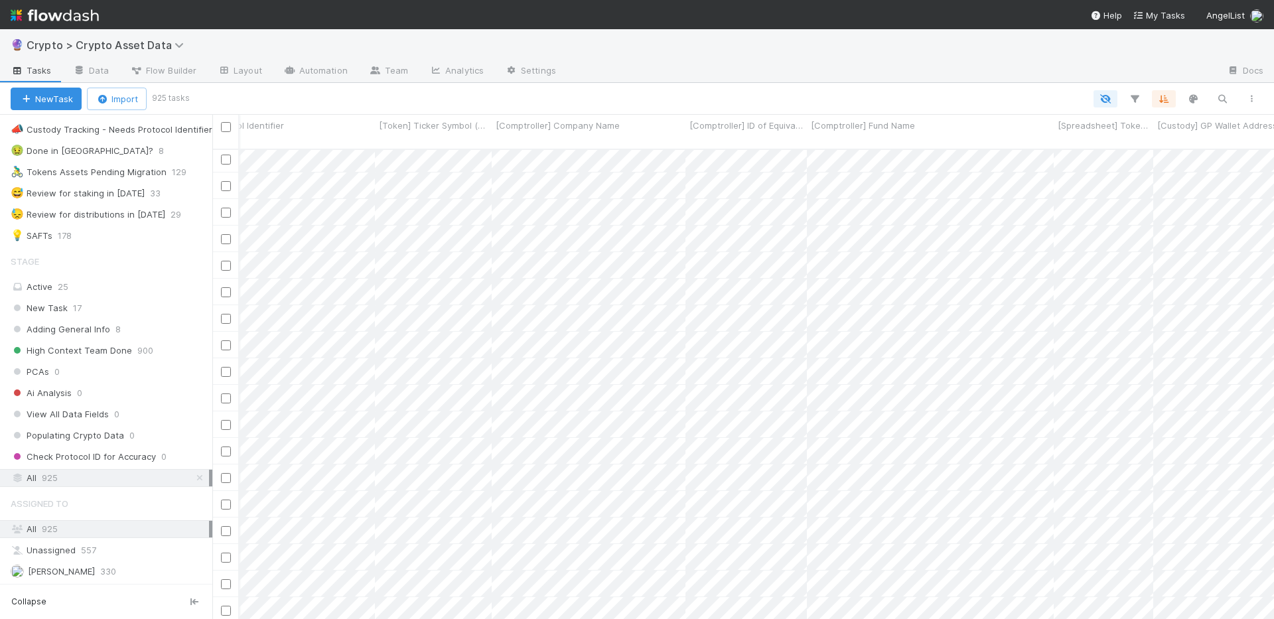
scroll to position [0, 199]
